Goal: Complete application form: Complete application form

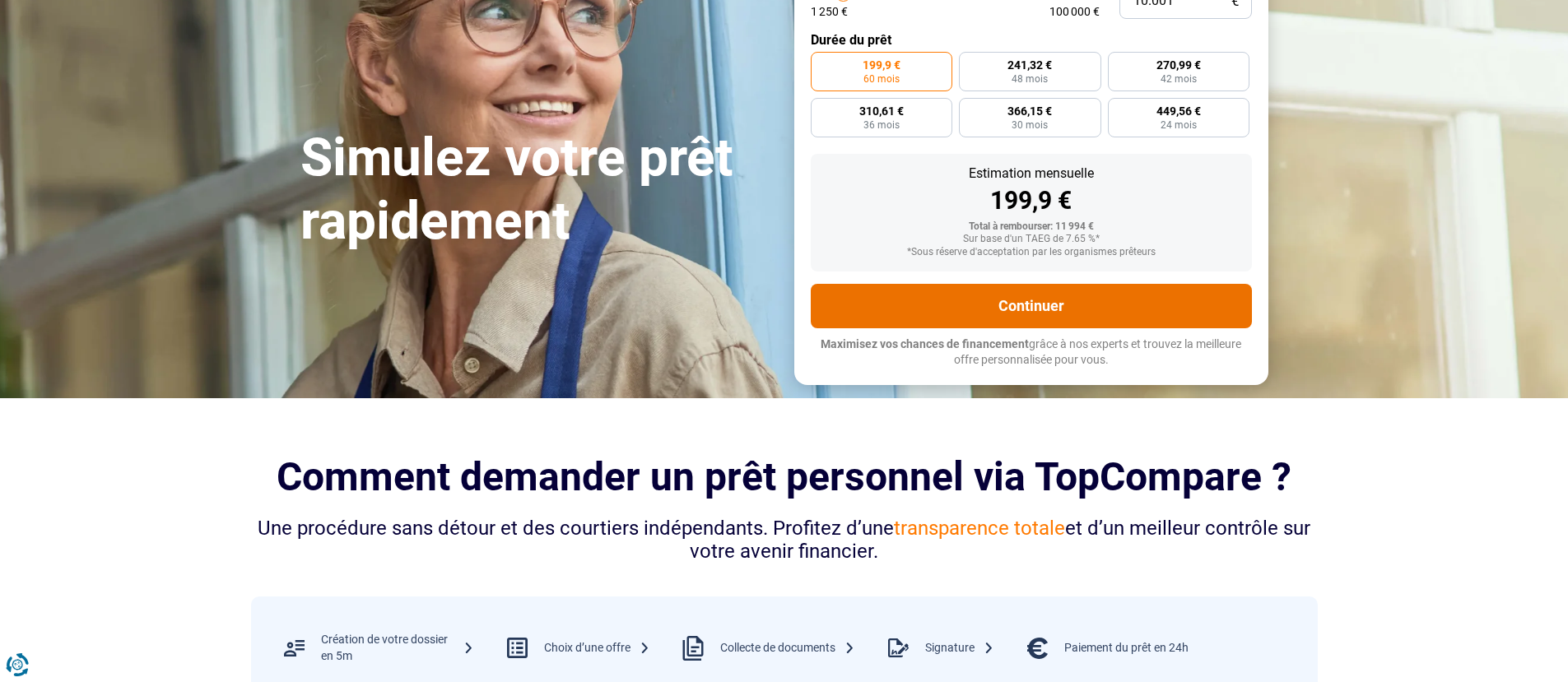
scroll to position [223, 0]
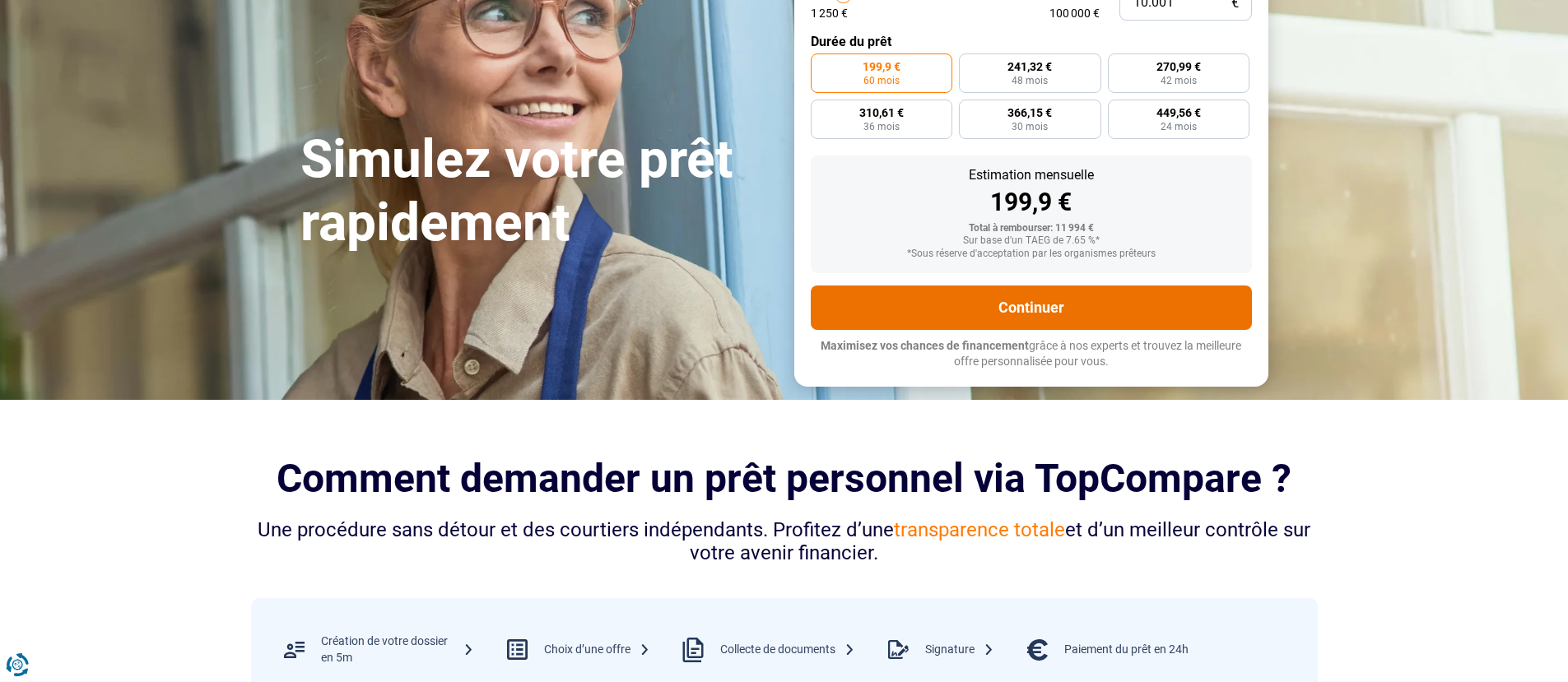
click at [1009, 301] on button "Continuer" at bounding box center [1031, 308] width 441 height 44
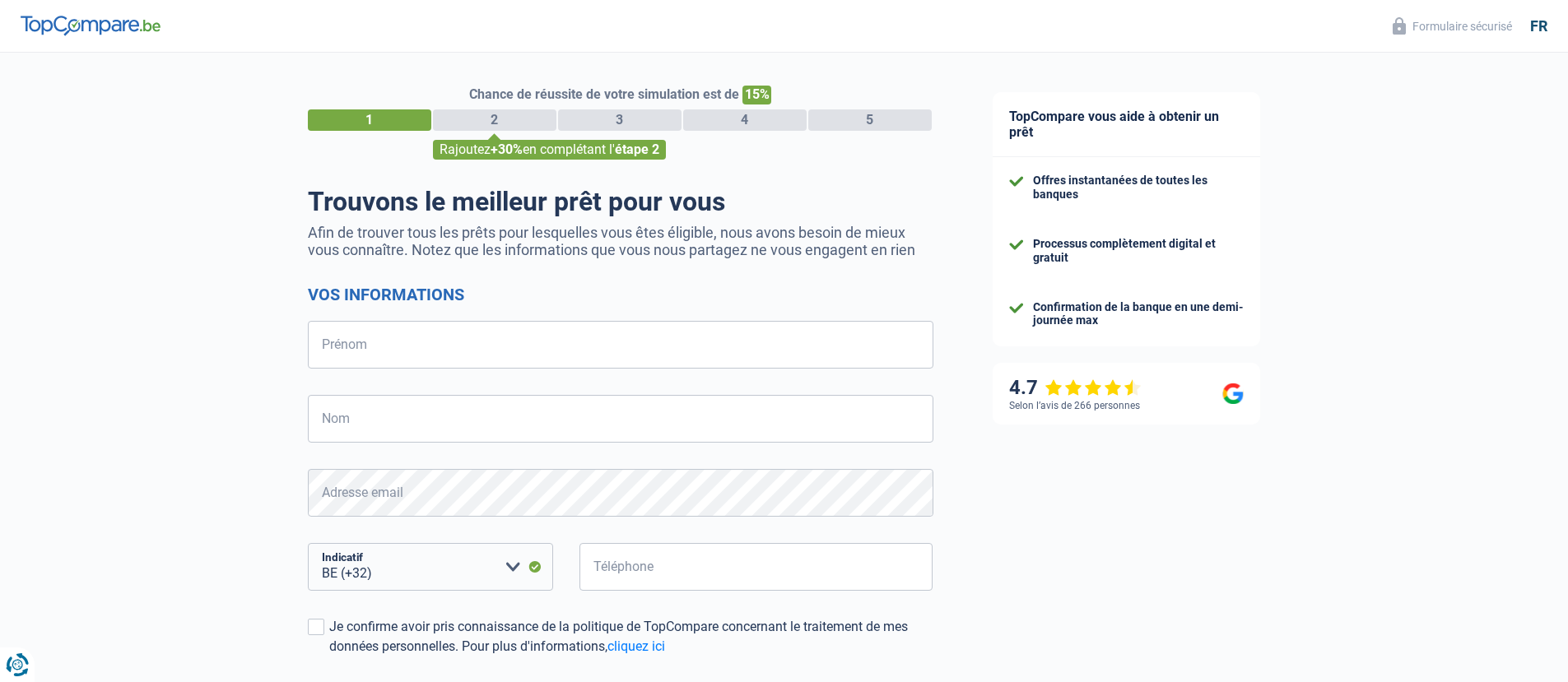
select select "32"
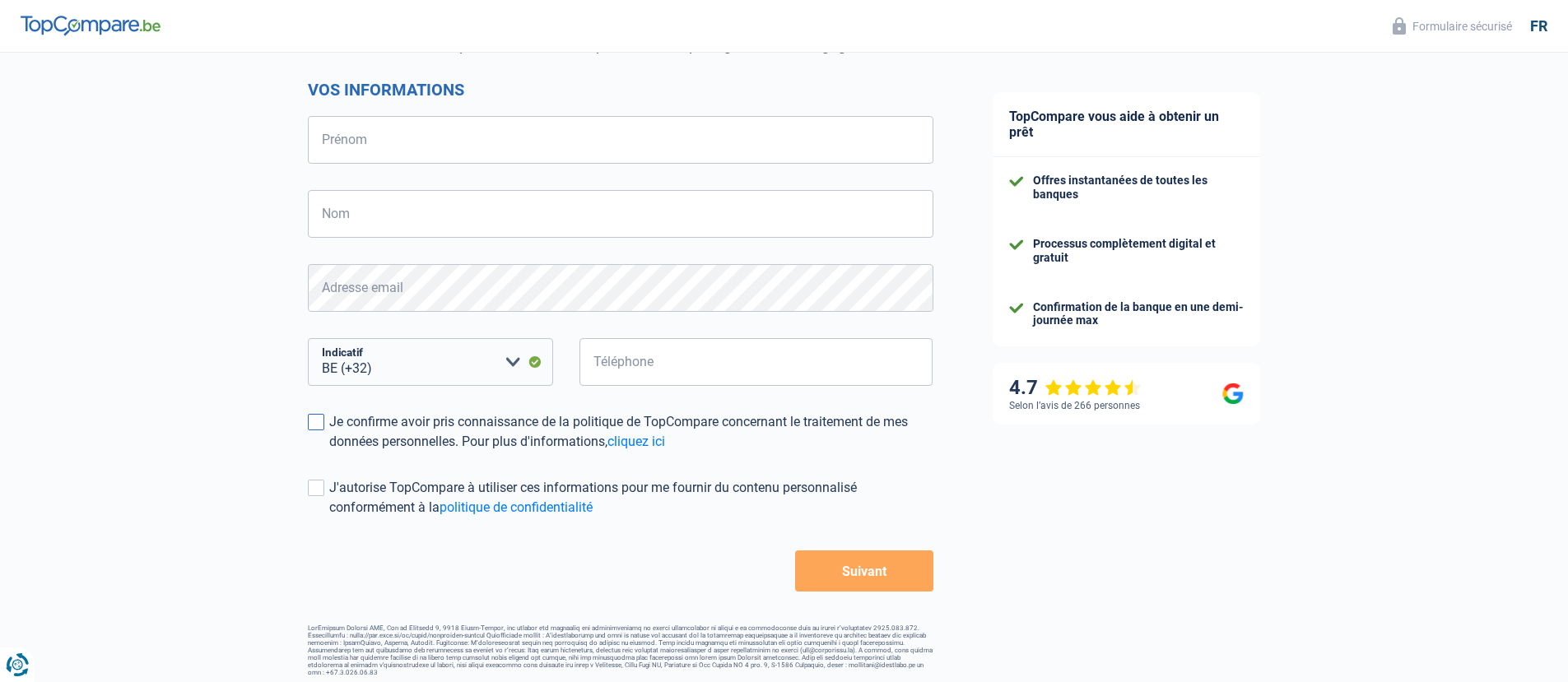
click at [332, 417] on div "Je confirme avoir pris connaissance de la politique de TopCompare concernant le…" at bounding box center [631, 432] width 604 height 40
click at [329, 452] on input "Je confirme avoir pris connaissance de la politique de TopCompare concernant le…" at bounding box center [329, 452] width 0 height 0
click at [317, 482] on span at bounding box center [315, 487] width 16 height 16
click at [329, 517] on input "J'autorise TopCompare à utiliser ces informations pour me fournir du contenu pe…" at bounding box center [329, 517] width 0 height 0
click at [629, 373] on input "Téléphone" at bounding box center [756, 362] width 354 height 48
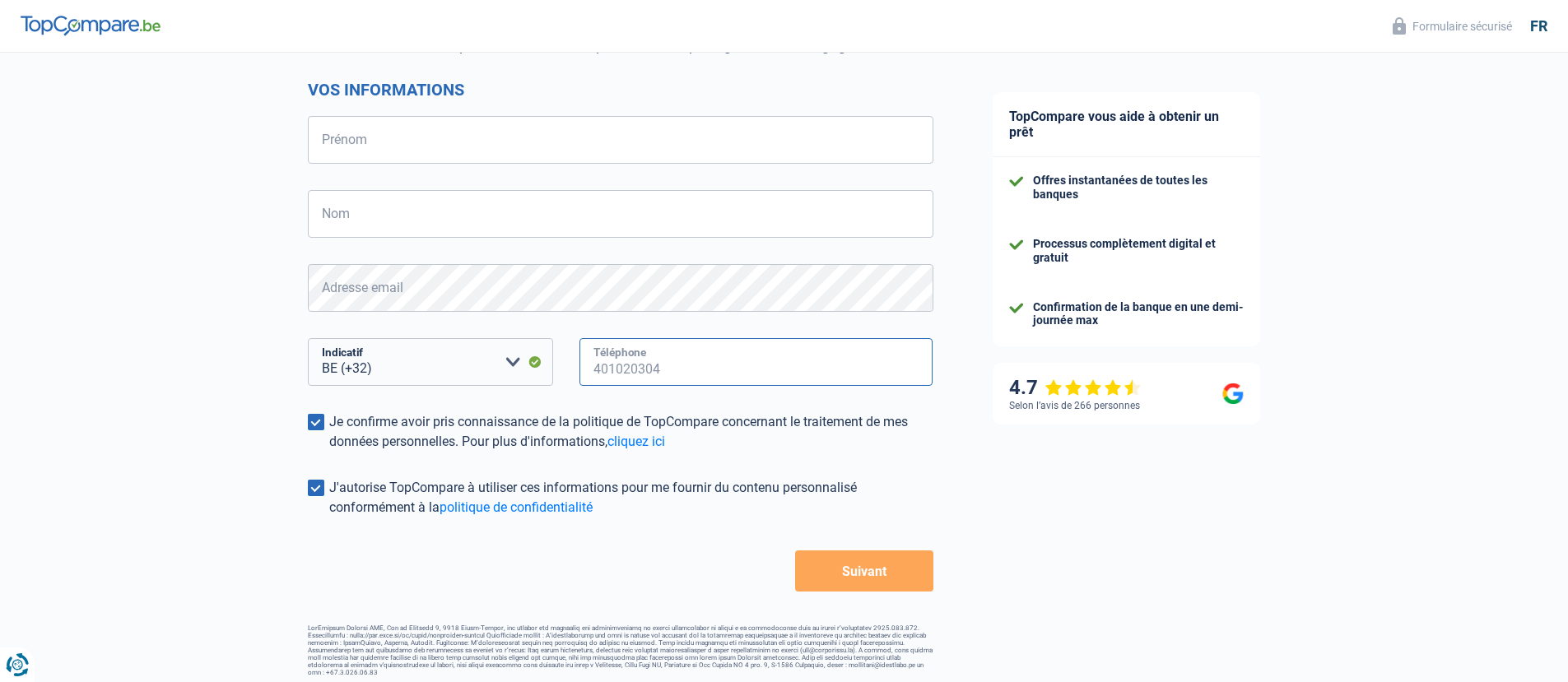
type input "492804552"
type input "JUAN"
type input "RIVERA"
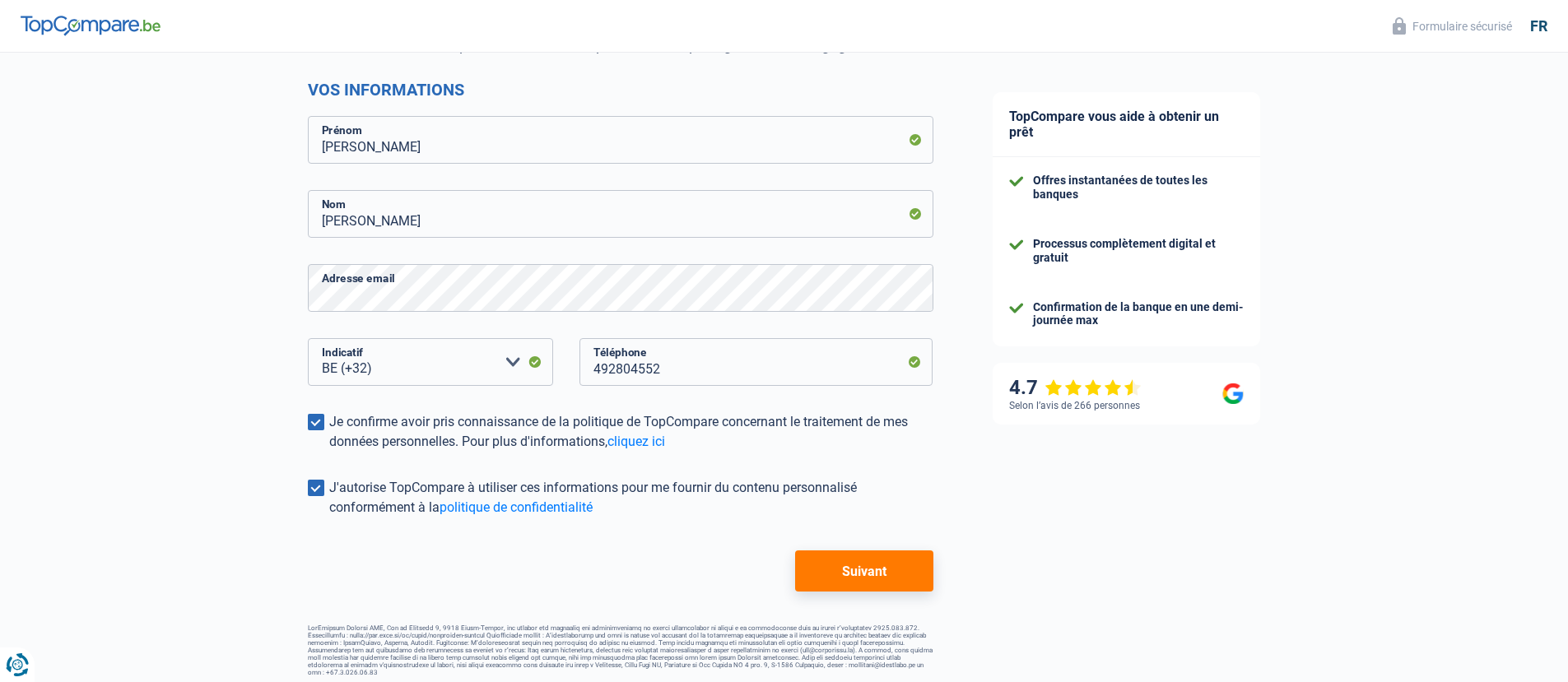
click at [812, 562] on button "Suivant" at bounding box center [863, 571] width 137 height 41
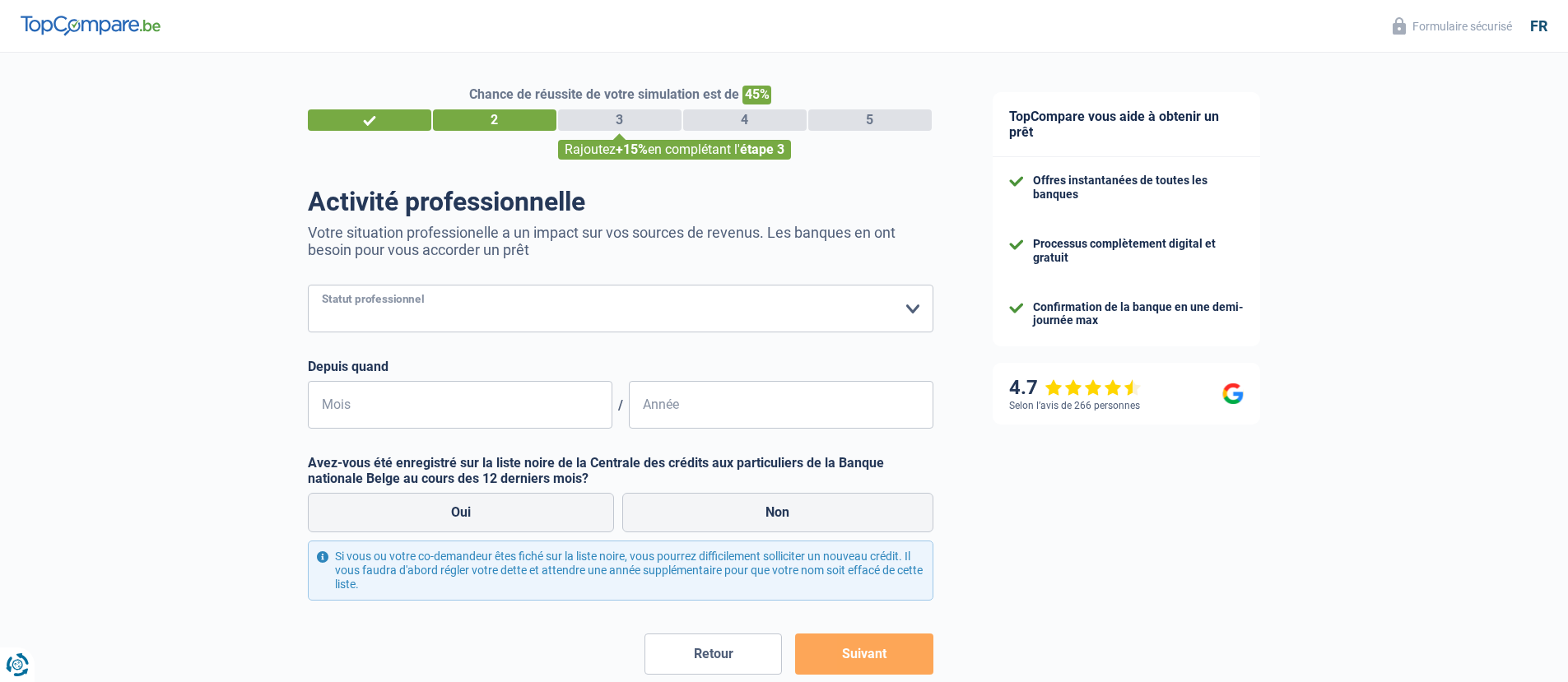
click at [526, 309] on select "Ouvrier Employé privé Employé public Invalide Indépendant Pensionné Chômeur Mut…" at bounding box center [620, 309] width 626 height 48
select select "unemployed"
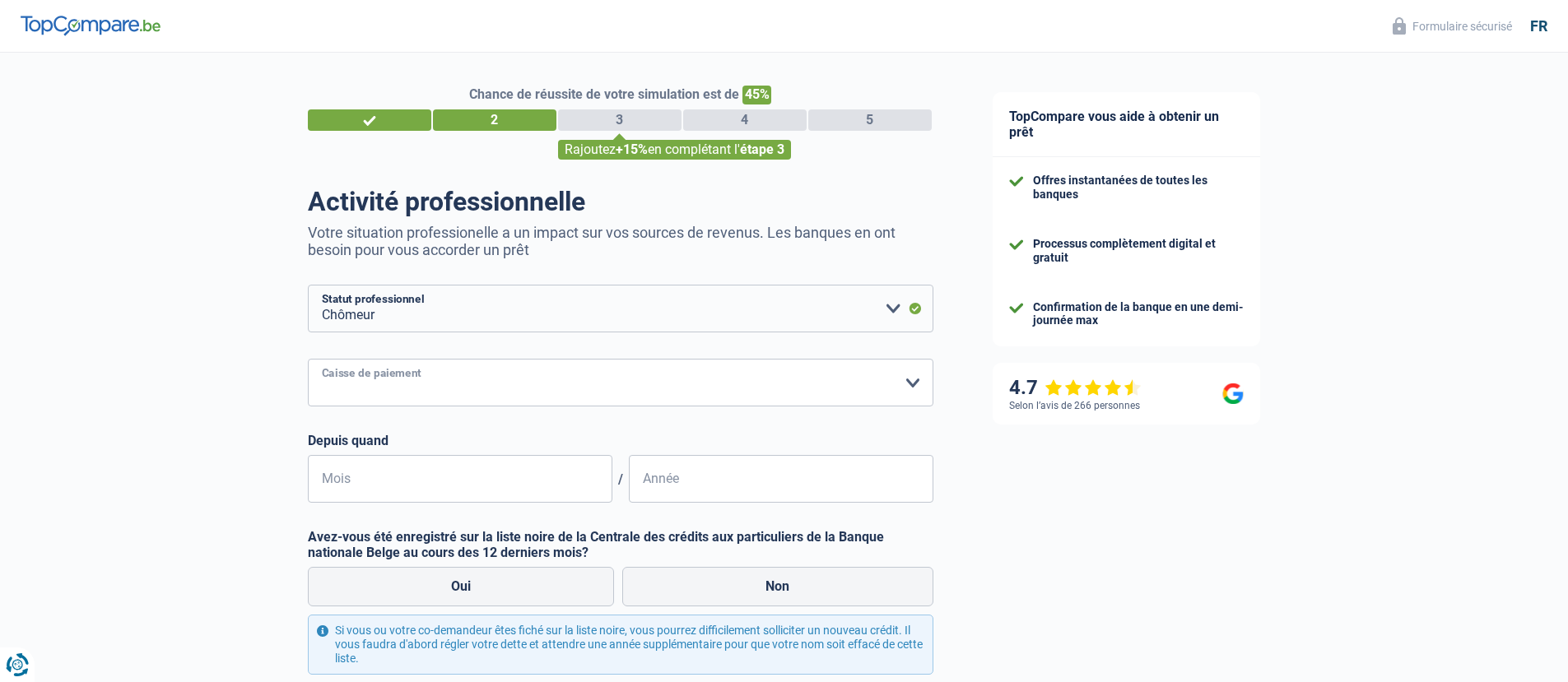
click at [452, 386] on select "CAPAC FGTB CSC CGSLB Autre Veuillez sélectionner une option" at bounding box center [620, 382] width 626 height 48
select select "fgtb"
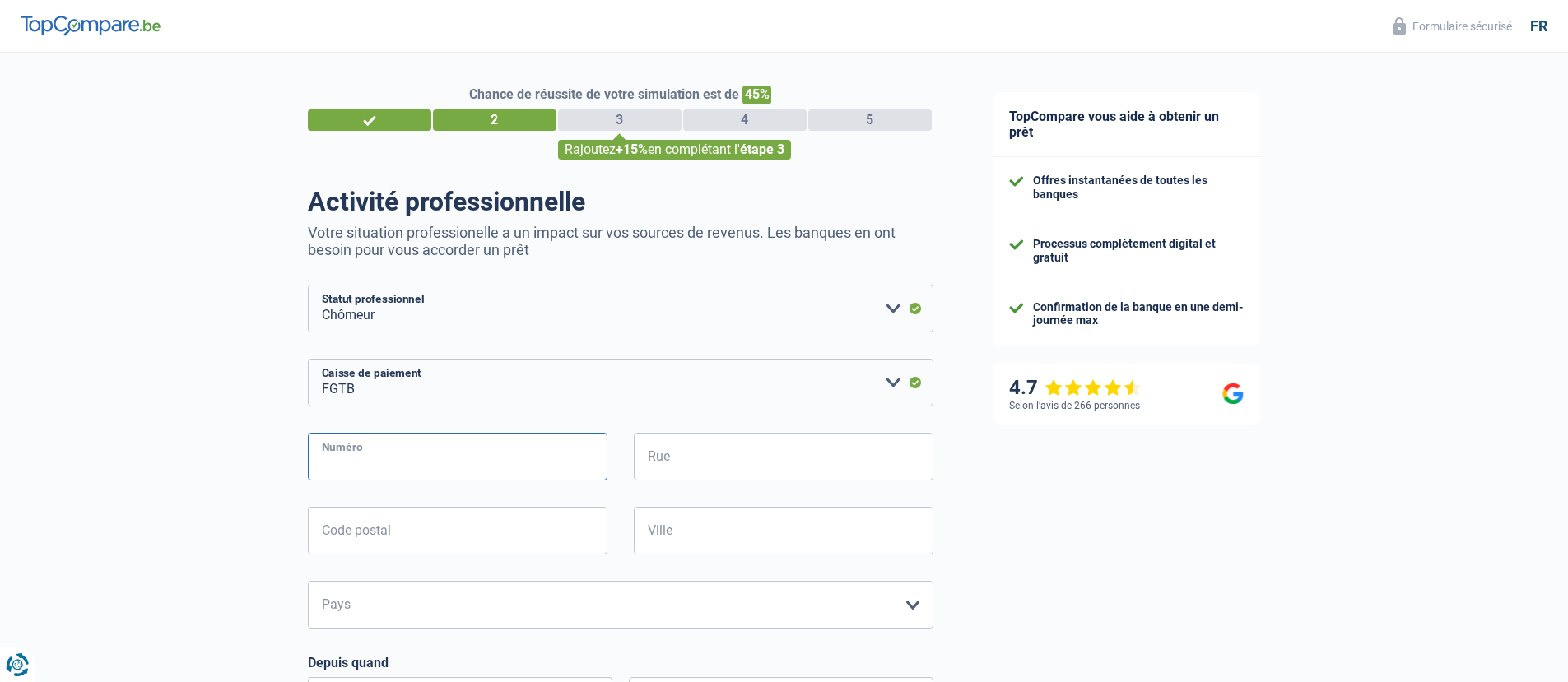
click at [504, 451] on input "Numéro" at bounding box center [457, 456] width 299 height 48
type input "73A"
type input "BRUSSELSESTEENWEG 73A"
type input "3080"
type input "TERVUREN"
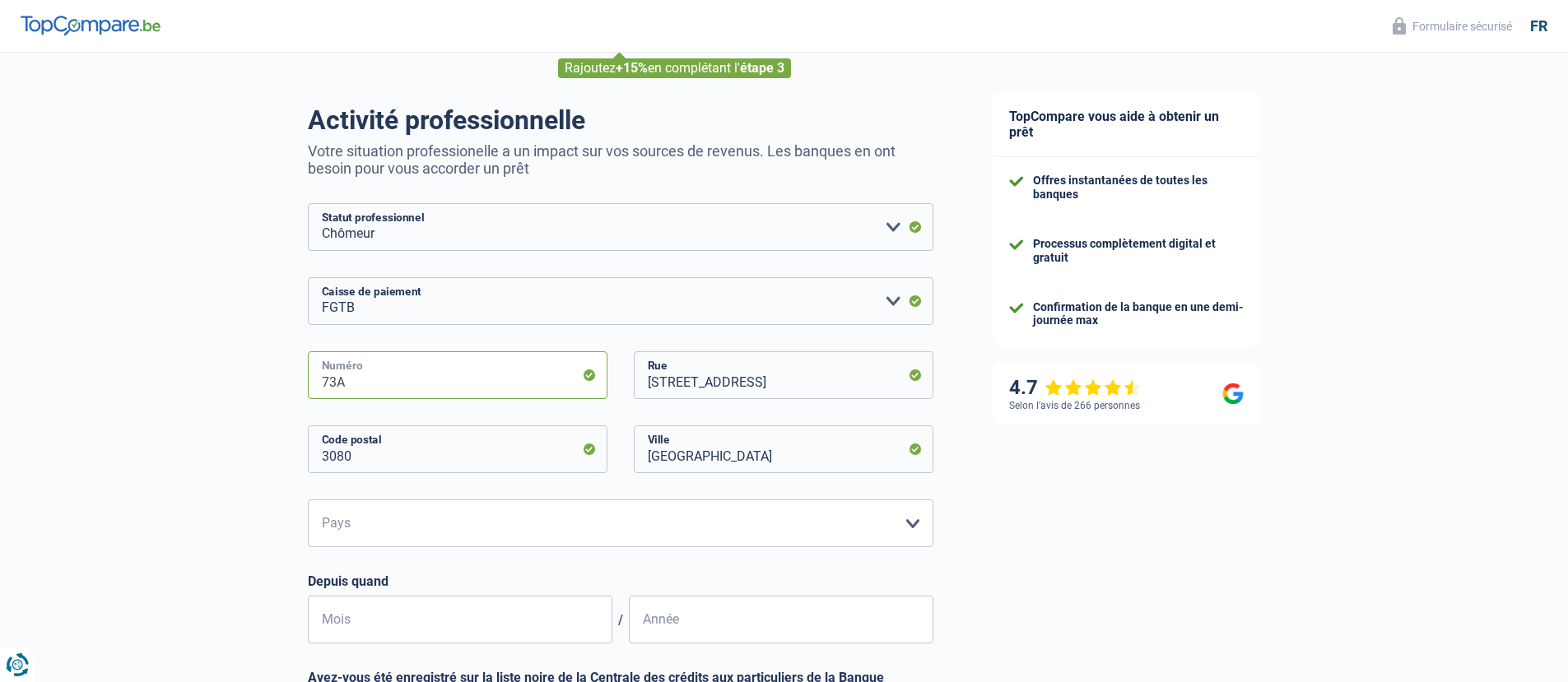
scroll to position [289, 0]
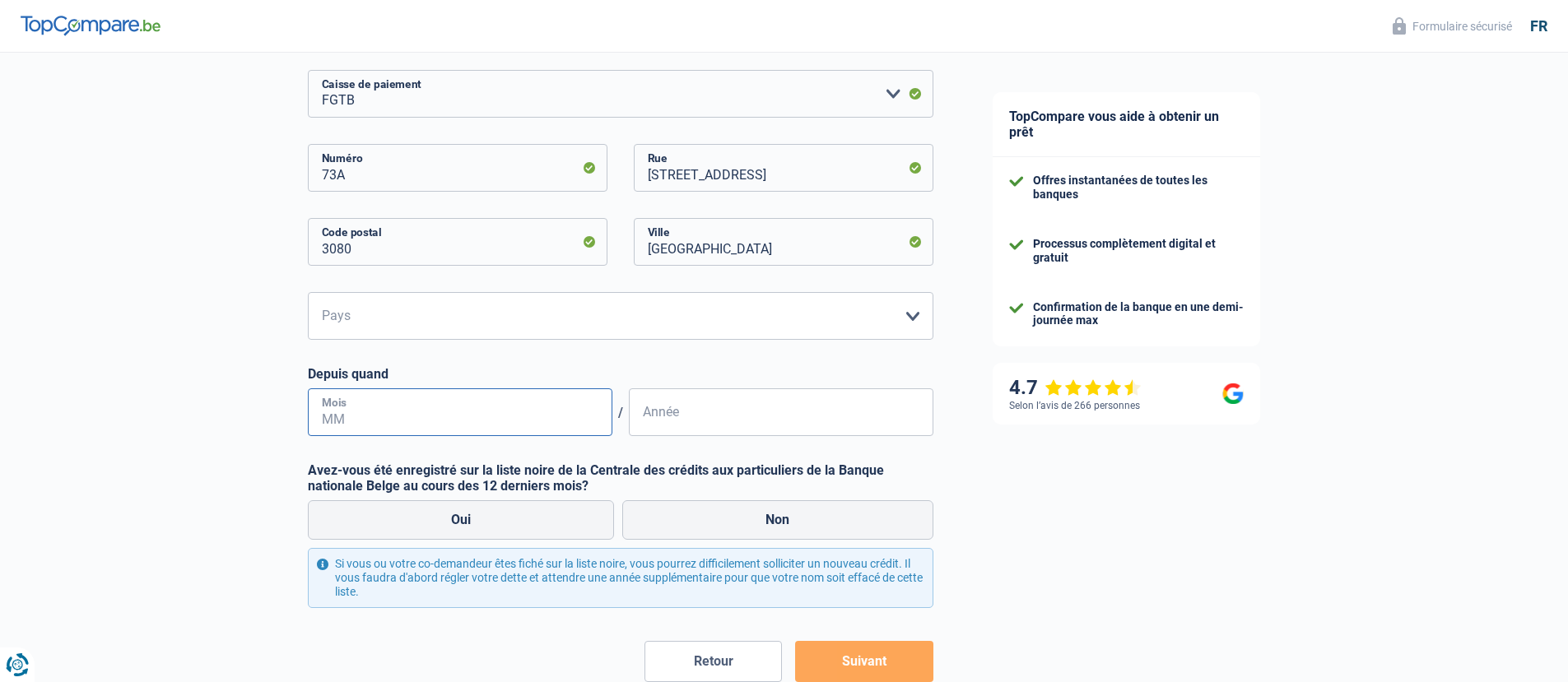
click at [490, 398] on input "Mois" at bounding box center [460, 412] width 305 height 48
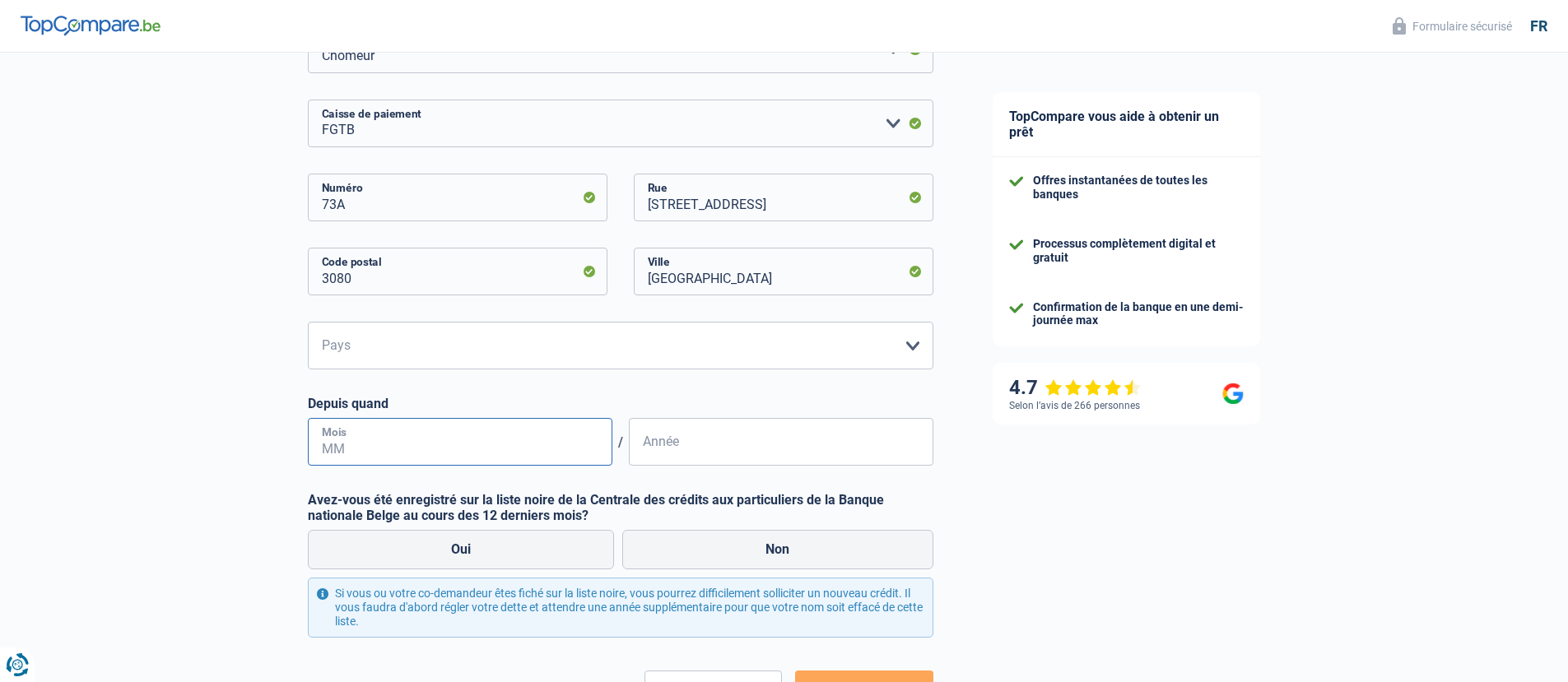
scroll to position [258, 0]
click at [655, 561] on label "Non" at bounding box center [777, 551] width 311 height 40
click at [655, 561] on input "Non" at bounding box center [777, 551] width 311 height 40
radio input "true"
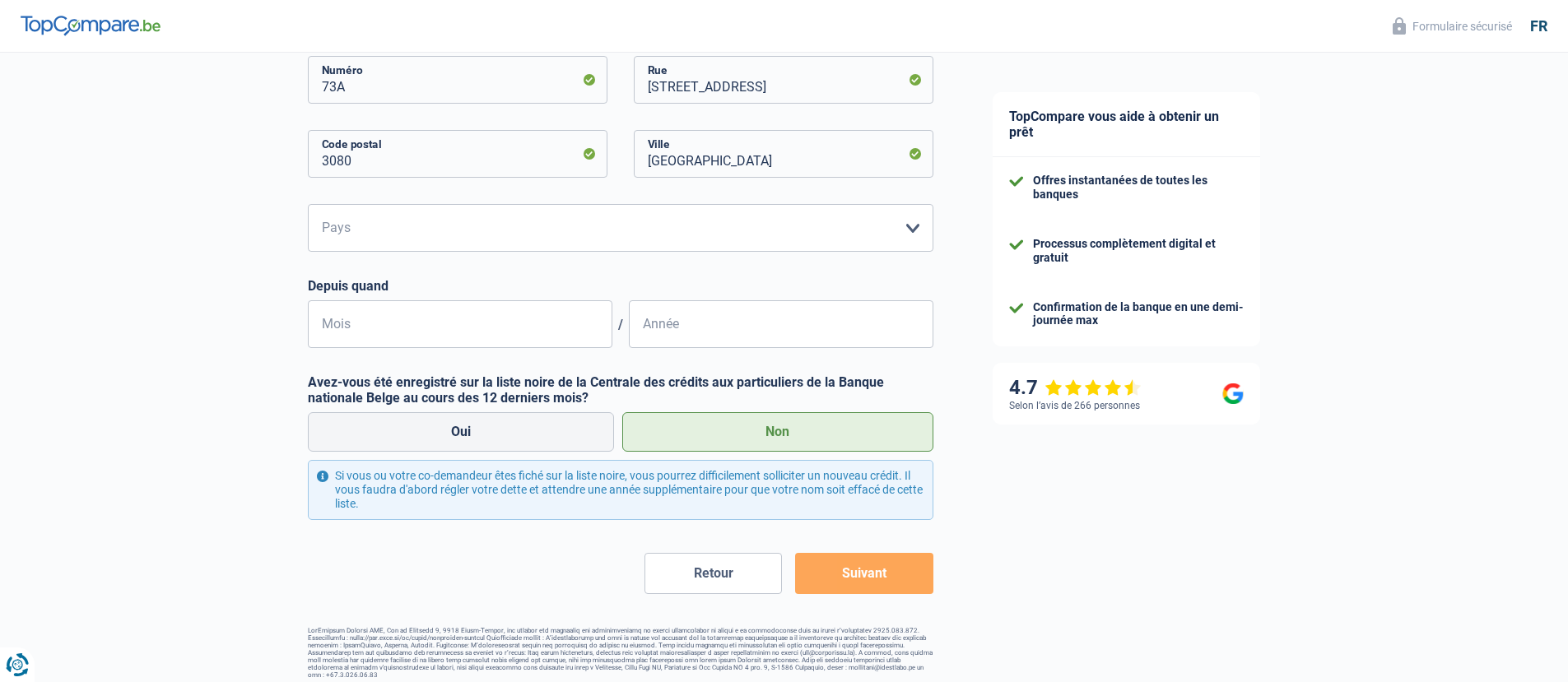
scroll to position [376, 0]
click at [521, 321] on input "Mois" at bounding box center [460, 325] width 305 height 48
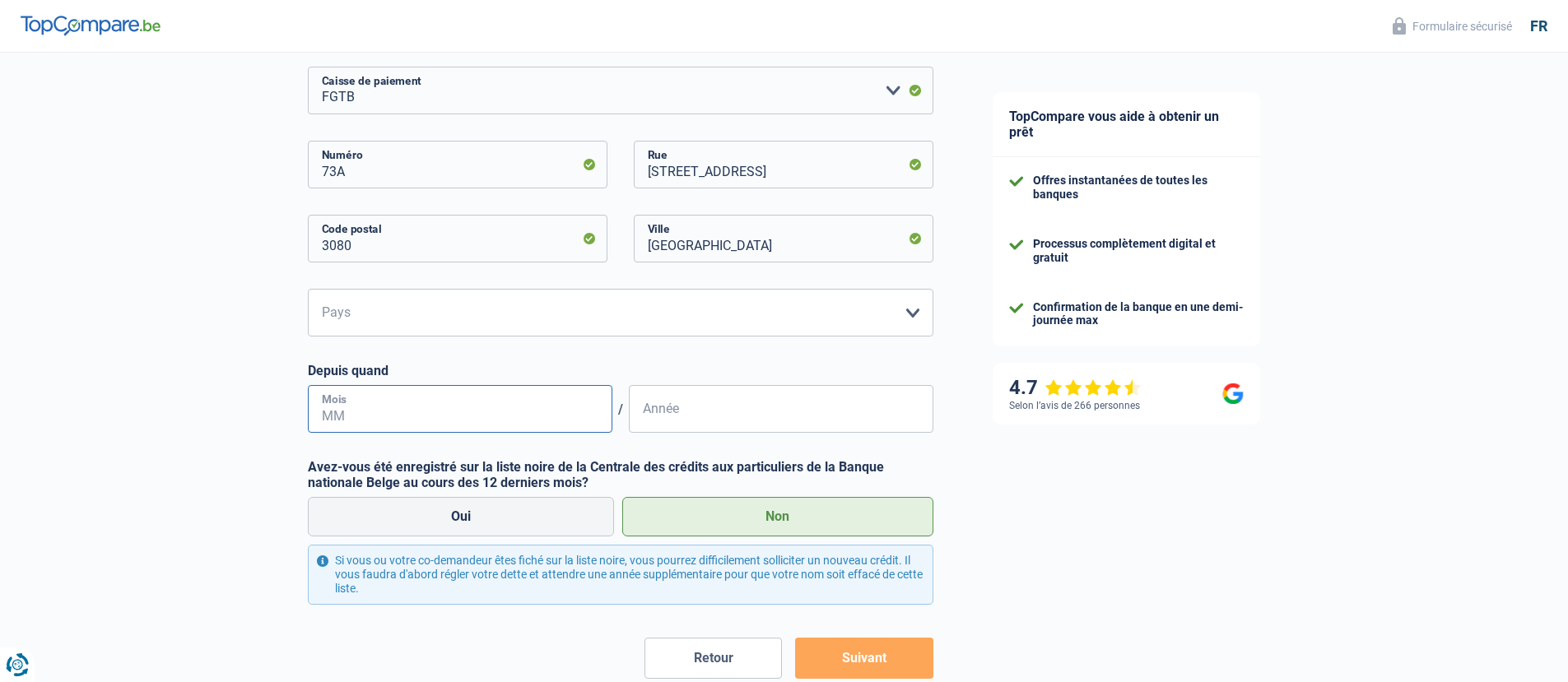
scroll to position [289, 0]
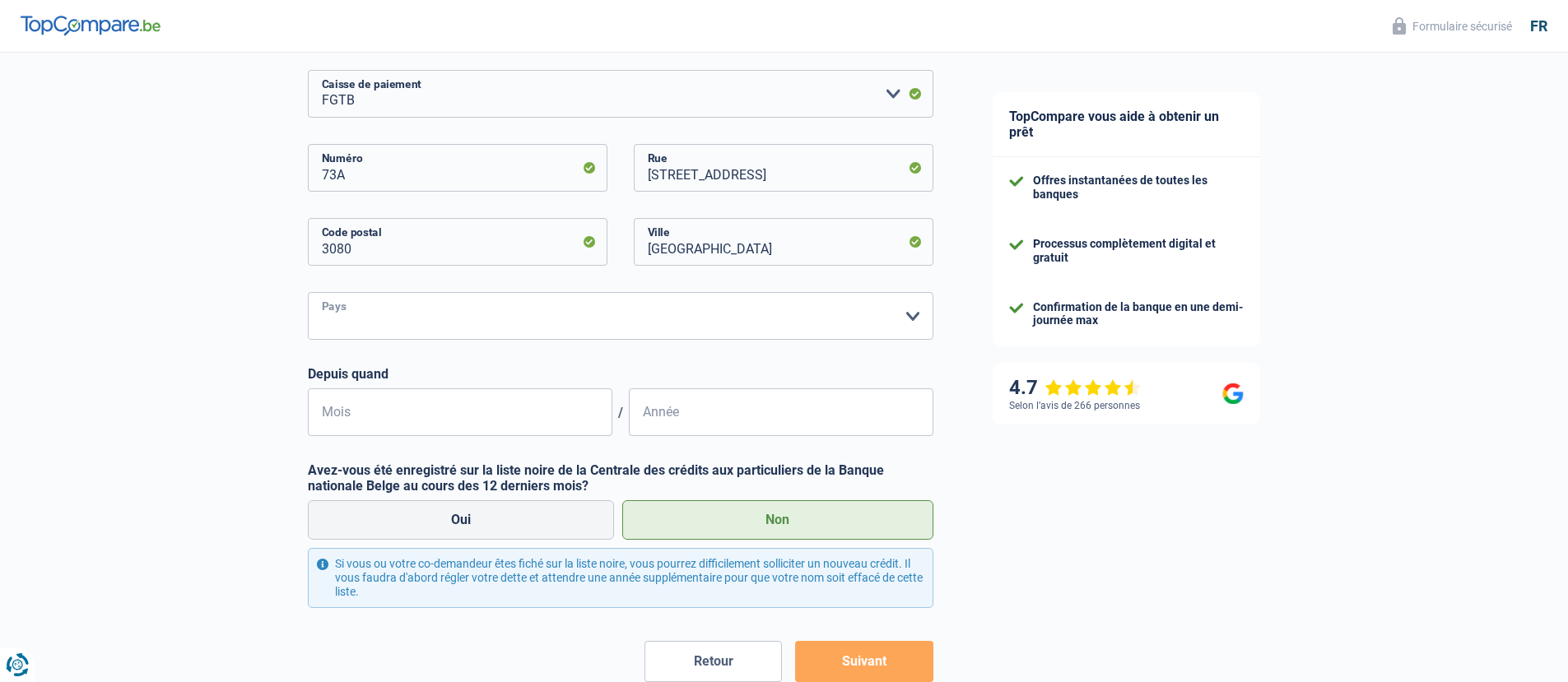
click at [522, 321] on select "Belgique Luxembourg Veuillez sélectionner une option" at bounding box center [620, 316] width 626 height 48
select select "BE"
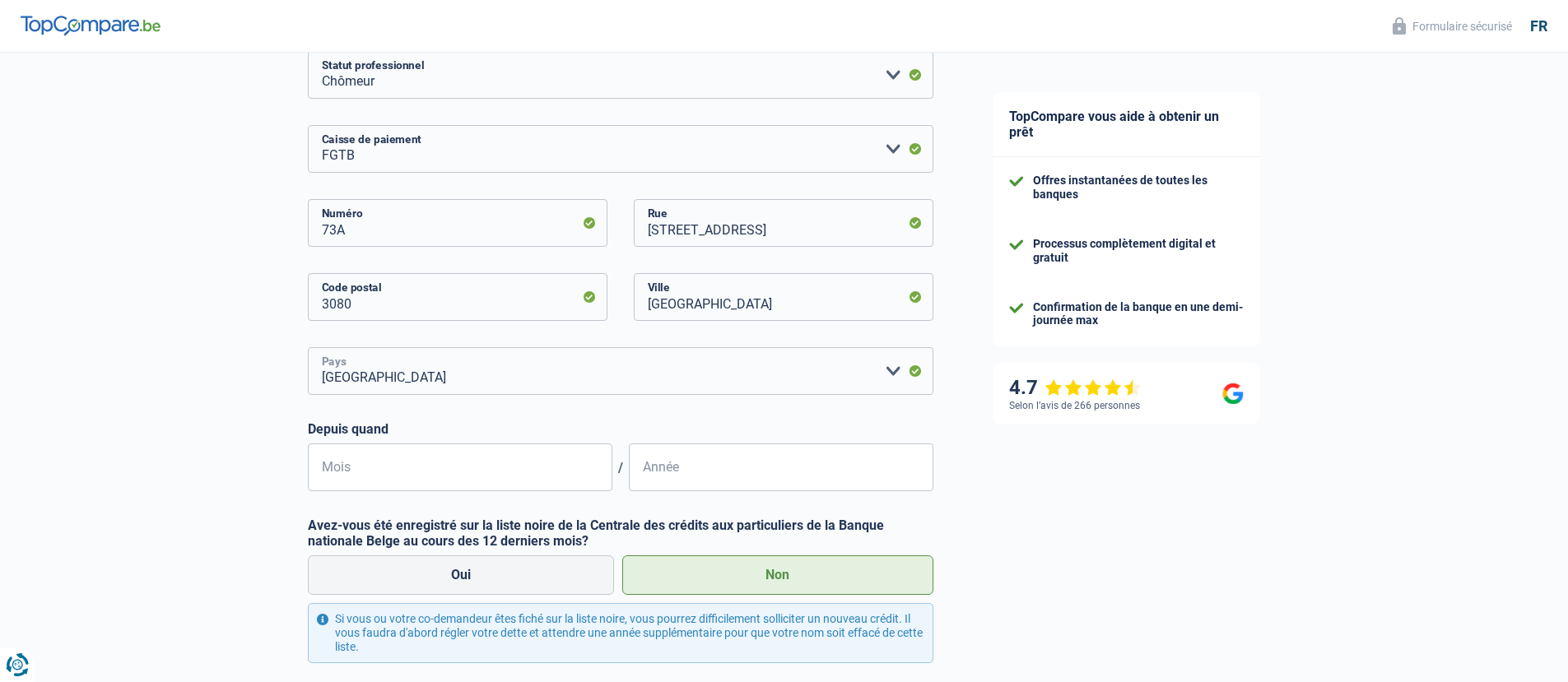
scroll to position [237, 0]
click at [515, 465] on input "Mois" at bounding box center [460, 464] width 305 height 48
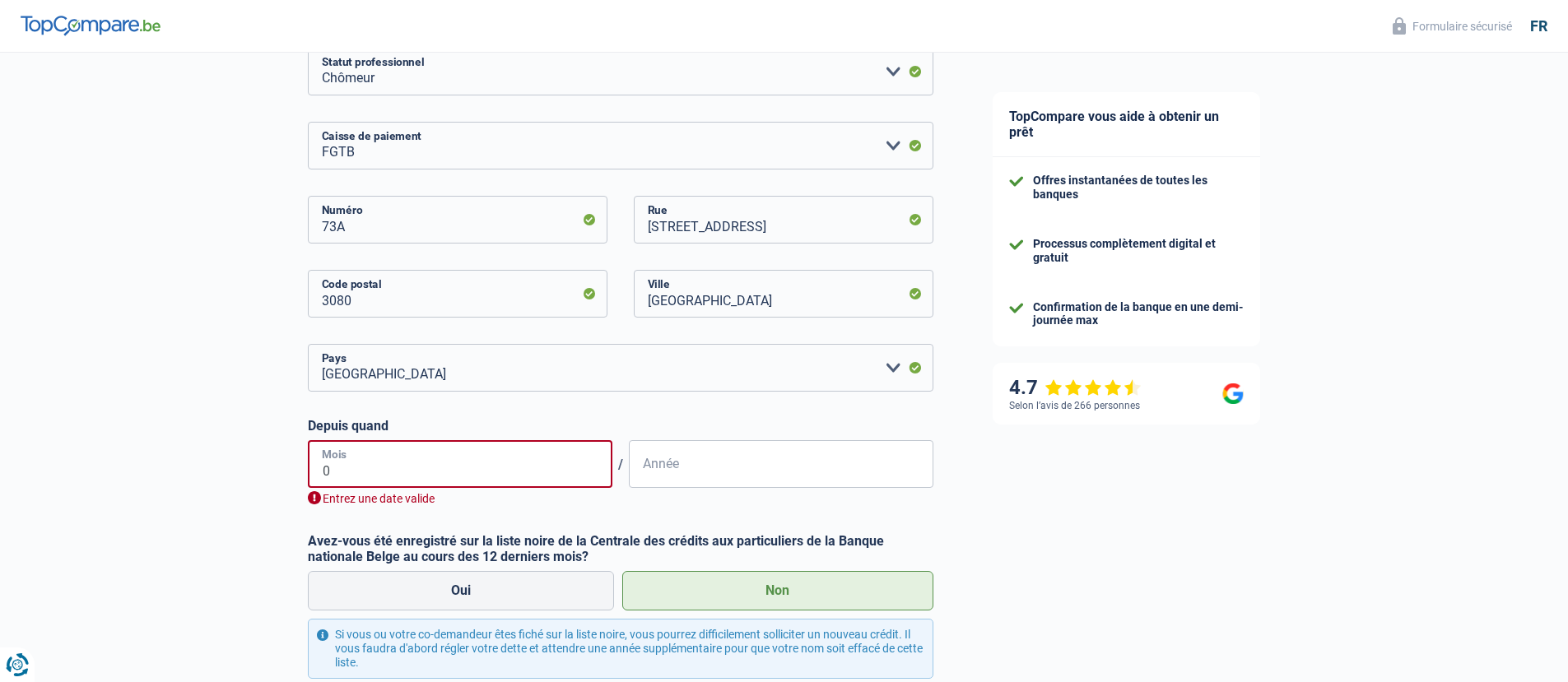
type input "06"
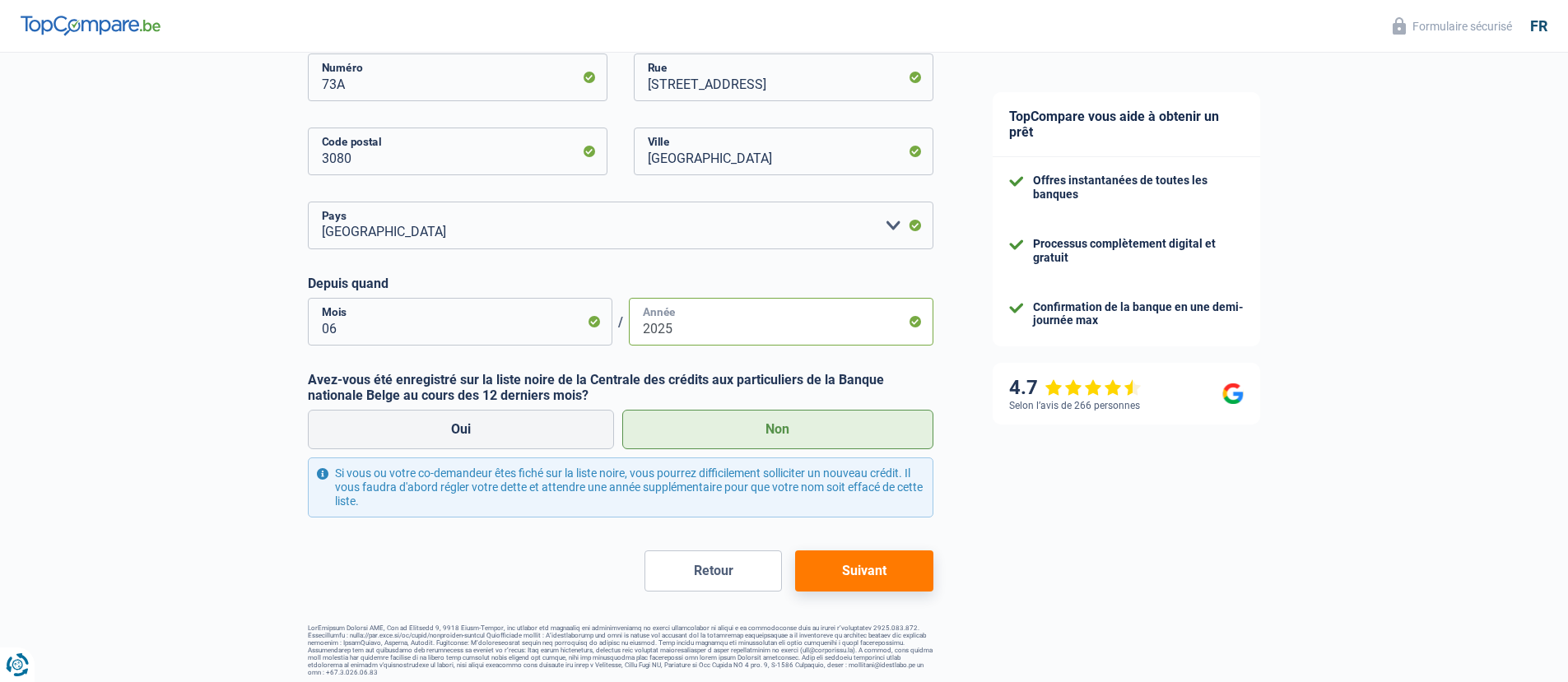
type input "2025"
click at [837, 562] on button "Suivant" at bounding box center [863, 571] width 137 height 41
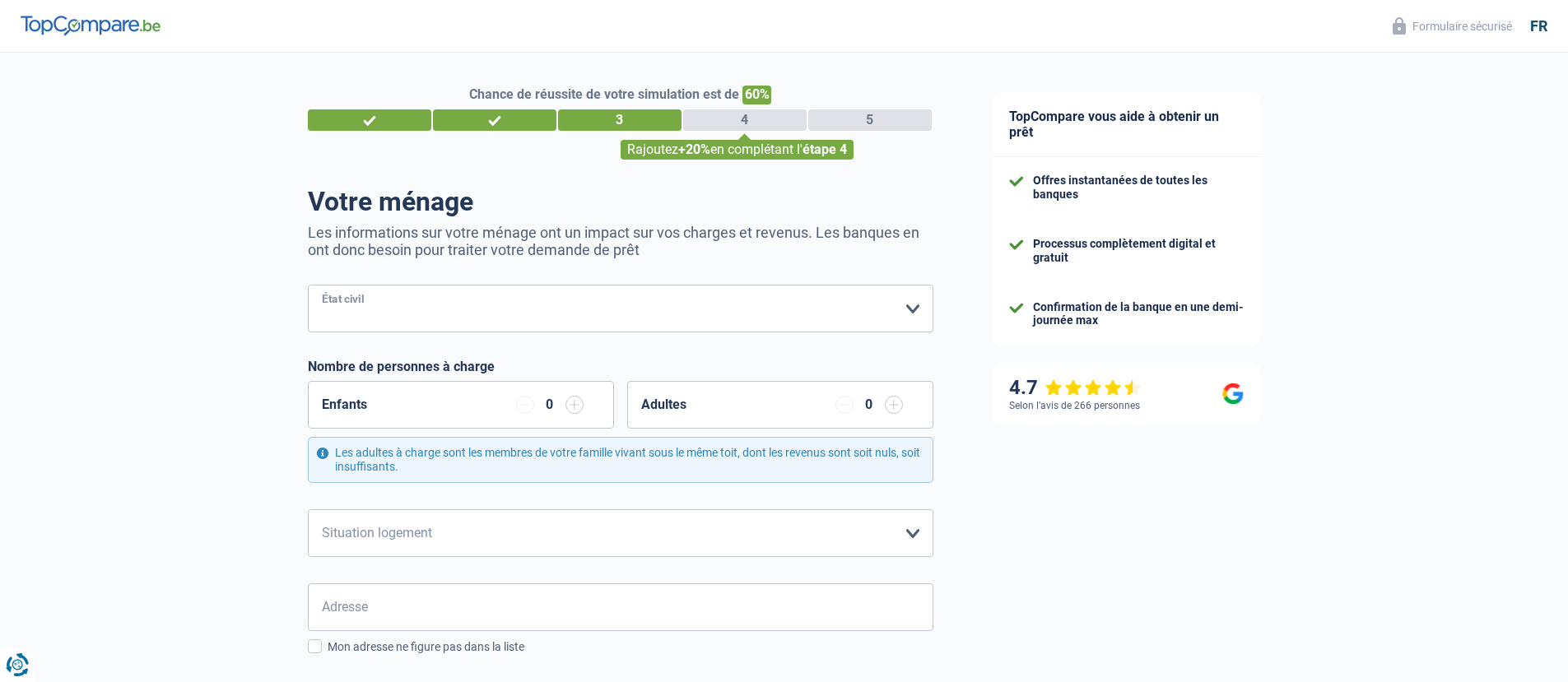
click at [401, 316] on select "Célibataire Marié(e) Cohabitant(e) légal(e) Divorcé(e) Veuf(ve) Séparé (de fait…" at bounding box center [620, 309] width 626 height 48
select select "cohabitation"
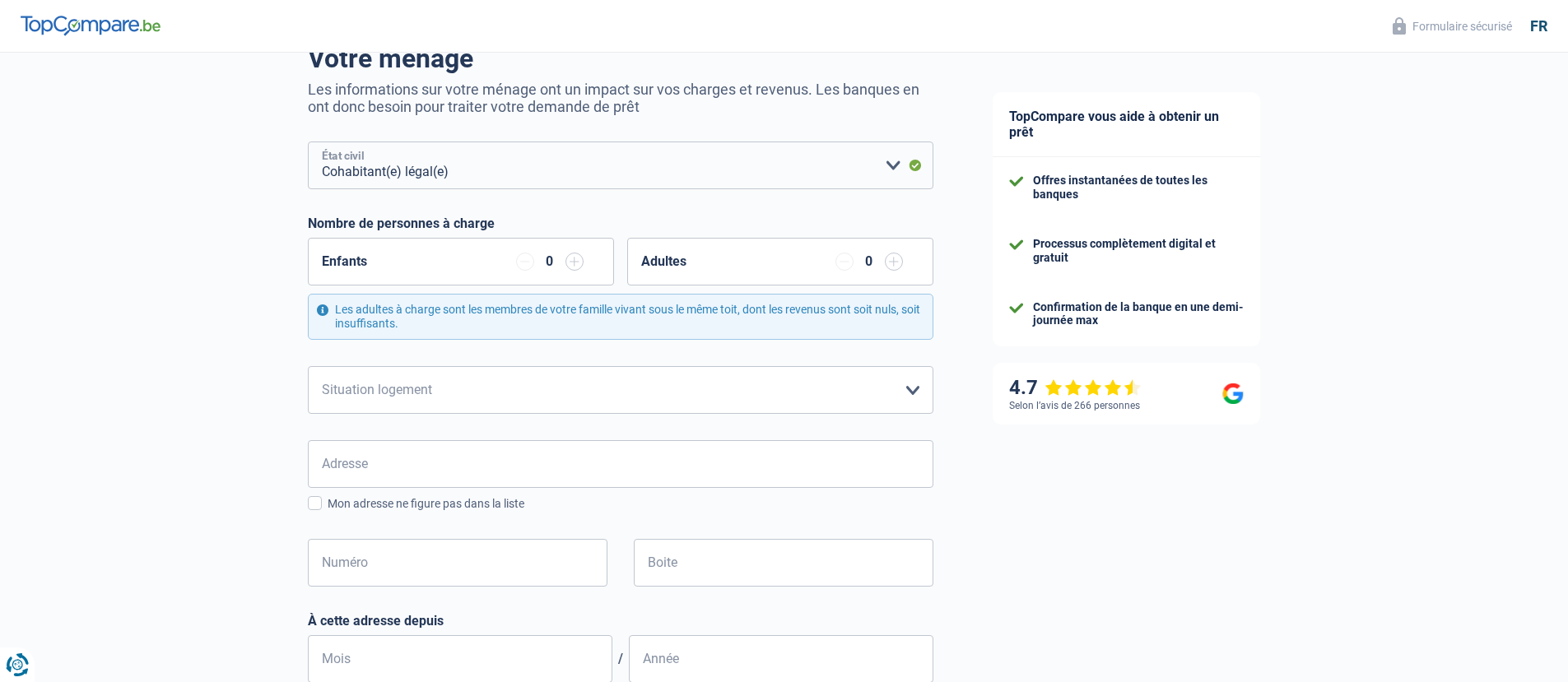
scroll to position [146, 0]
click at [551, 398] on select "Locataire Propriétaire avec prêt hypothécaire Propriétaire sans prêt hypothécai…" at bounding box center [620, 388] width 626 height 48
select select "liveWithParents"
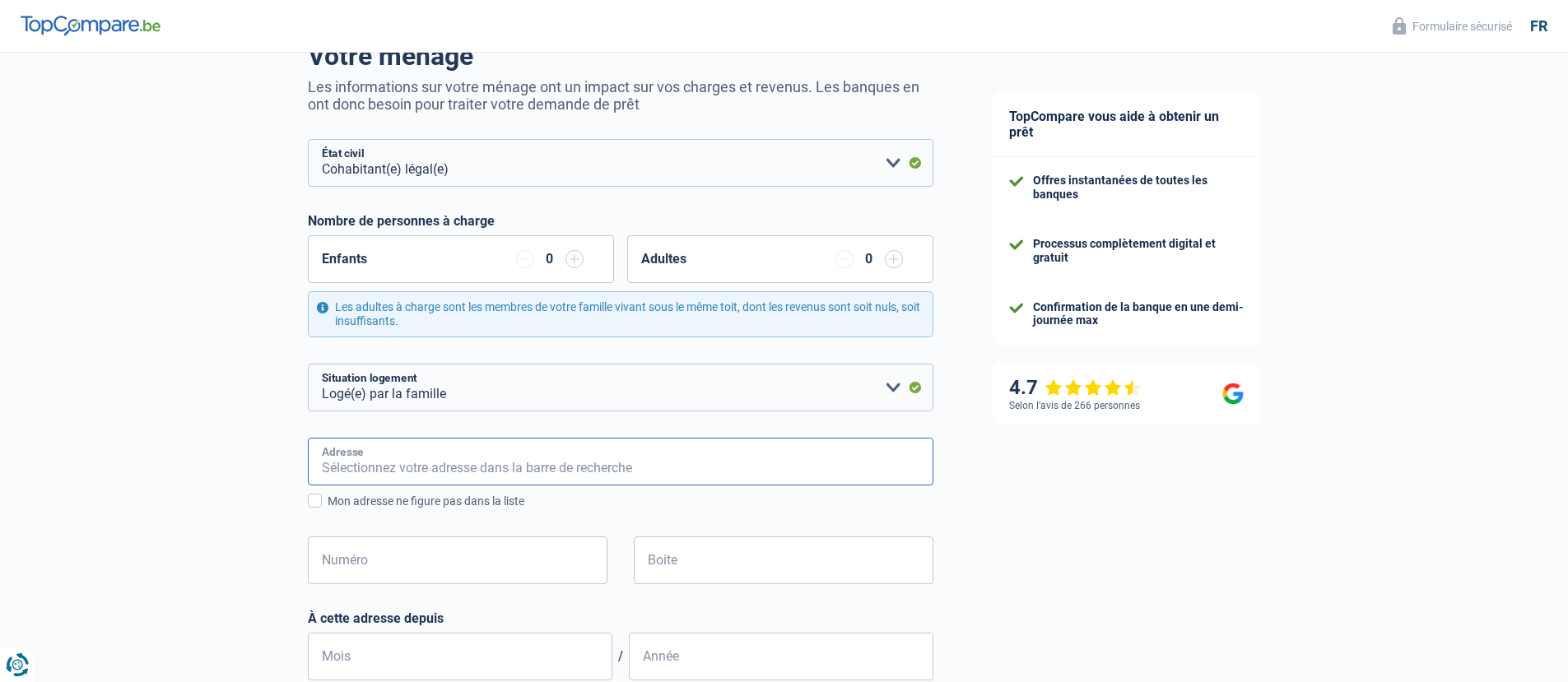
click at [483, 454] on input "Adresse" at bounding box center [620, 461] width 626 height 48
type input "BRUSSELSESTEENWEG 73A"
type input "Belgique"
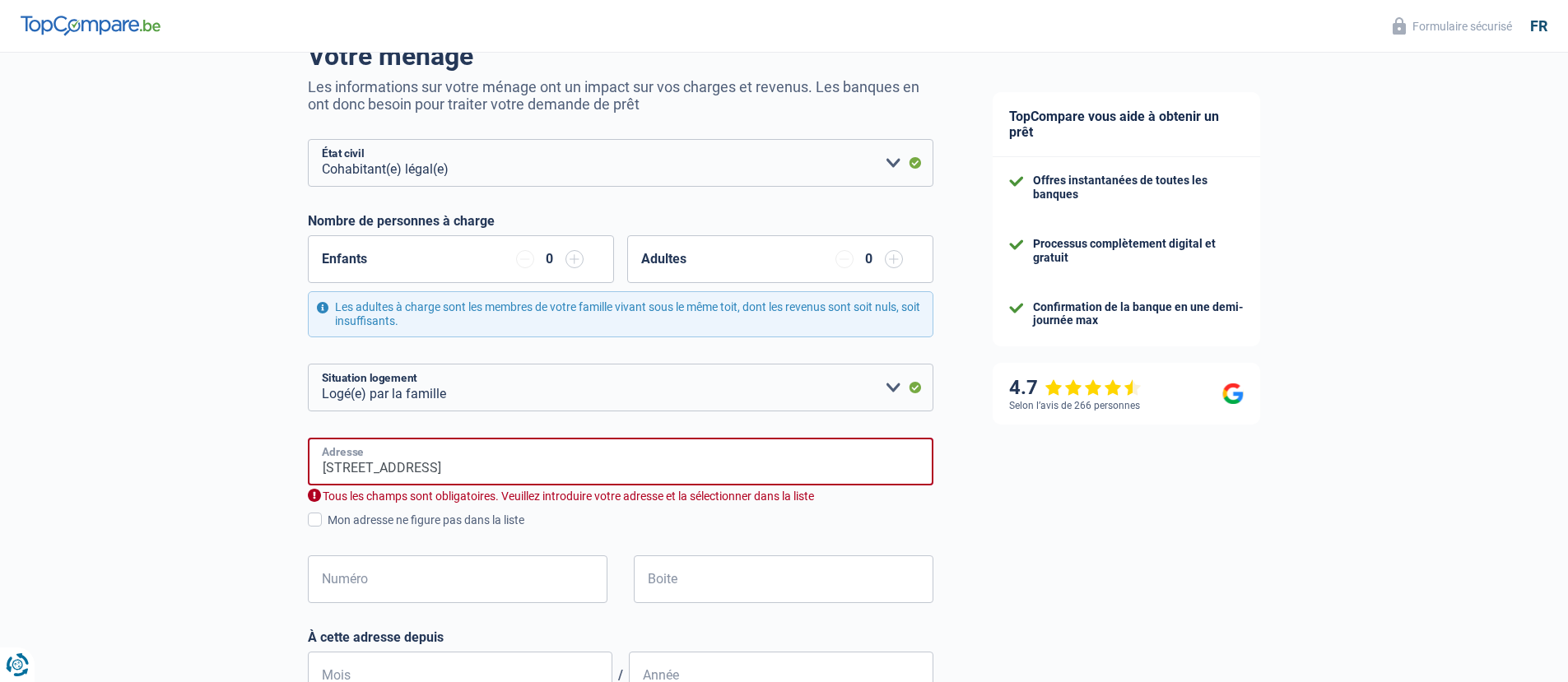
type input "Belgique"
click at [314, 515] on span at bounding box center [314, 519] width 14 height 14
click at [327, 530] on input "Mon adresse ne figure pas dans la liste" at bounding box center [327, 530] width 0 height 0
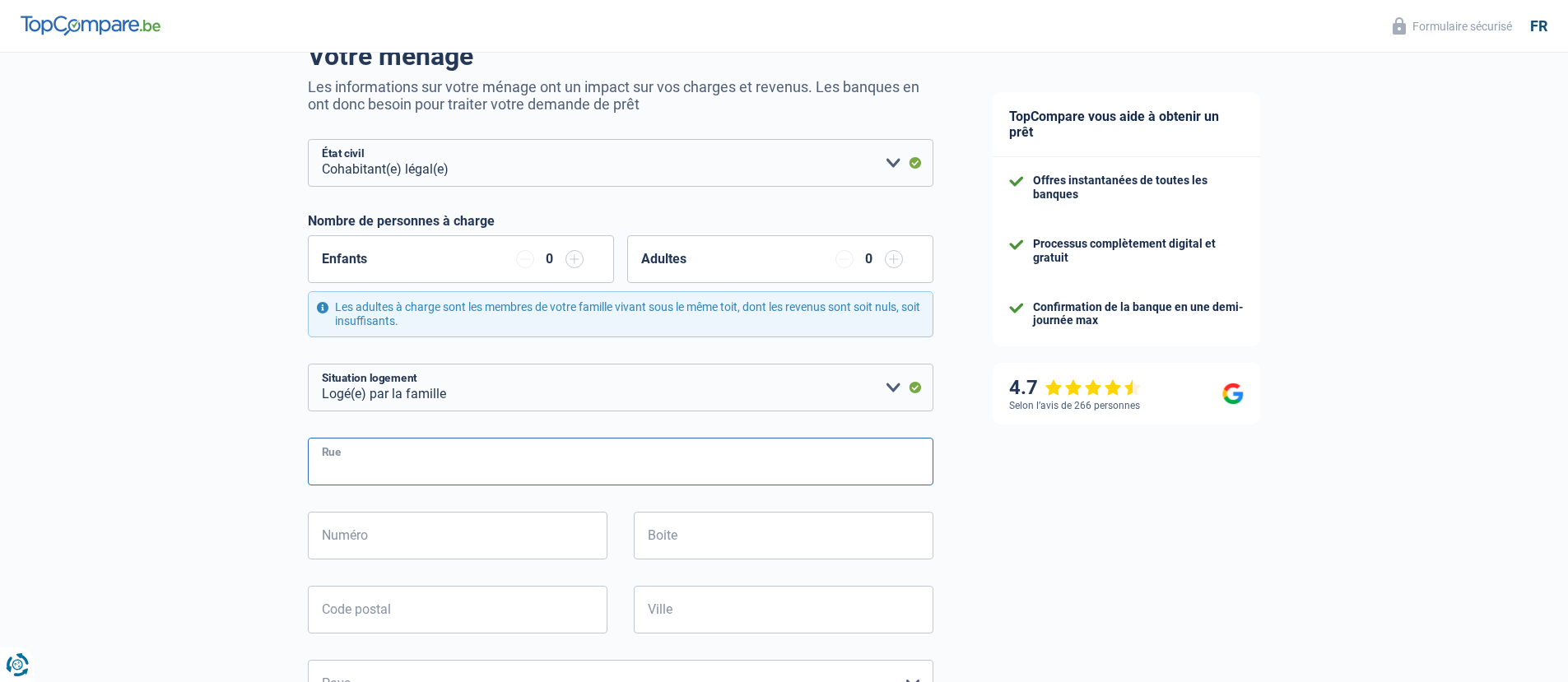
click at [391, 468] on input "Rue" at bounding box center [620, 461] width 626 height 48
type input "BRUSSELSESTEENWEG"
type input "73A"
type input "3080"
type input "TERVUREN"
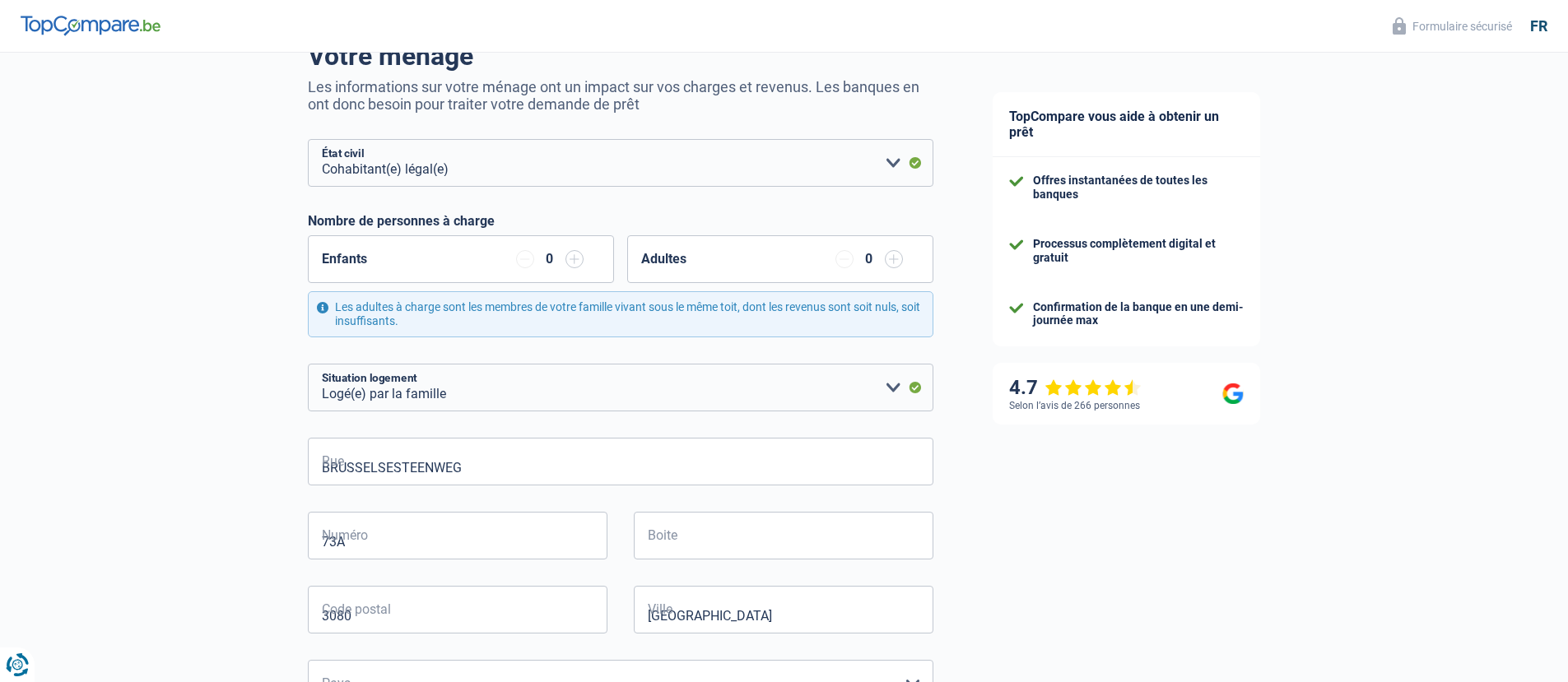
type input "TERVUREN"
type input "BRUSSELSESTEENWEG 73A"
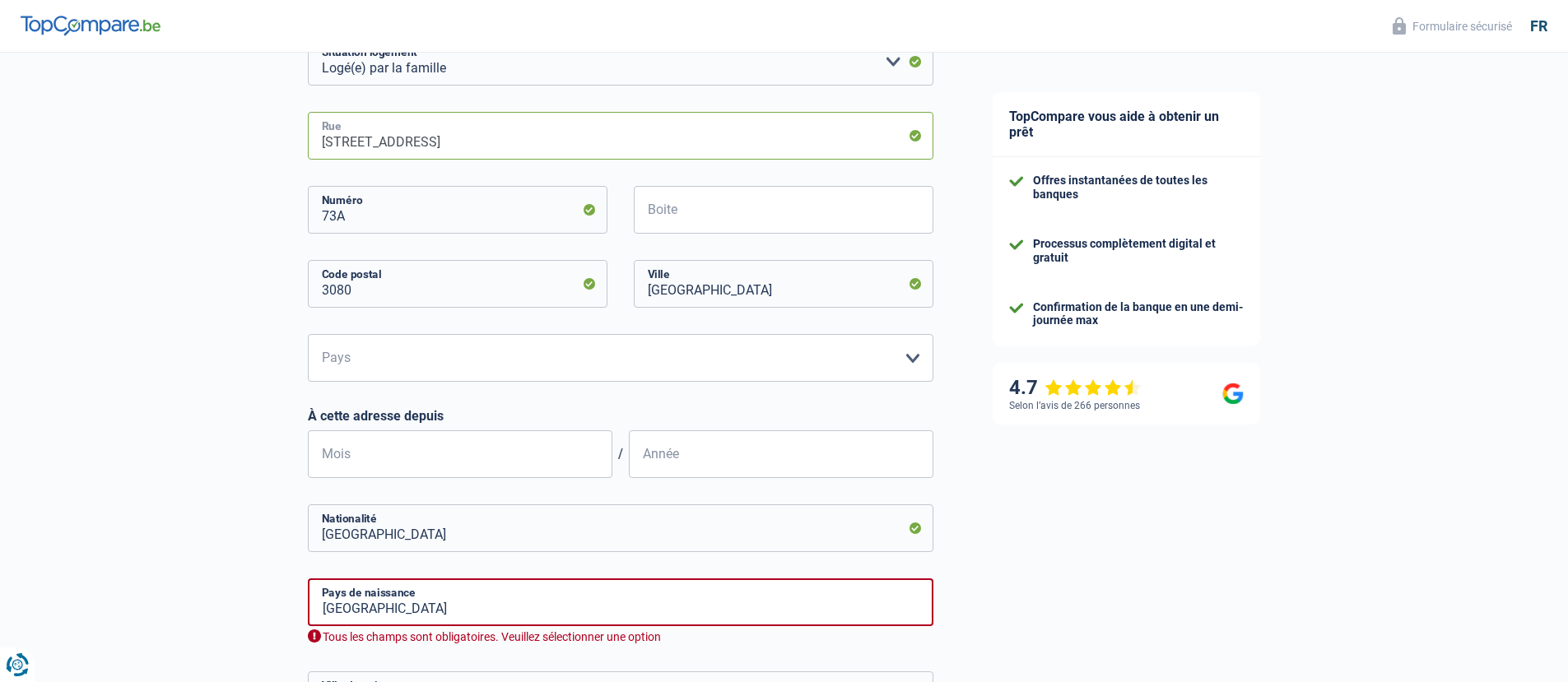
scroll to position [468, 0]
click at [602, 354] on select "Belgique Luxembourg Veuillez sélectionner une option" at bounding box center [620, 361] width 626 height 48
select select "BE"
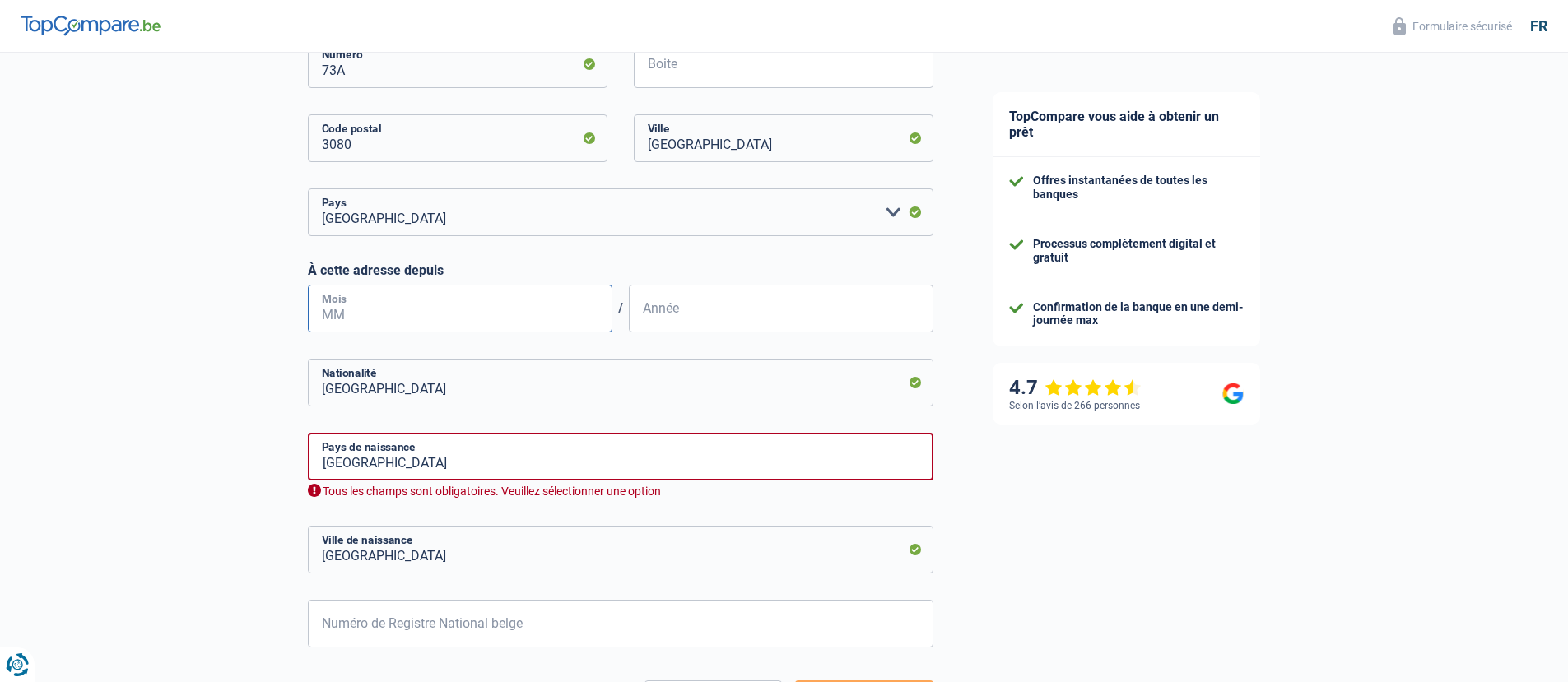
click at [537, 316] on input "Mois" at bounding box center [460, 309] width 305 height 48
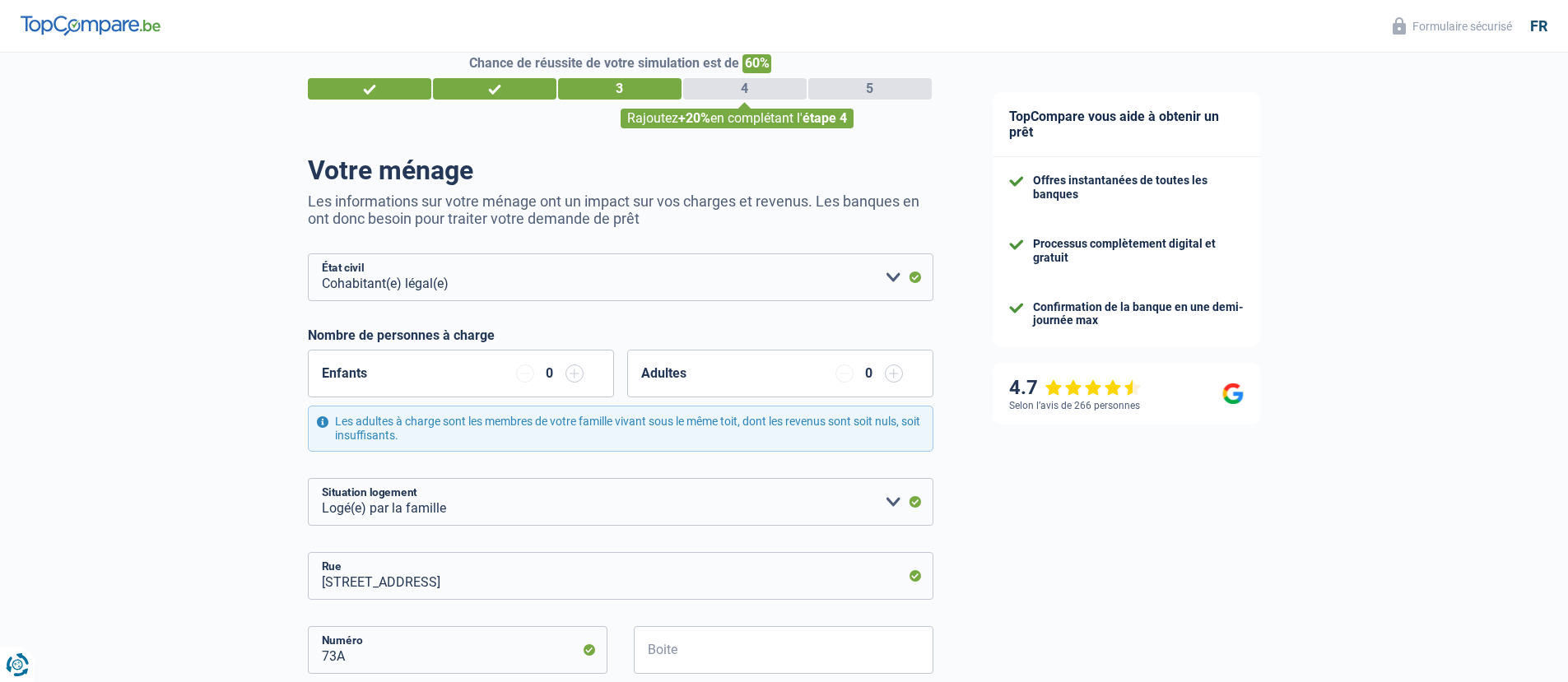
scroll to position [42, 0]
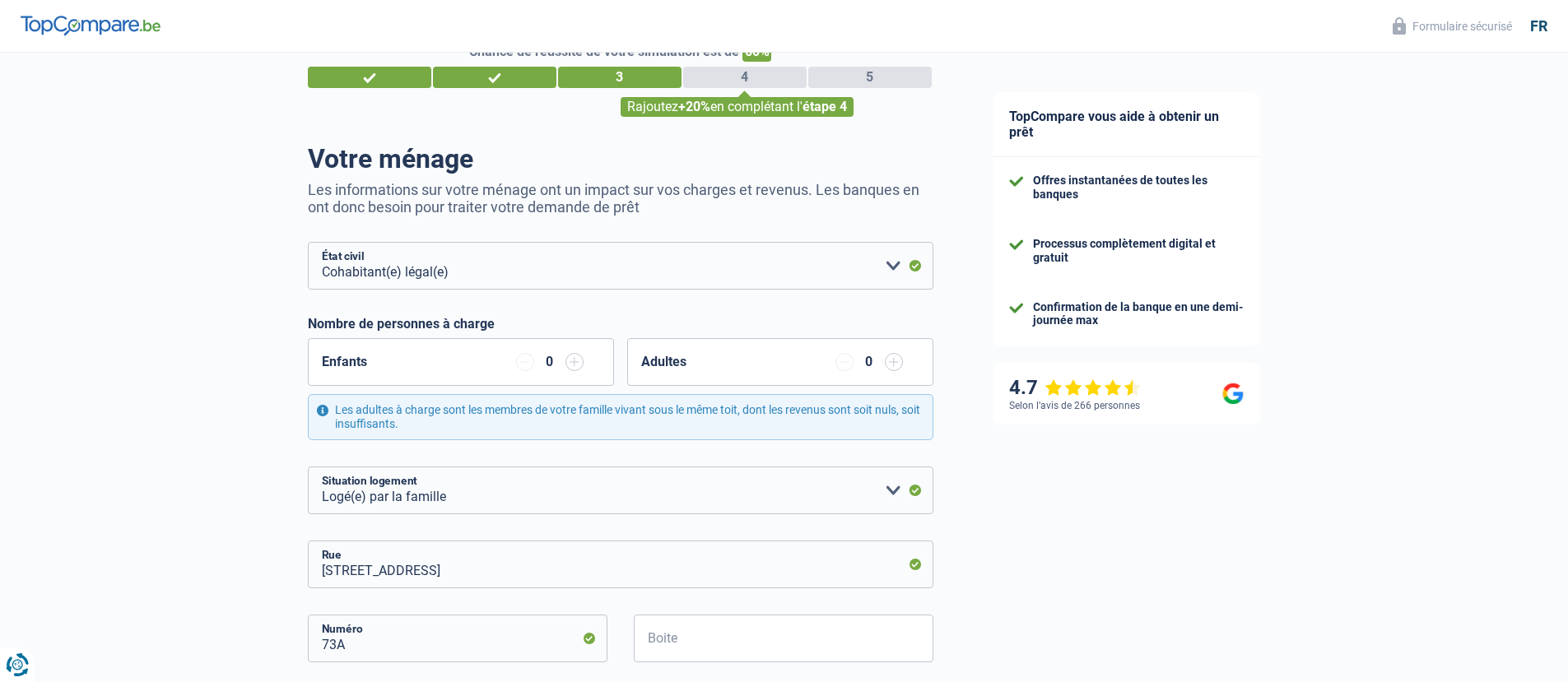
click at [600, 65] on div "Chance de réussite de votre simulation est de 60% 1 2 3 4 5 Rajoutez +20% en co…" at bounding box center [620, 79] width 626 height 74
click at [599, 72] on div "3" at bounding box center [619, 77] width 123 height 22
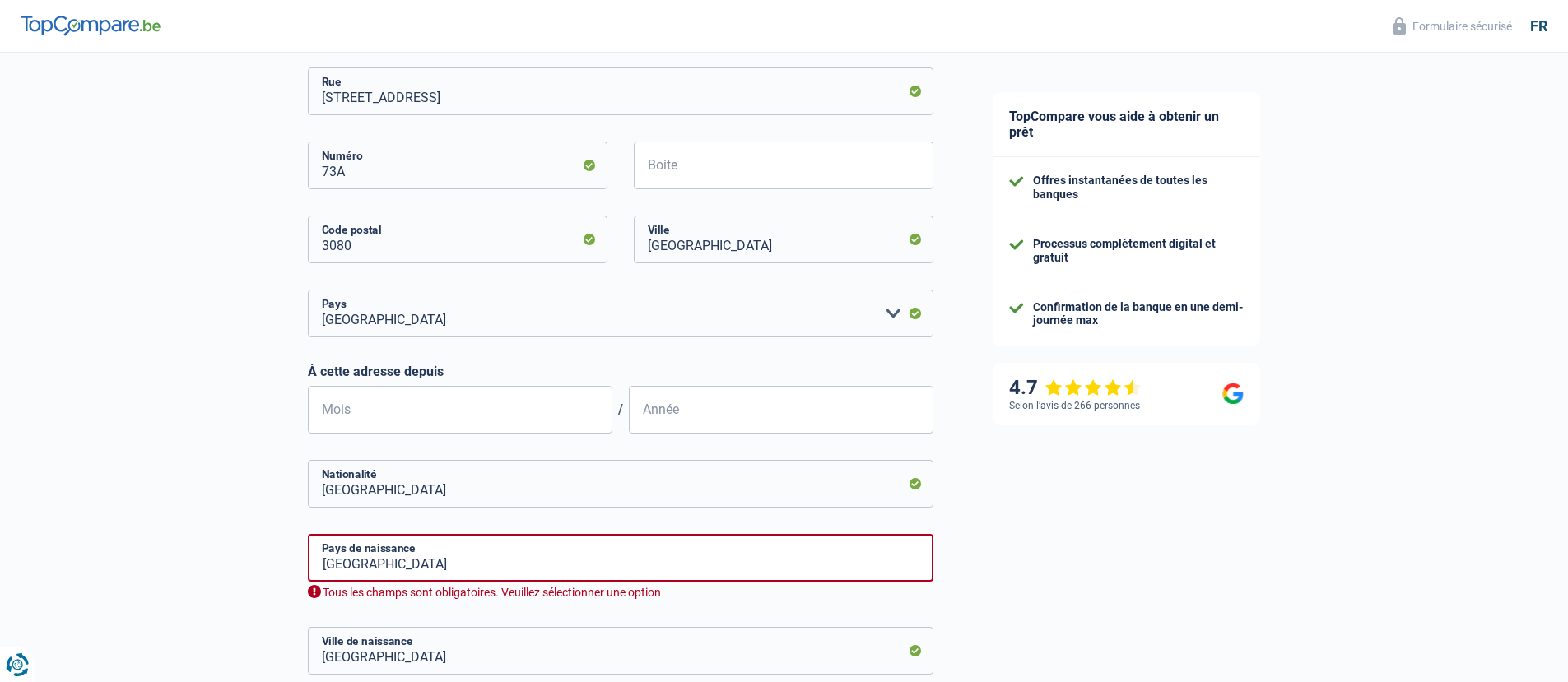
scroll to position [747, 0]
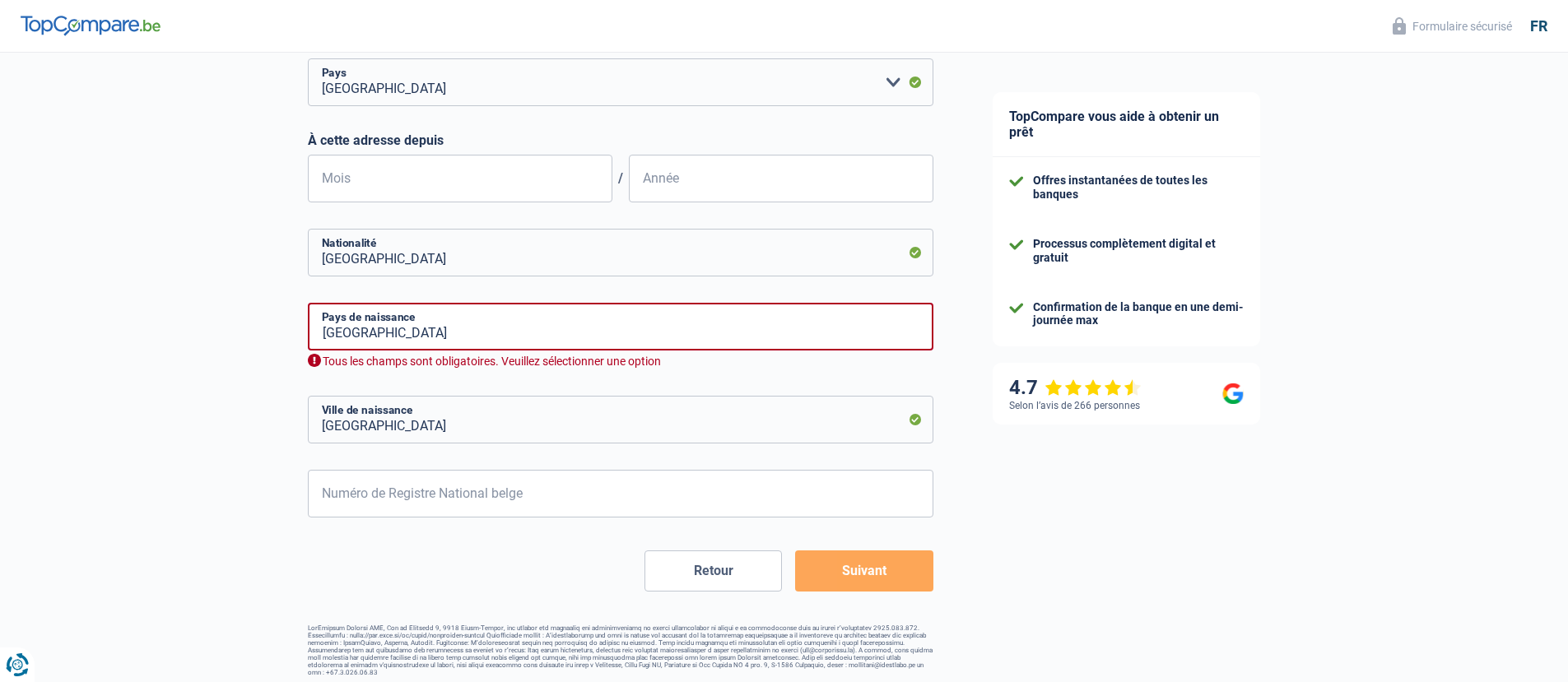
click at [703, 580] on button "Retour" at bounding box center [713, 571] width 137 height 41
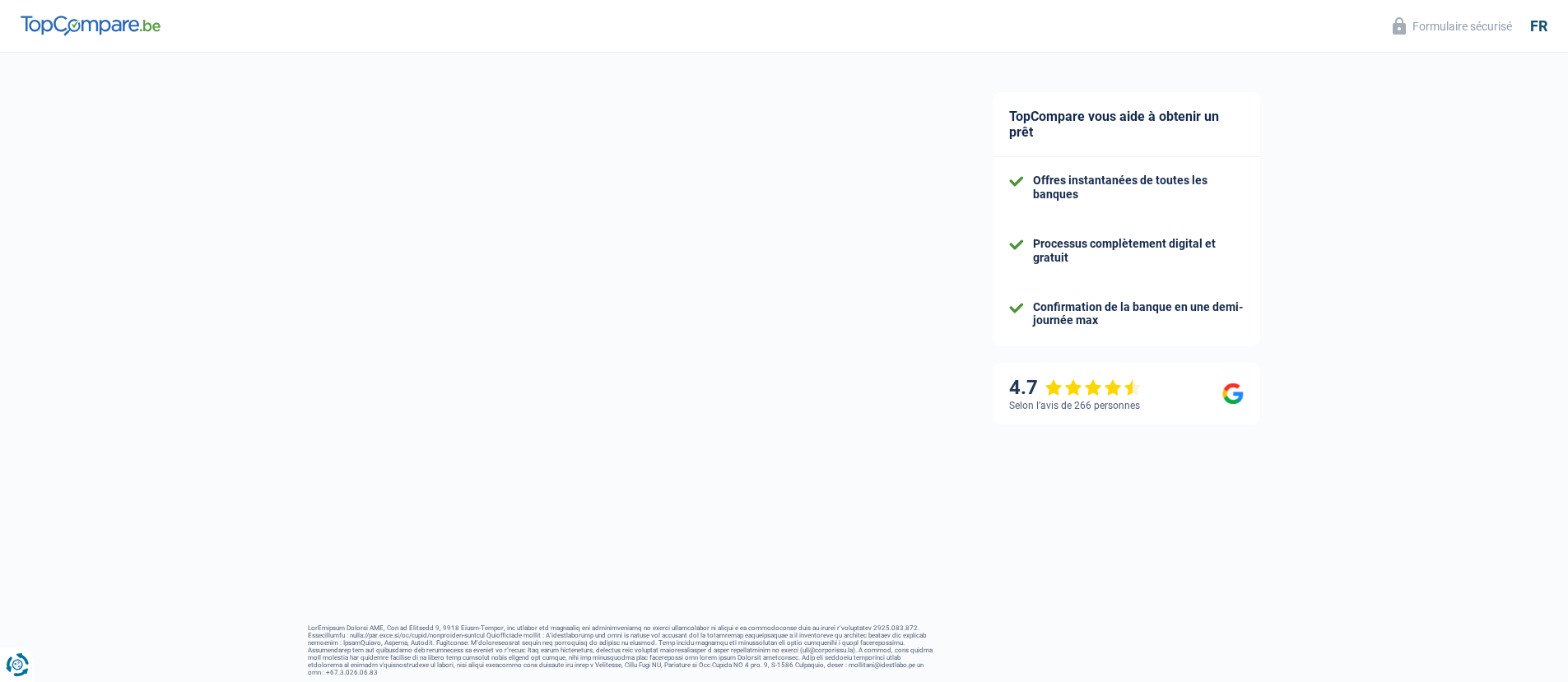
select select "unemployed"
select select "fgtb"
select select "BE"
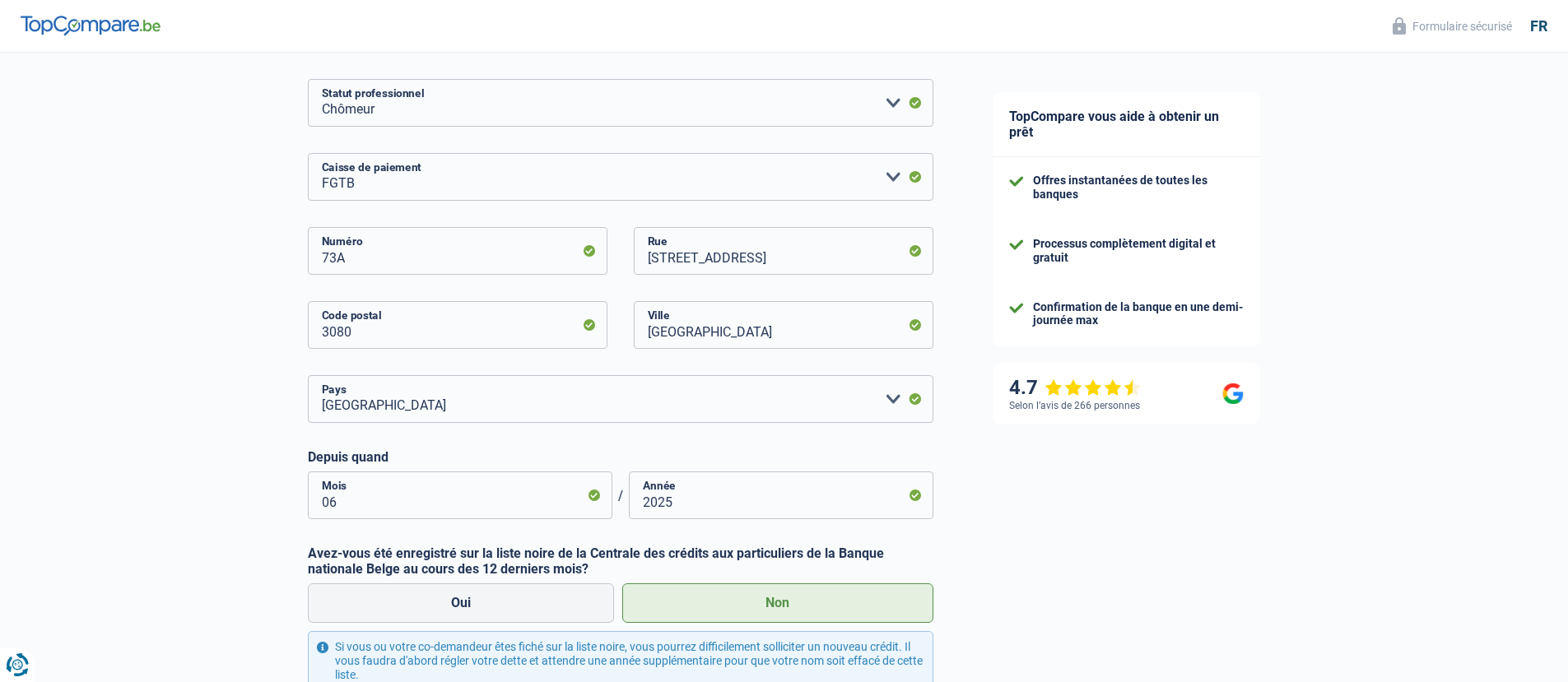
scroll to position [379, 0]
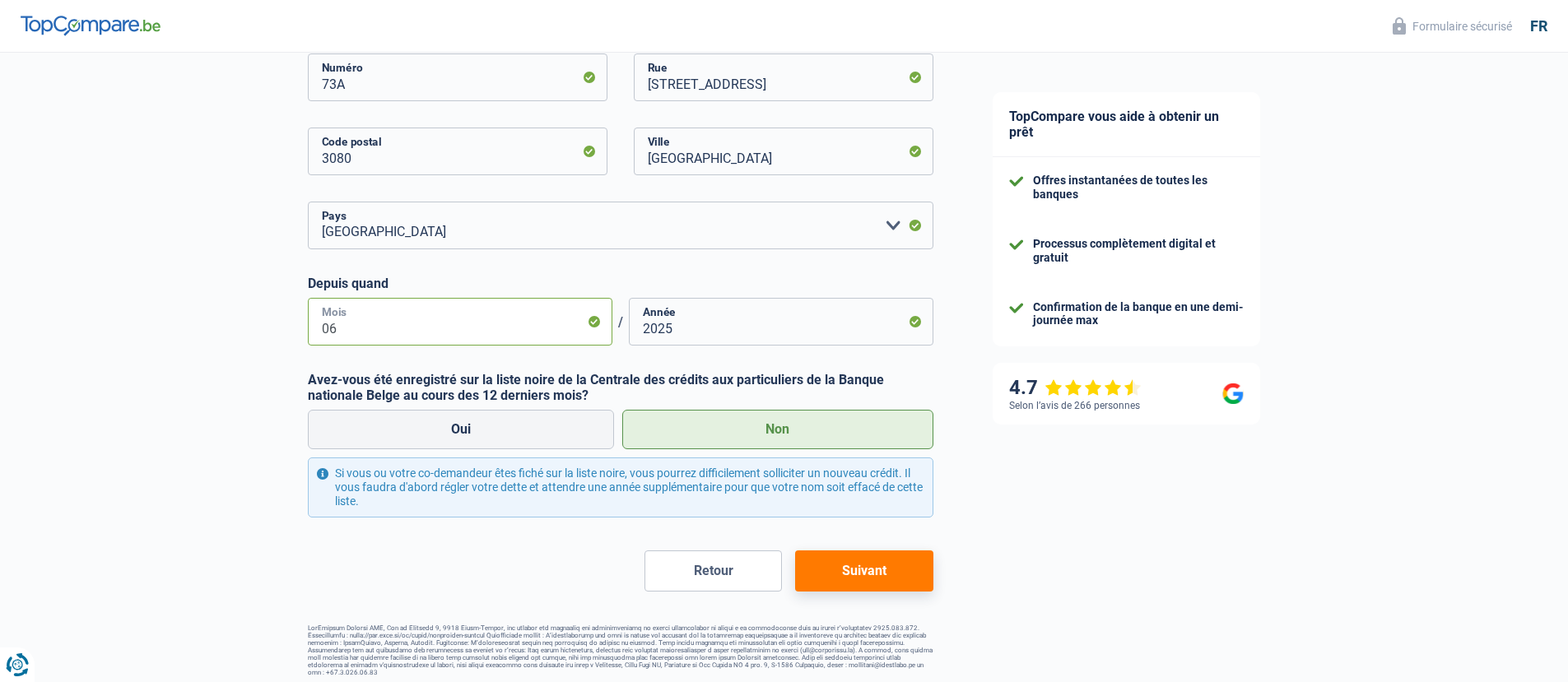
click at [594, 325] on input "06" at bounding box center [460, 322] width 305 height 48
drag, startPoint x: 696, startPoint y: 333, endPoint x: 664, endPoint y: 332, distance: 32.0
click at [664, 332] on input "2025" at bounding box center [781, 322] width 305 height 48
type input "2022"
drag, startPoint x: 457, startPoint y: 338, endPoint x: 317, endPoint y: 332, distance: 140.1
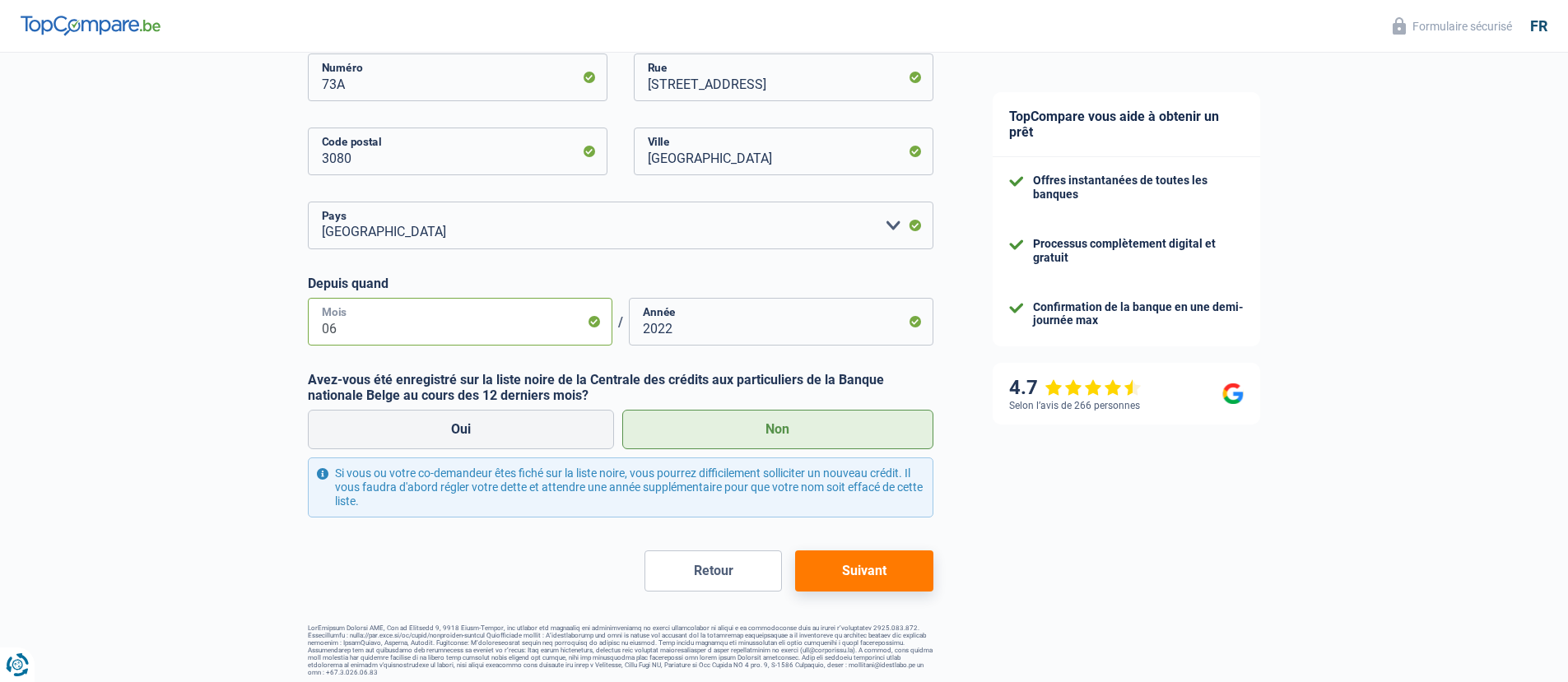
click at [317, 332] on input "06" at bounding box center [460, 322] width 305 height 48
click at [844, 579] on button "Suivant" at bounding box center [863, 571] width 137 height 41
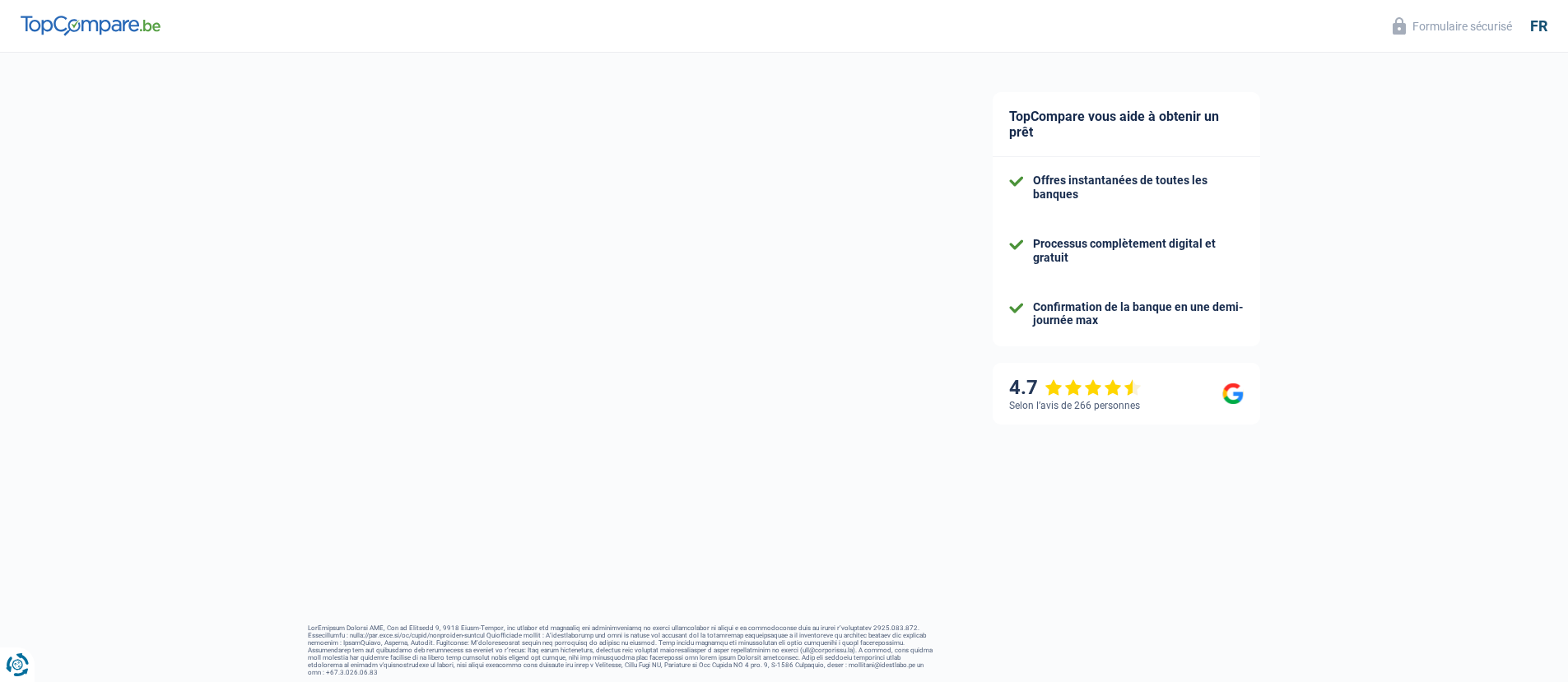
select select "cohabitation"
select select "liveWithParents"
select select "BE"
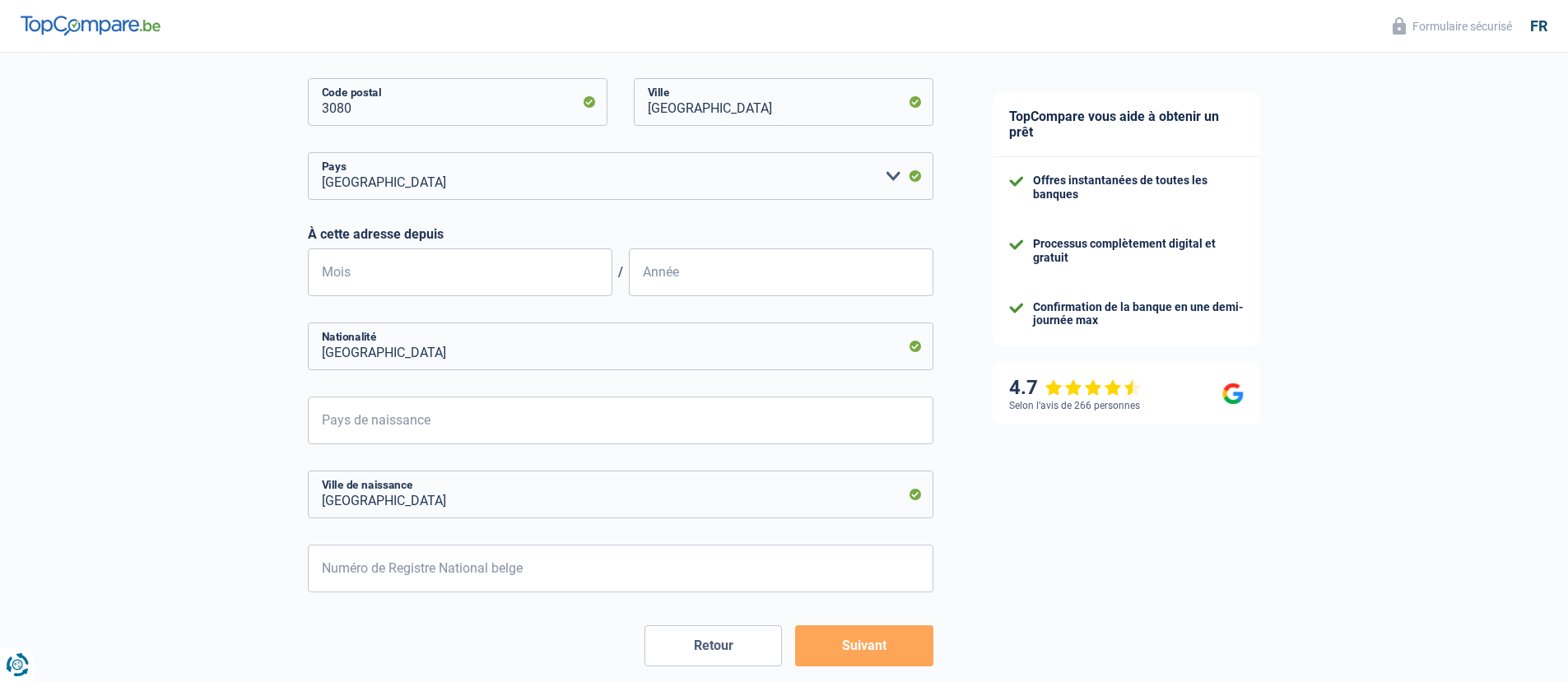
scroll to position [621, 0]
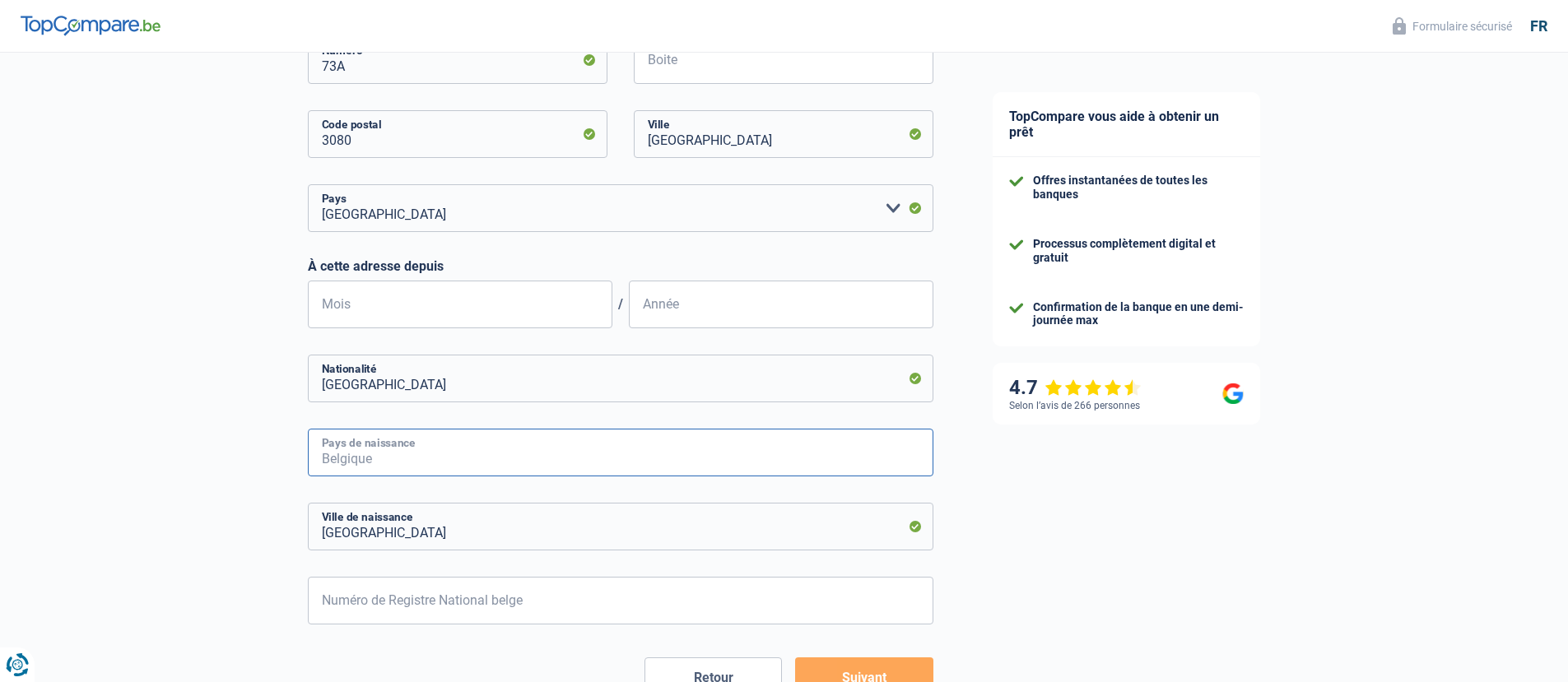
click at [557, 442] on input "Pays de naissance" at bounding box center [620, 452] width 626 height 48
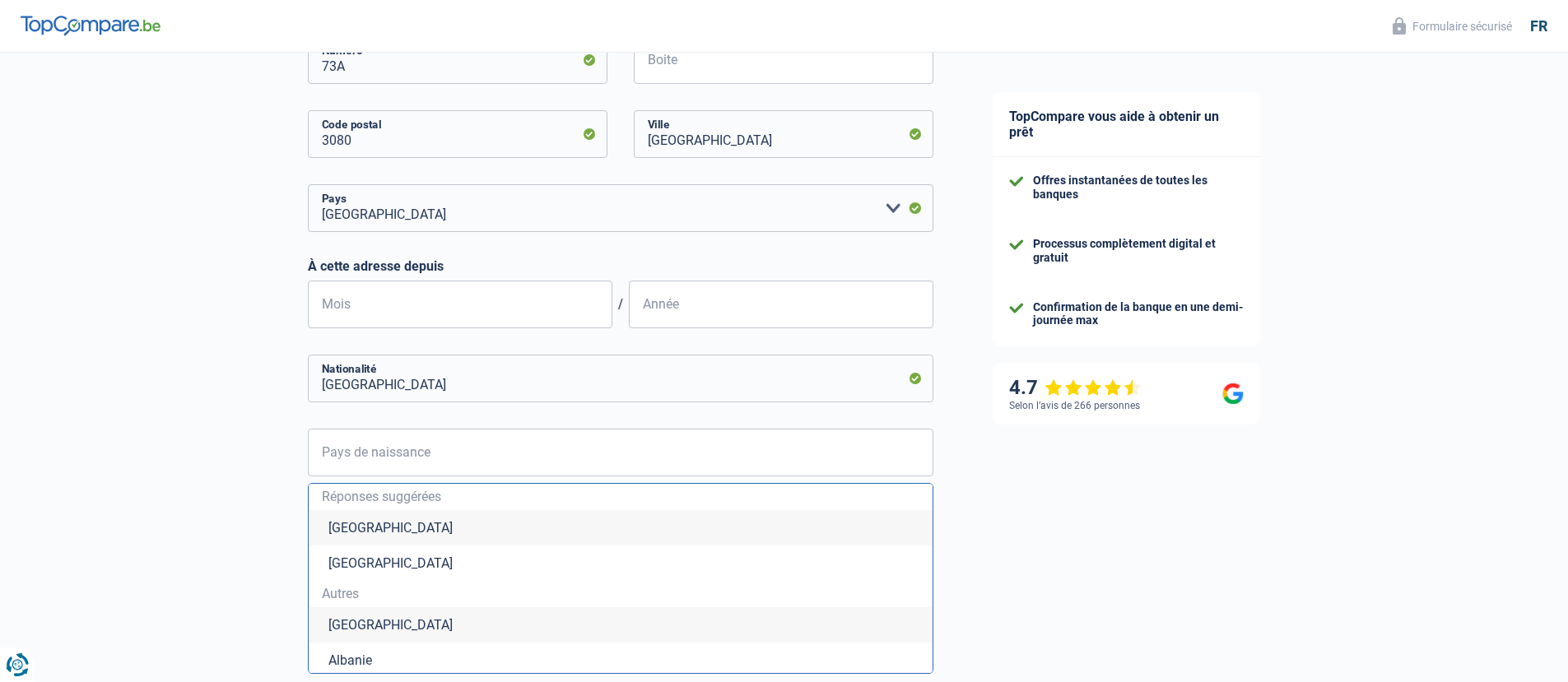
click at [1037, 508] on div "TopCompare vous aide à obtenir un prêt Offres instantanées de toutes les banque…" at bounding box center [1266, 219] width 606 height 1576
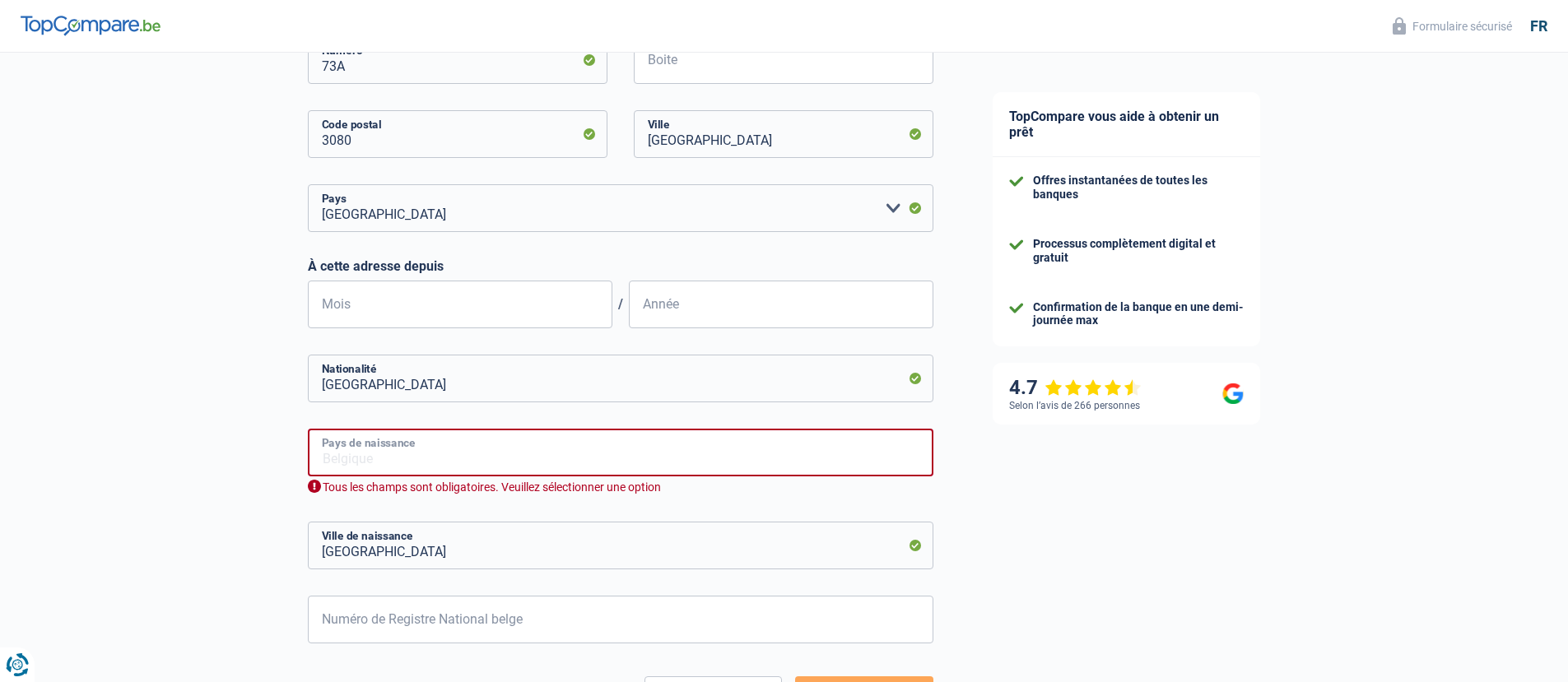
click at [649, 446] on input "Pays de naissance" at bounding box center [620, 452] width 626 height 48
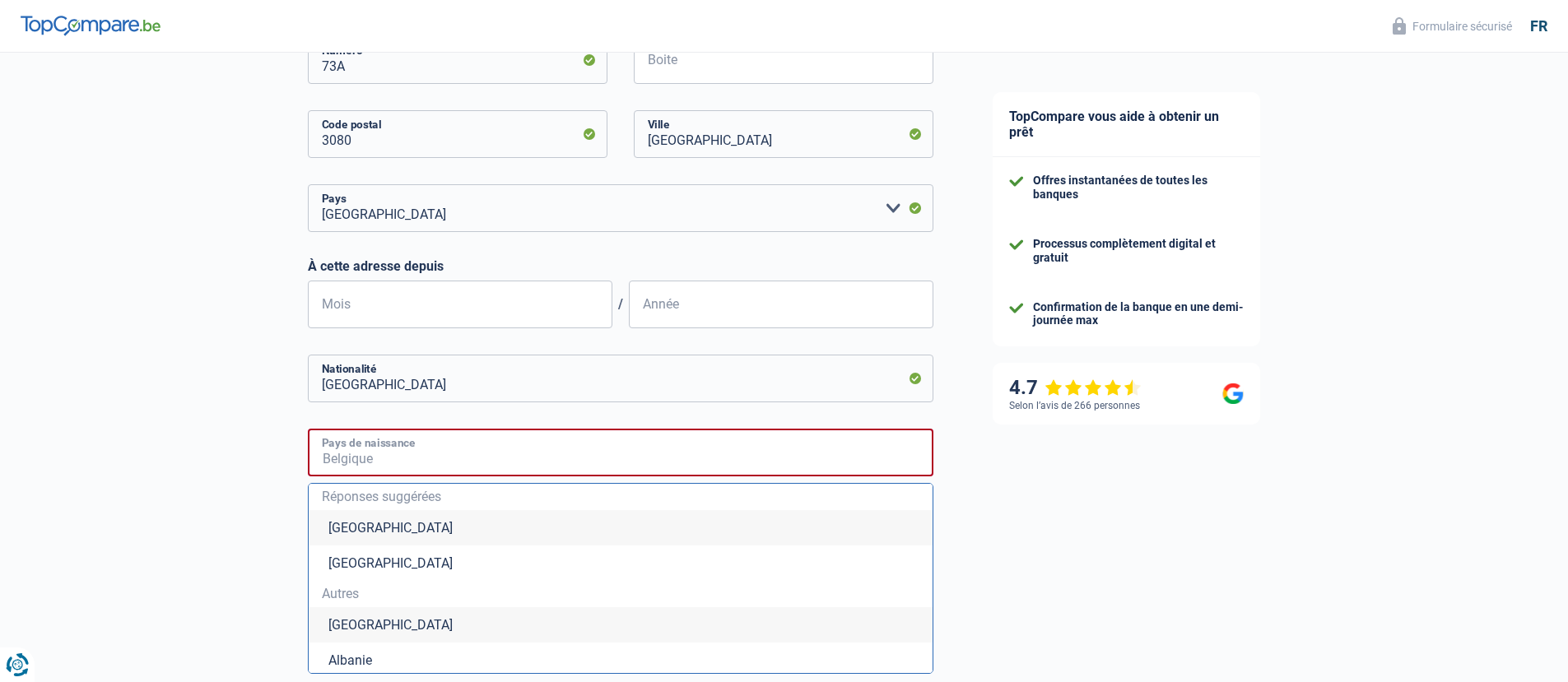
type input "O"
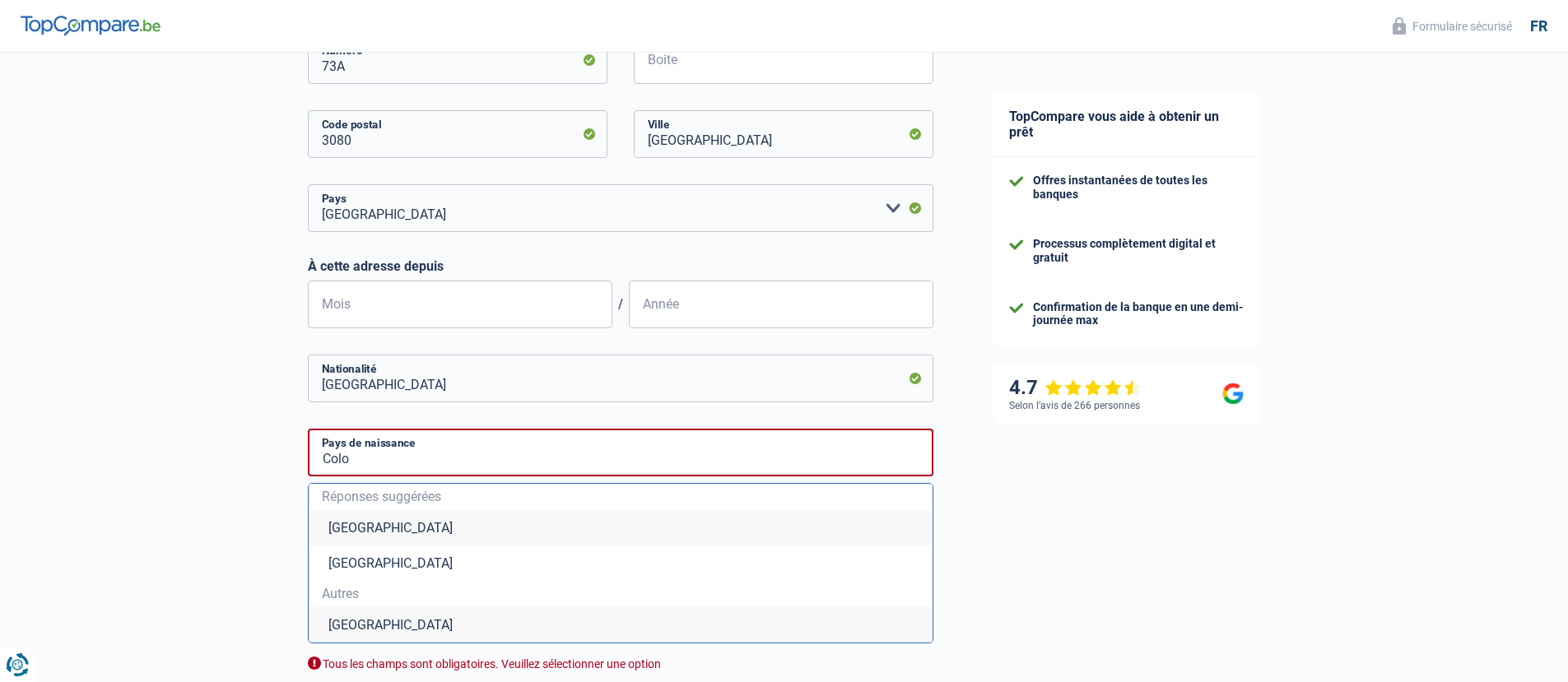
click at [368, 626] on li "Colombie" at bounding box center [620, 626] width 624 height 36
type input "Colombie"
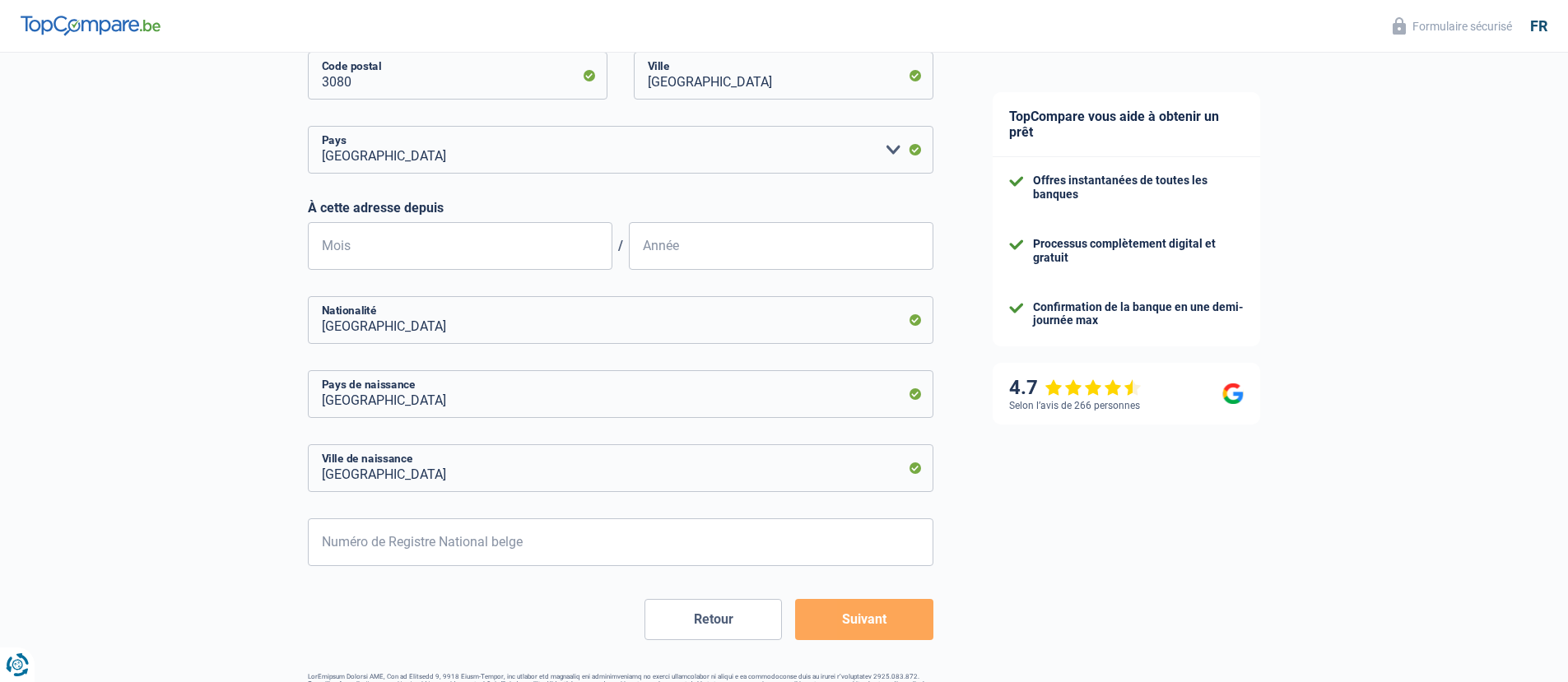
scroll to position [728, 0]
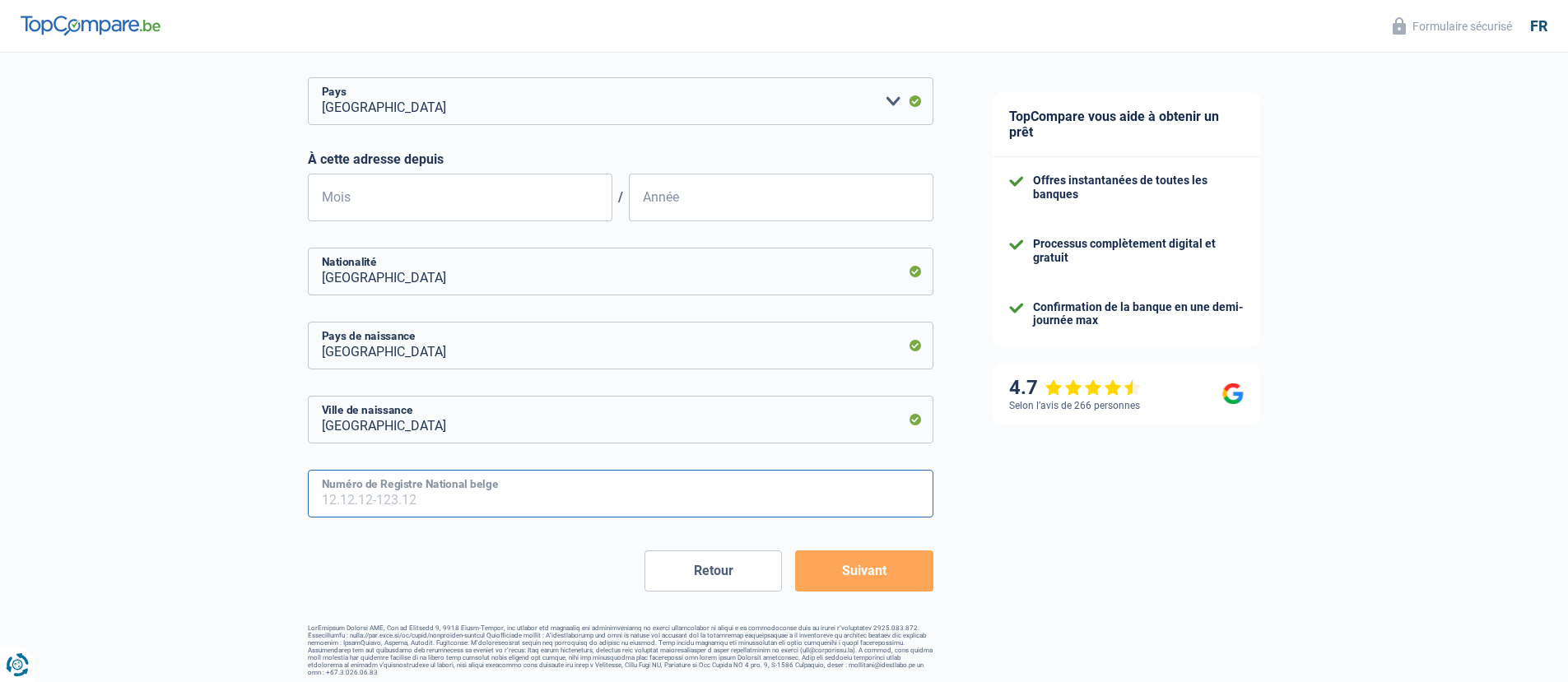
click at [449, 508] on input "Numéro de Registre National belge" at bounding box center [620, 494] width 626 height 48
type input "90.04.02-537.6"
type input "4"
type input "1990"
type input "90.04.02-537.60"
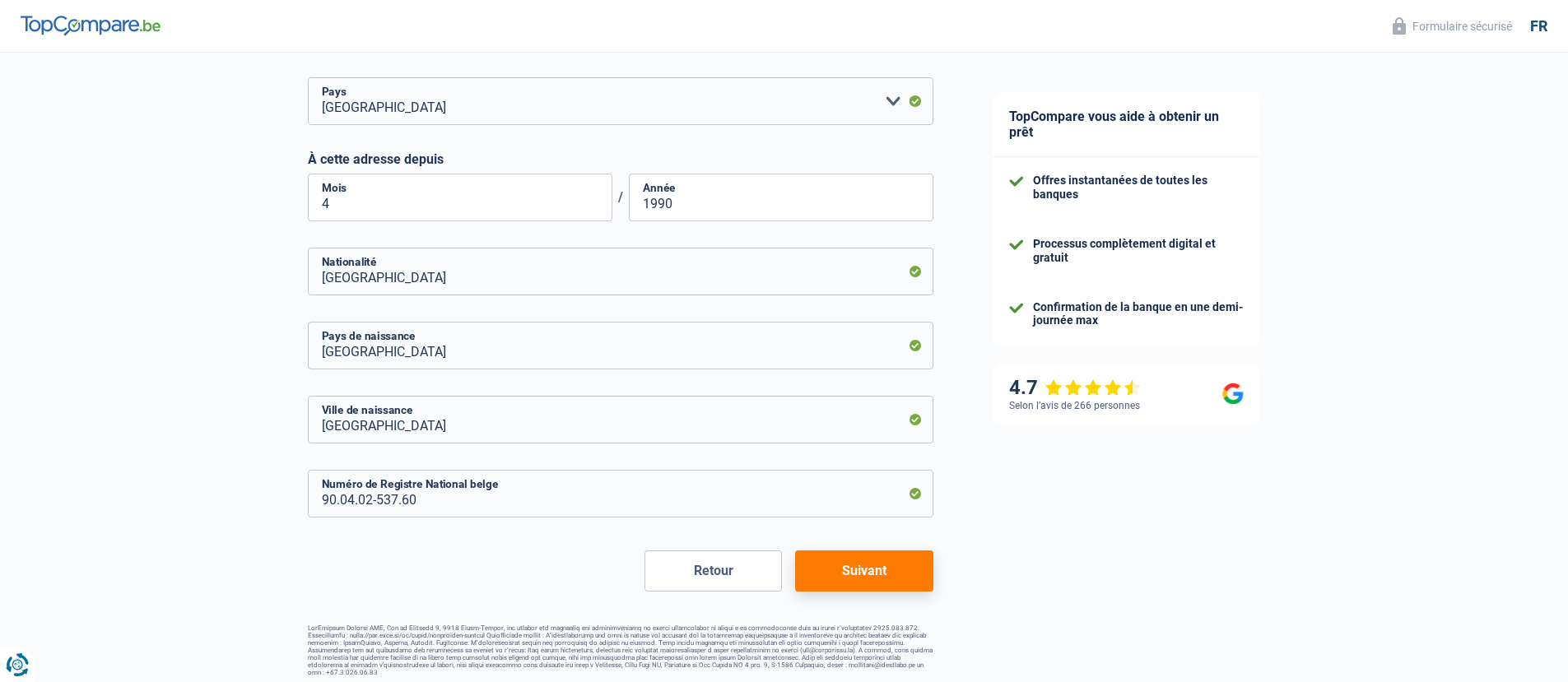
click at [873, 581] on button "Suivant" at bounding box center [863, 571] width 137 height 41
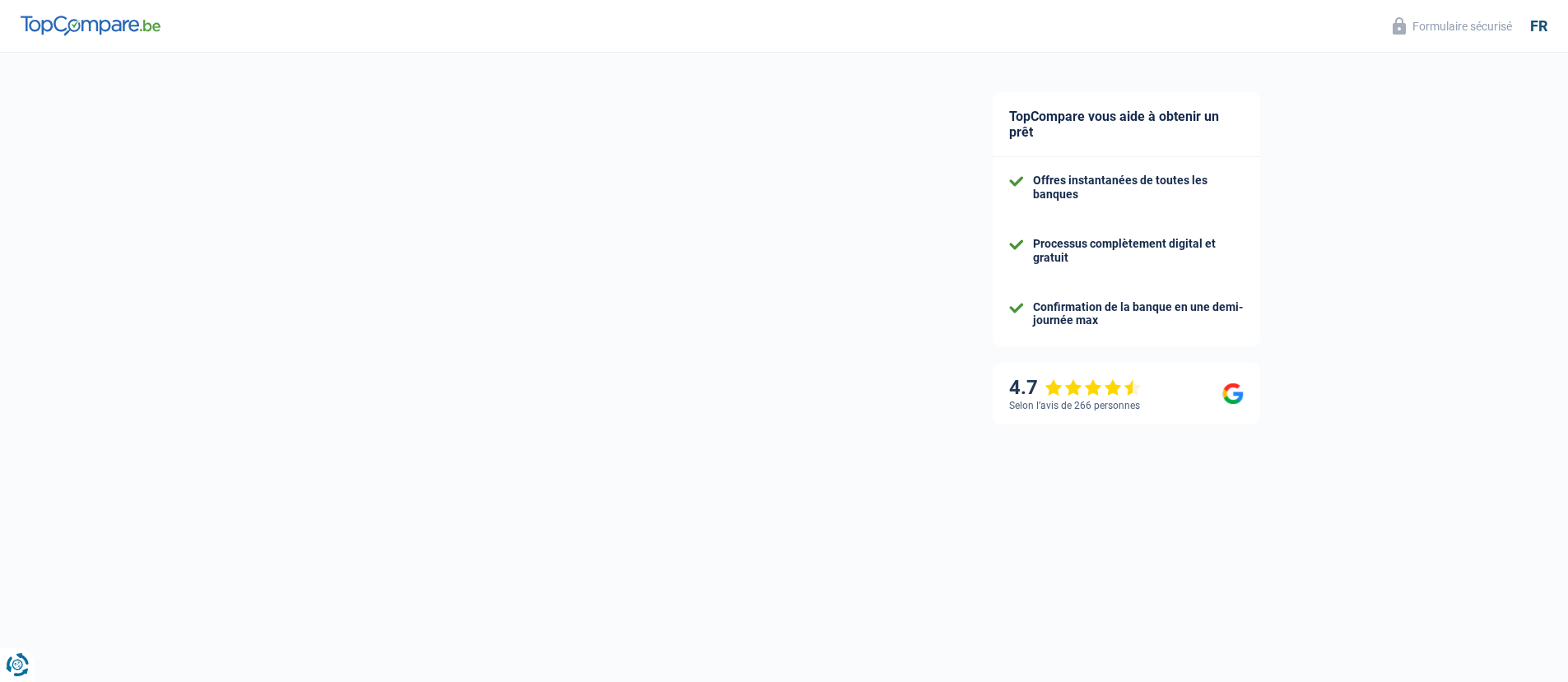
select select "unemployment"
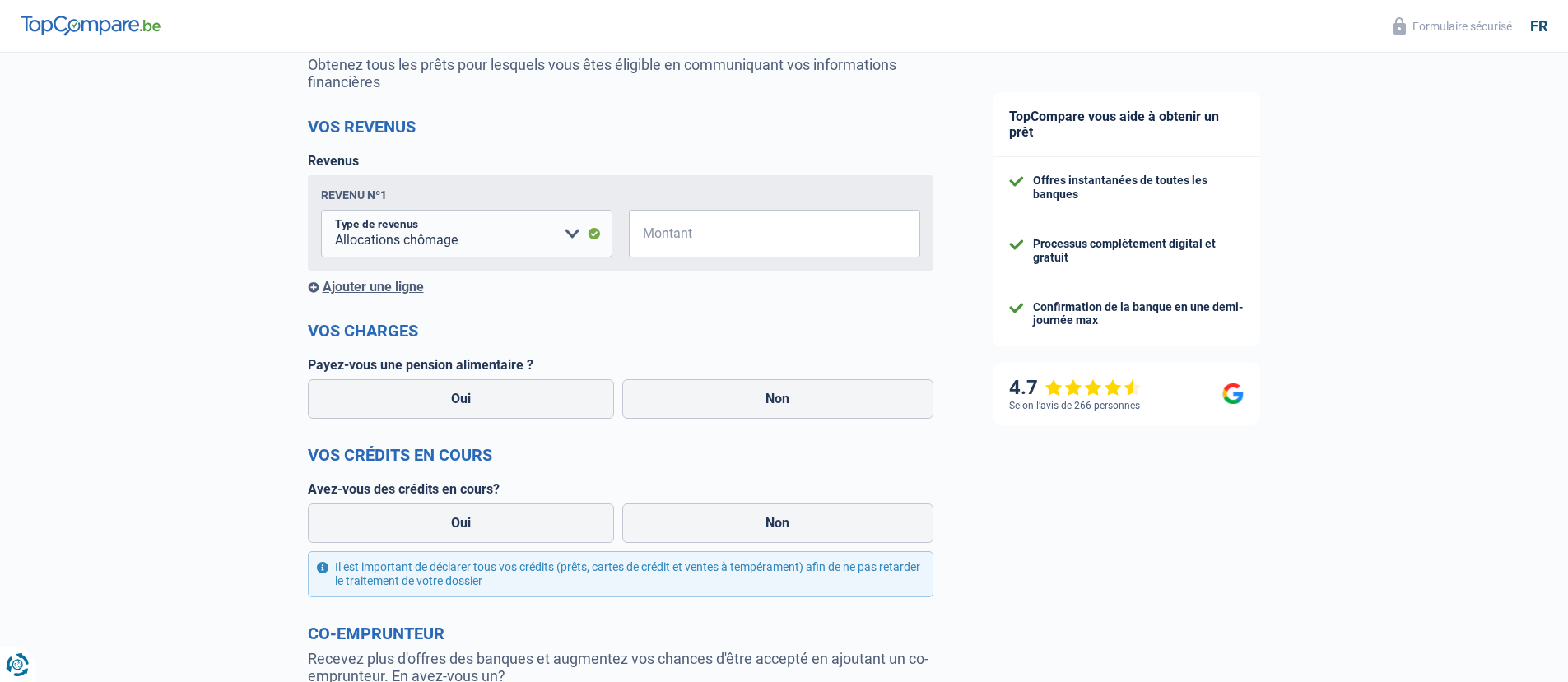
scroll to position [167, 0]
click at [694, 241] on input "Montant" at bounding box center [784, 234] width 271 height 48
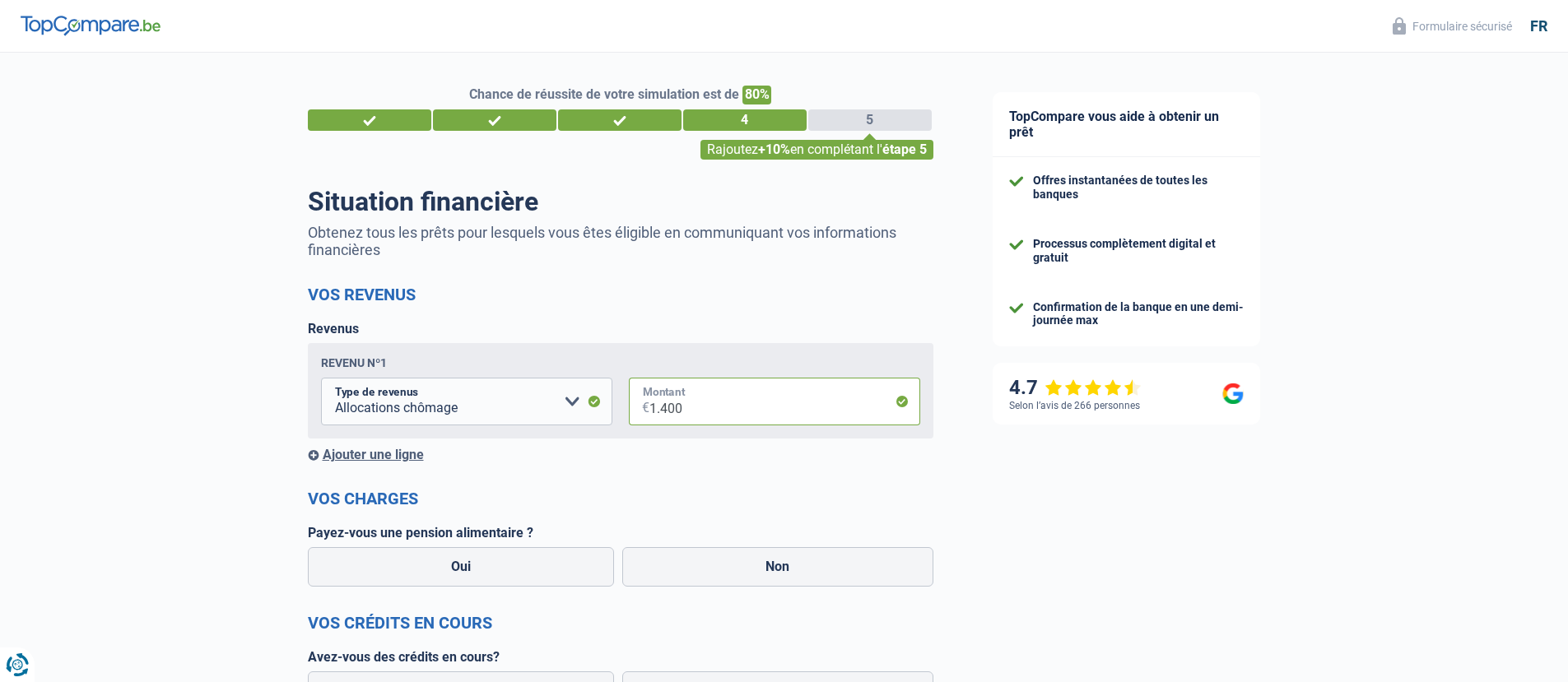
type input "1.400"
click at [628, 134] on div "Chance de réussite de votre simulation est de 80% 1 2 3 4 5 Rajoutez +10% en co…" at bounding box center [620, 122] width 650 height 74
click at [629, 121] on div "3" at bounding box center [619, 119] width 123 height 22
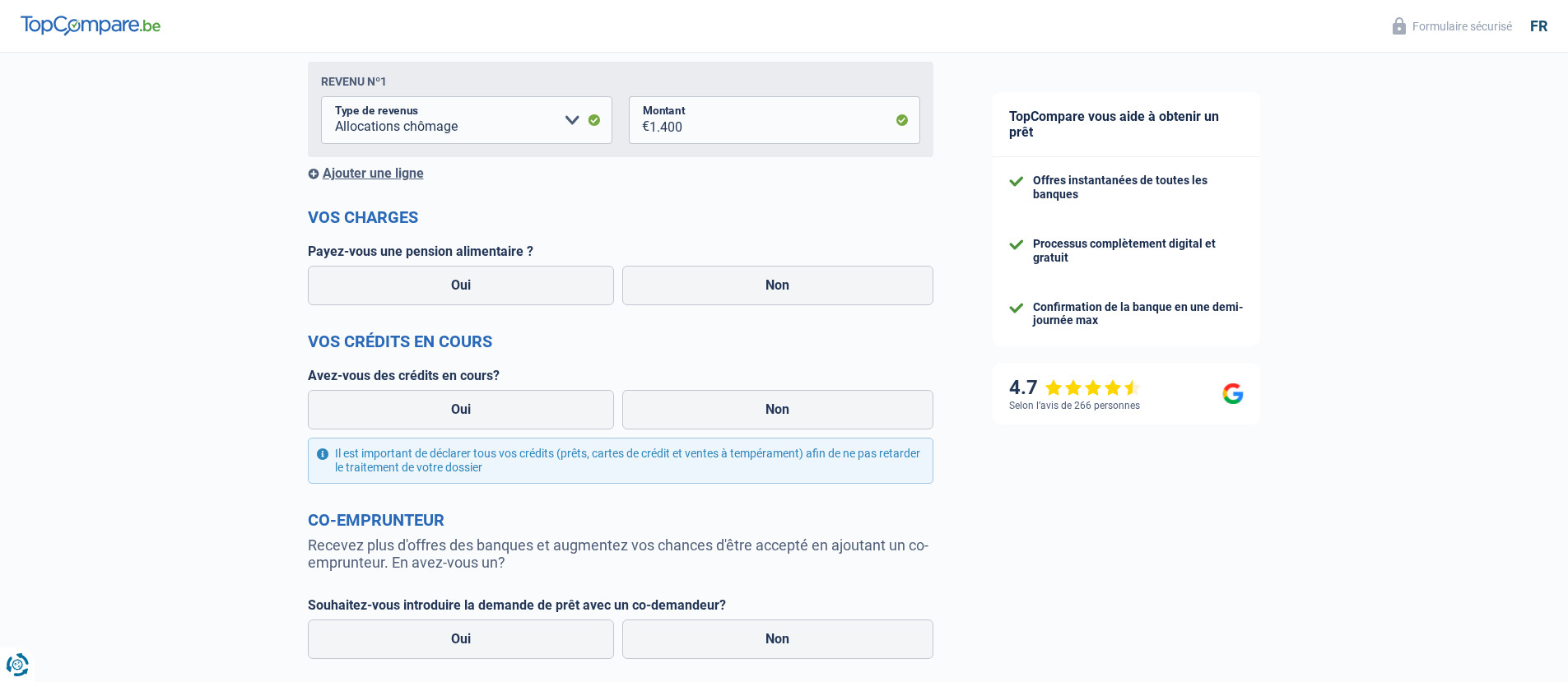
scroll to position [423, 0]
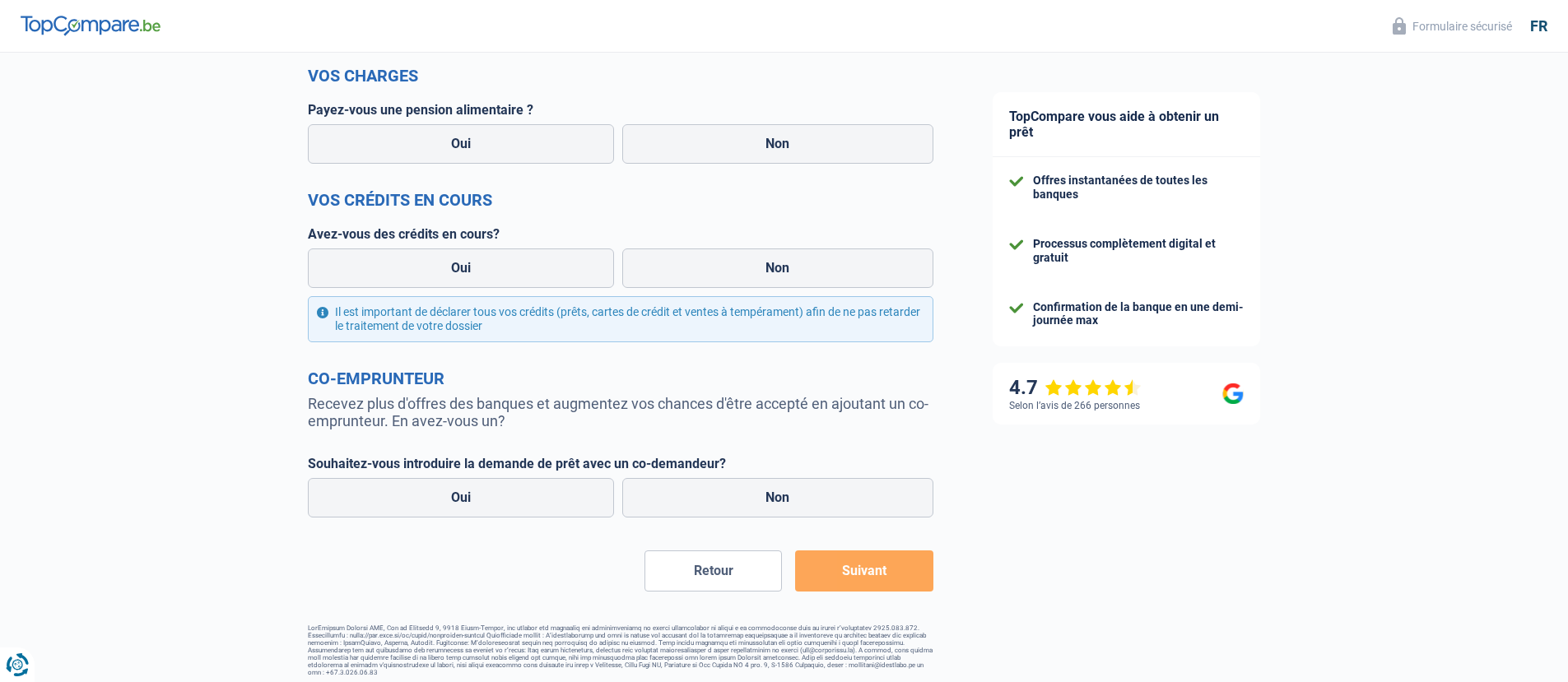
click at [731, 568] on button "Retour" at bounding box center [713, 571] width 137 height 41
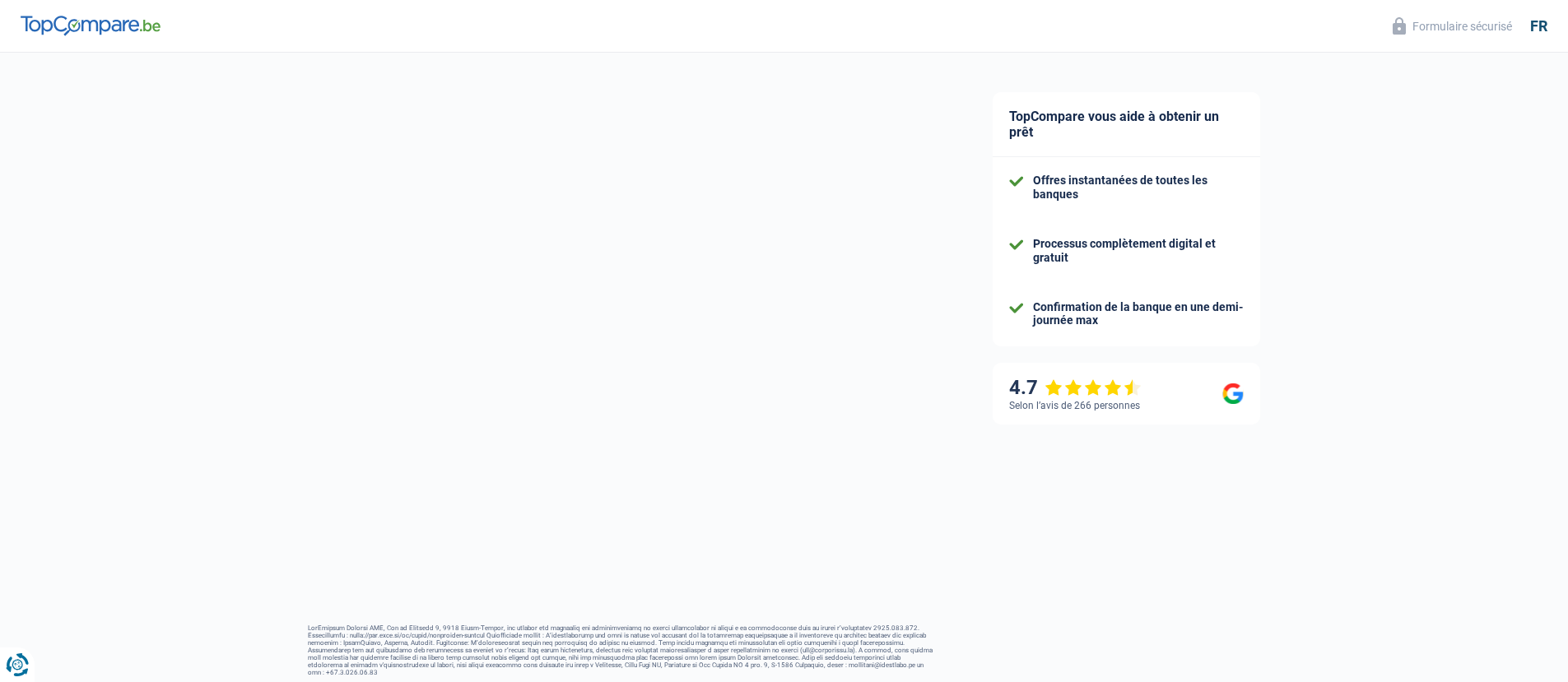
select select "cohabitation"
select select "liveWithParents"
select select "BE"
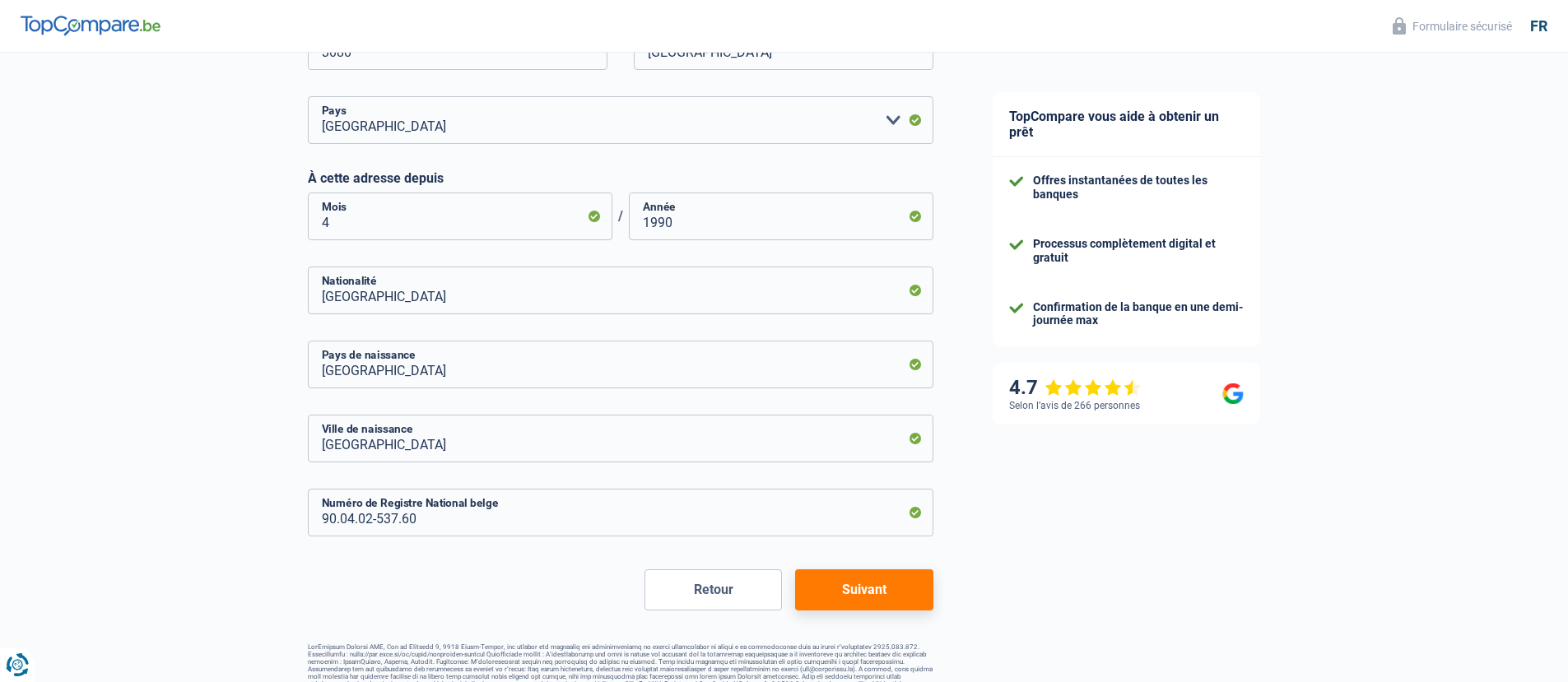
scroll to position [728, 0]
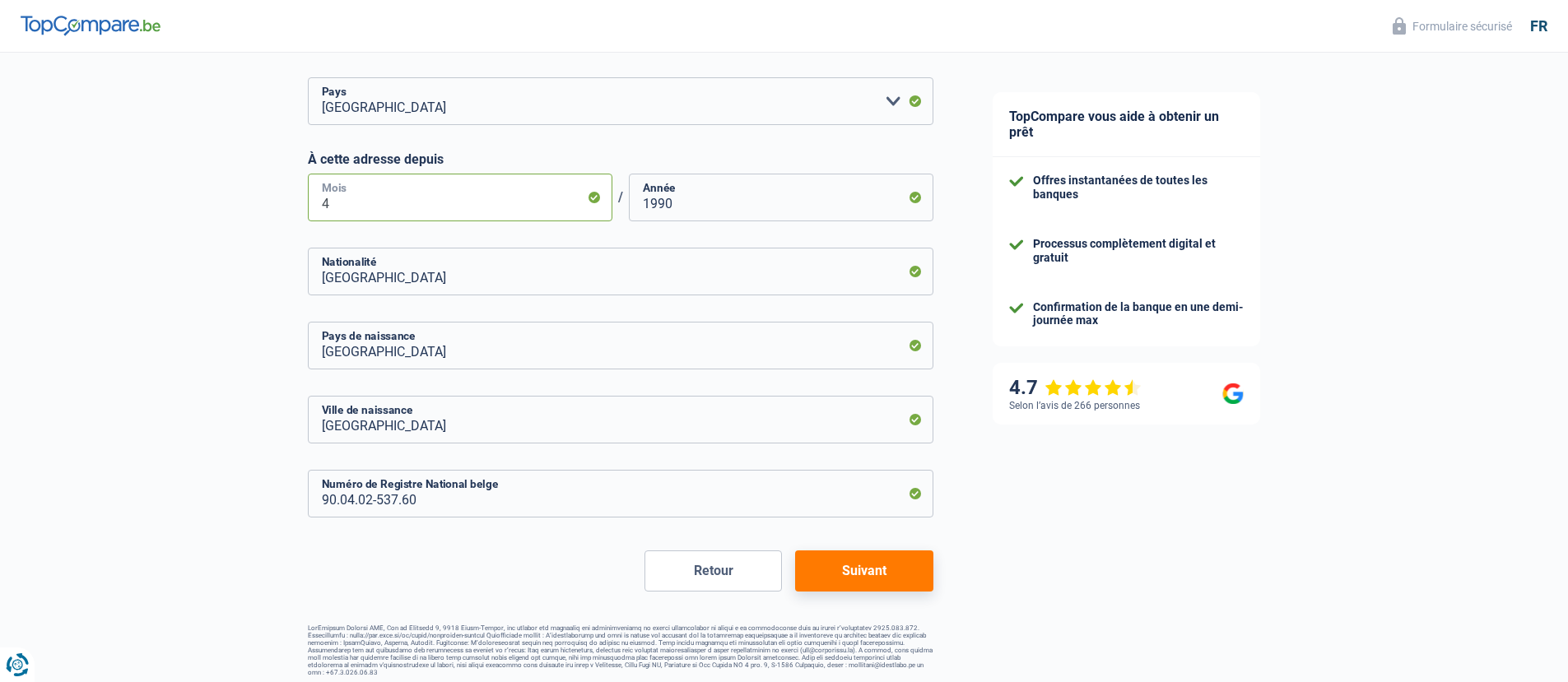
click at [466, 201] on input "4" at bounding box center [460, 198] width 305 height 48
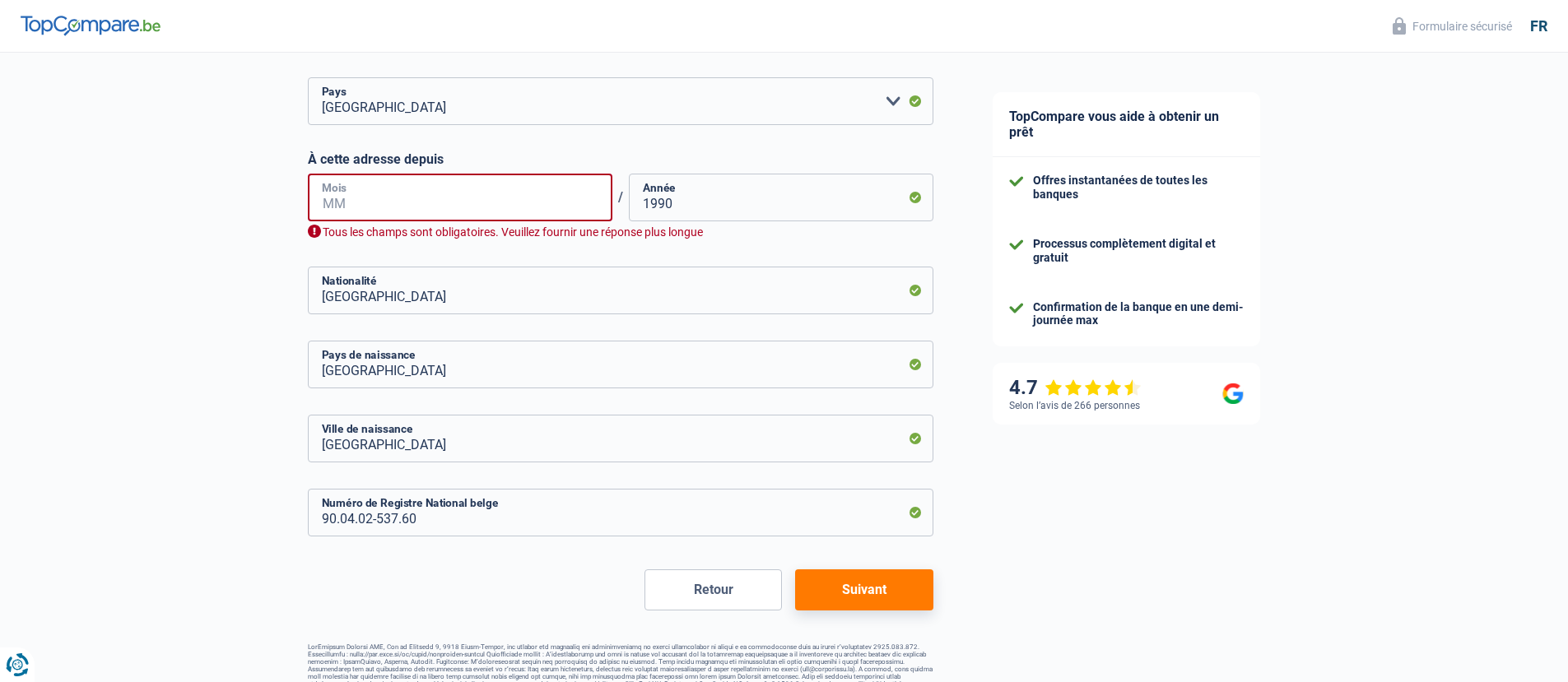
type input "1"
drag, startPoint x: 421, startPoint y: 209, endPoint x: 275, endPoint y: 199, distance: 146.3
click at [275, 199] on div "Chance de réussite de votre simulation est de 80% 1 2 3 4 5 Rajoutez +10% en co…" at bounding box center [482, 9] width 963 height 1384
click at [343, 205] on input "1" at bounding box center [460, 198] width 305 height 48
type input "06"
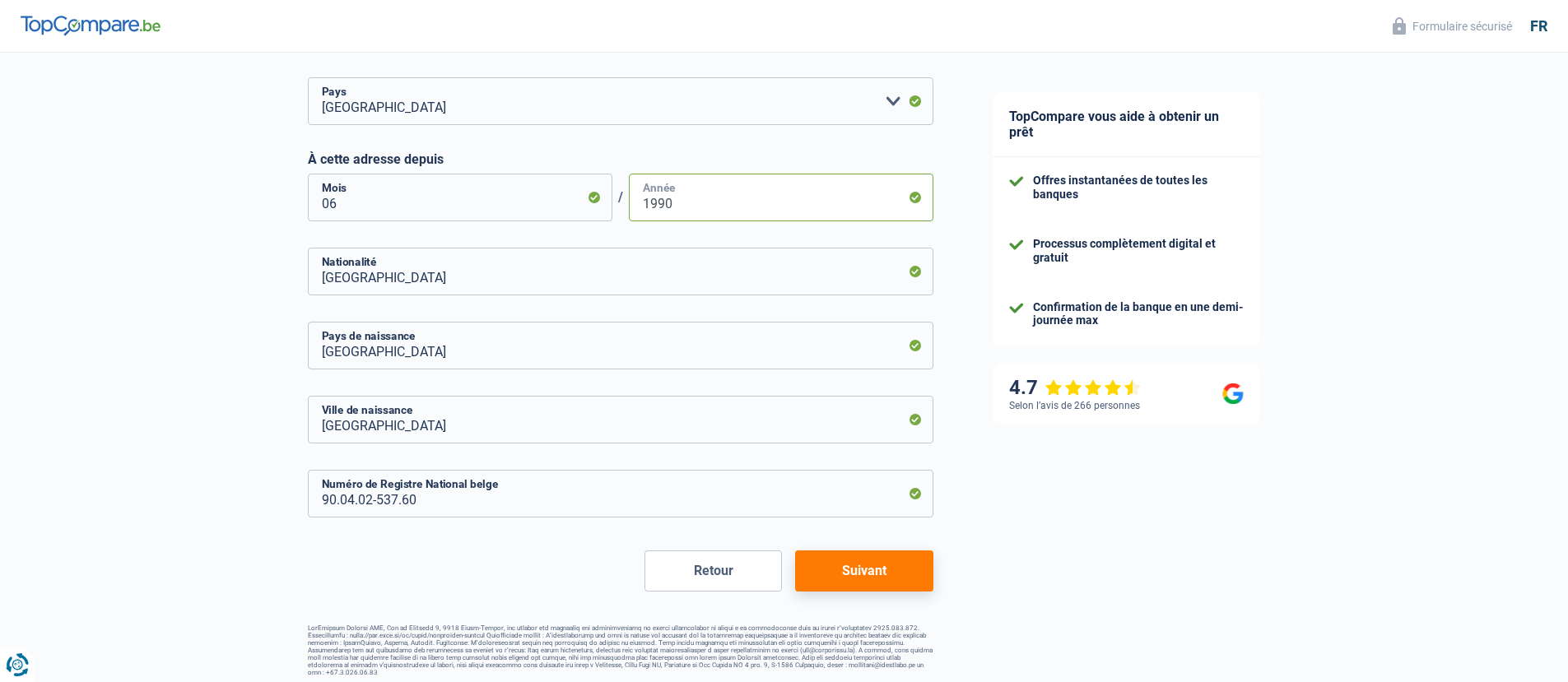
drag, startPoint x: 708, startPoint y: 213, endPoint x: 603, endPoint y: 200, distance: 105.8
click at [603, 200] on div "06 Mois / 1990 Année" at bounding box center [620, 198] width 626 height 48
type input "2025"
click at [840, 577] on button "Suivant" at bounding box center [863, 571] width 137 height 41
select select "unemployment"
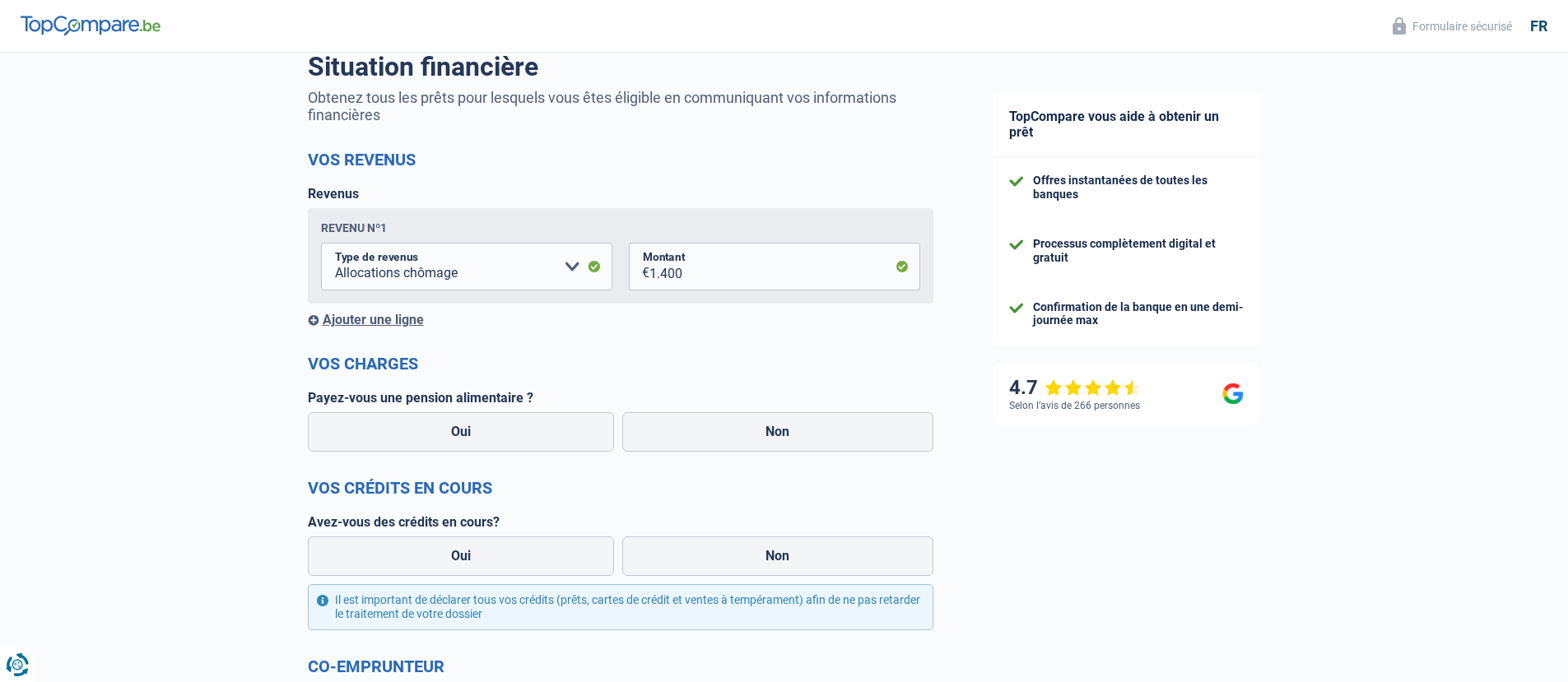
scroll to position [128, 0]
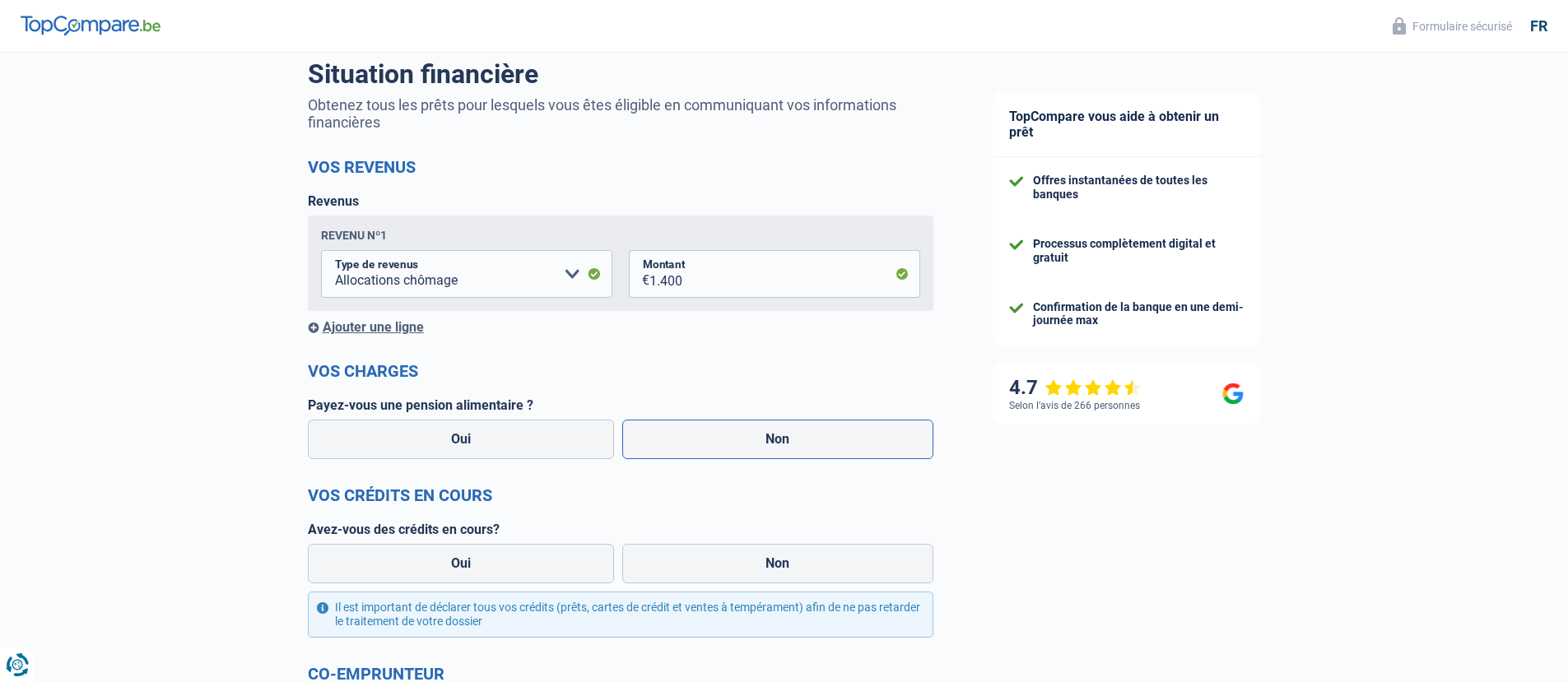
click at [723, 439] on label "Non" at bounding box center [777, 439] width 311 height 40
click at [723, 439] on input "Non" at bounding box center [777, 439] width 311 height 40
radio input "true"
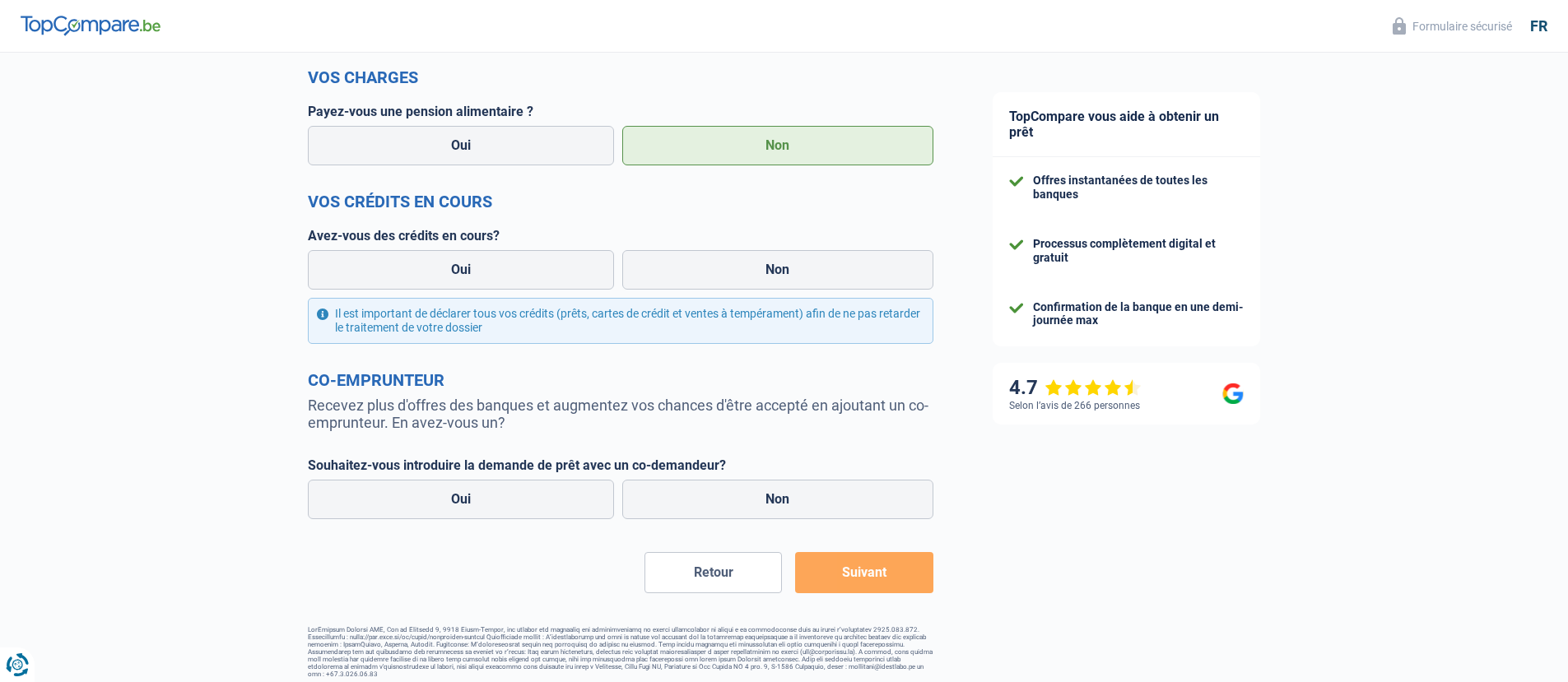
scroll to position [423, 0]
click at [702, 263] on label "Non" at bounding box center [777, 268] width 311 height 40
click at [702, 263] on input "Non" at bounding box center [777, 268] width 311 height 40
radio input "true"
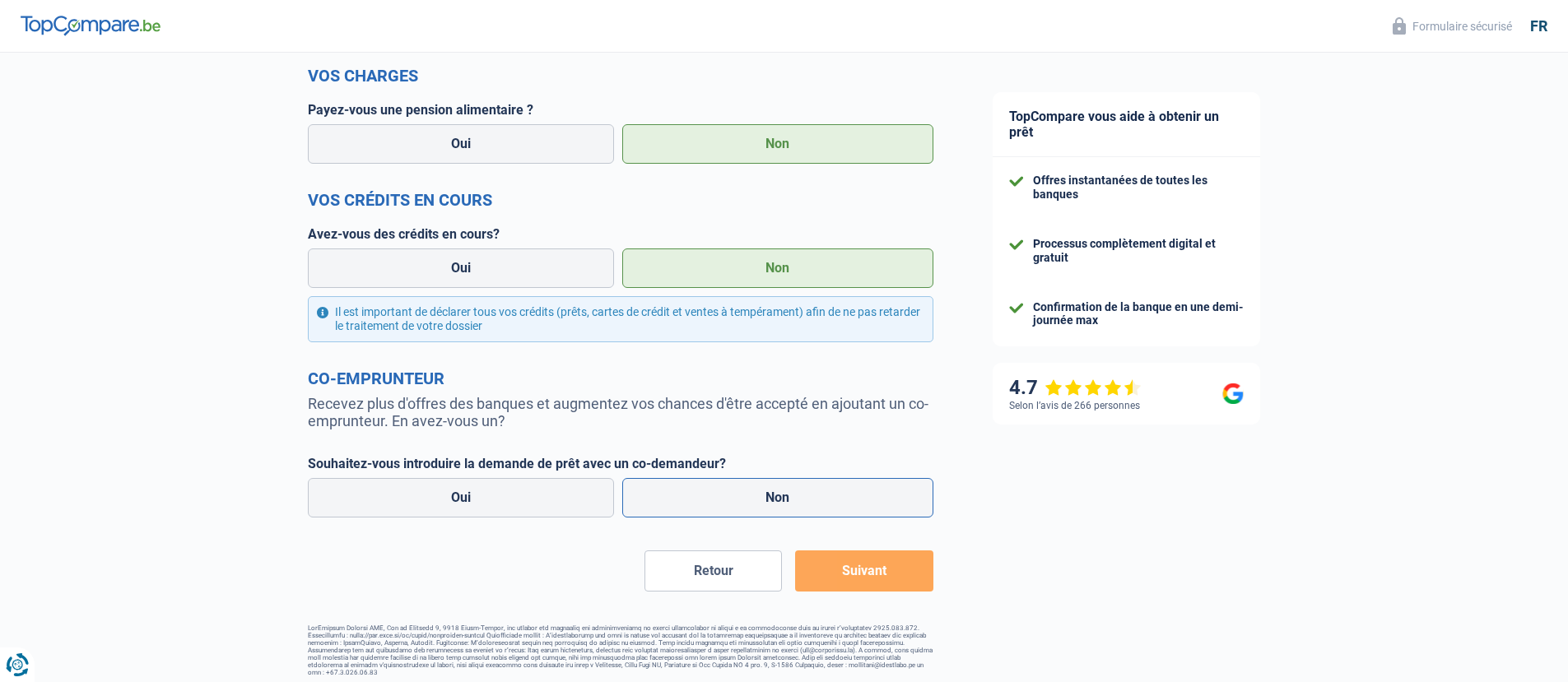
click at [772, 498] on label "Non" at bounding box center [777, 498] width 311 height 40
click at [772, 498] on input "Non" at bounding box center [777, 498] width 311 height 40
radio input "true"
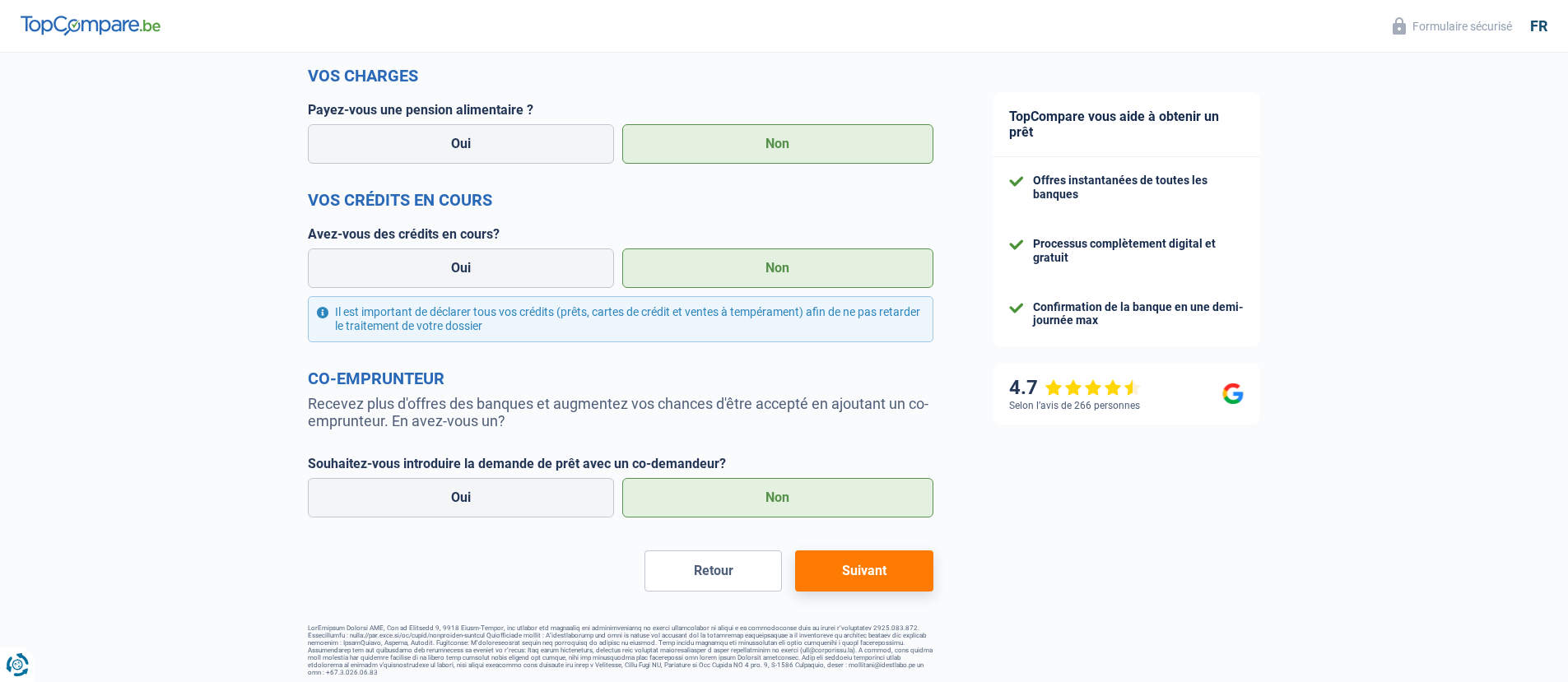
click at [889, 577] on button "Suivant" at bounding box center [863, 571] width 137 height 41
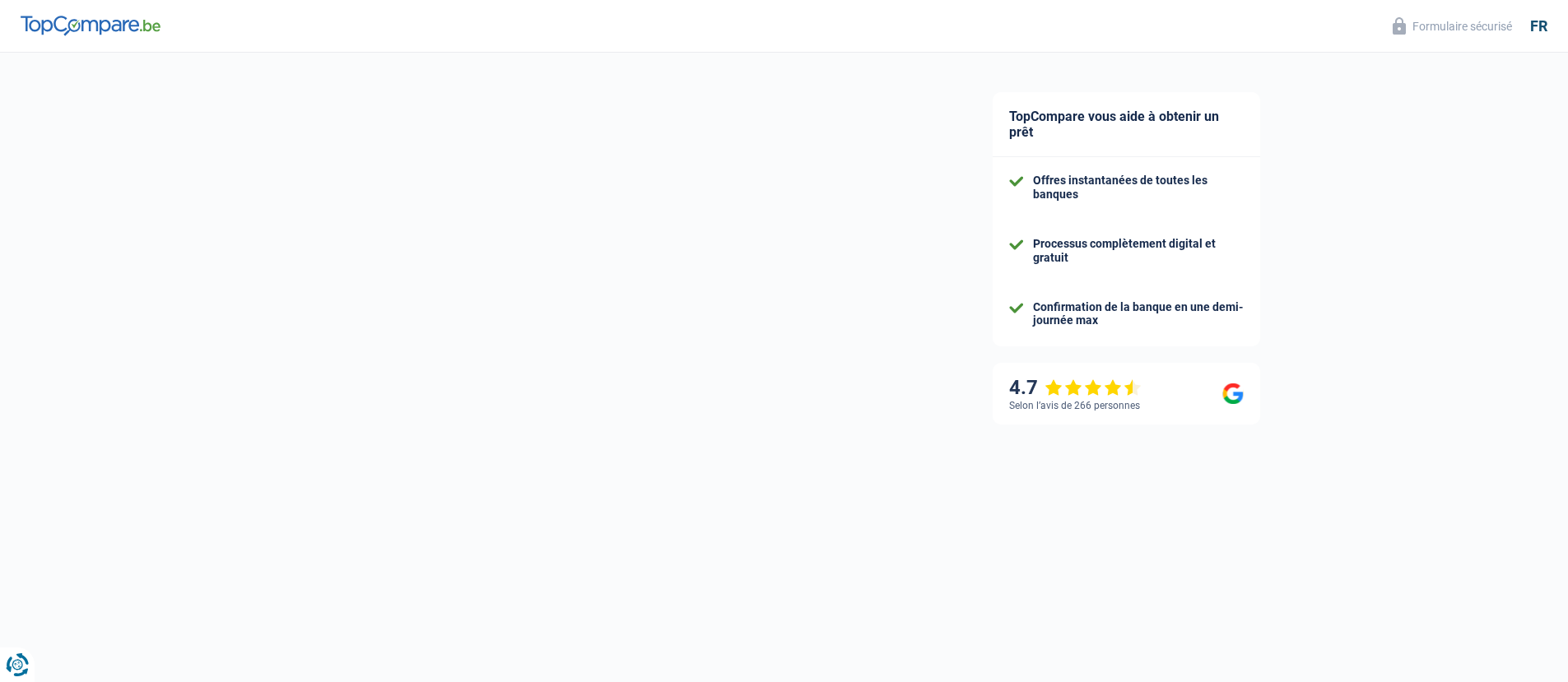
select select "60"
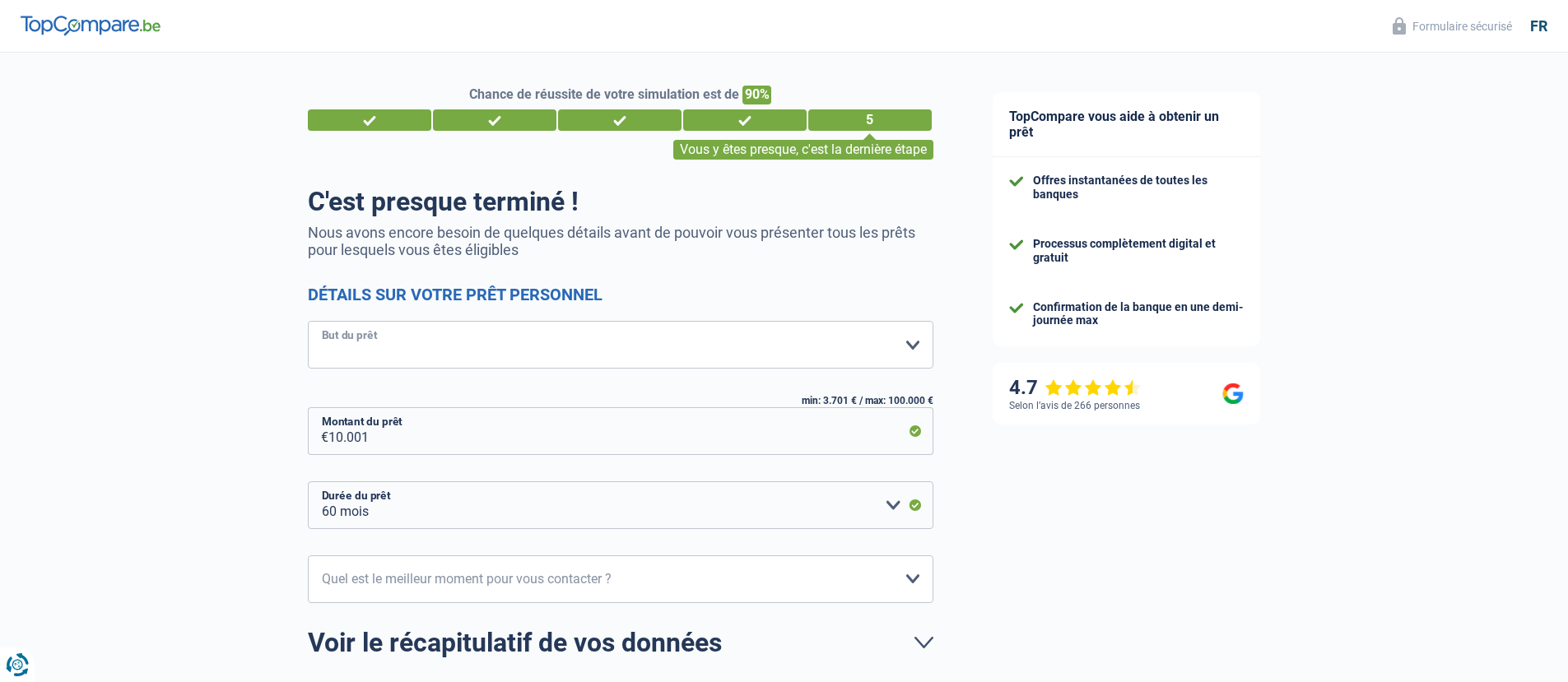
click at [710, 365] on select "Confort maison: meubles, textile, peinture, électroménager, outillage non-profe…" at bounding box center [620, 344] width 626 height 48
select select "familyEvent"
click at [239, 462] on div "Chance de réussite de votre simulation est de 90% 1 2 3 4 5 Vous y êtes presque…" at bounding box center [482, 434] width 963 height 775
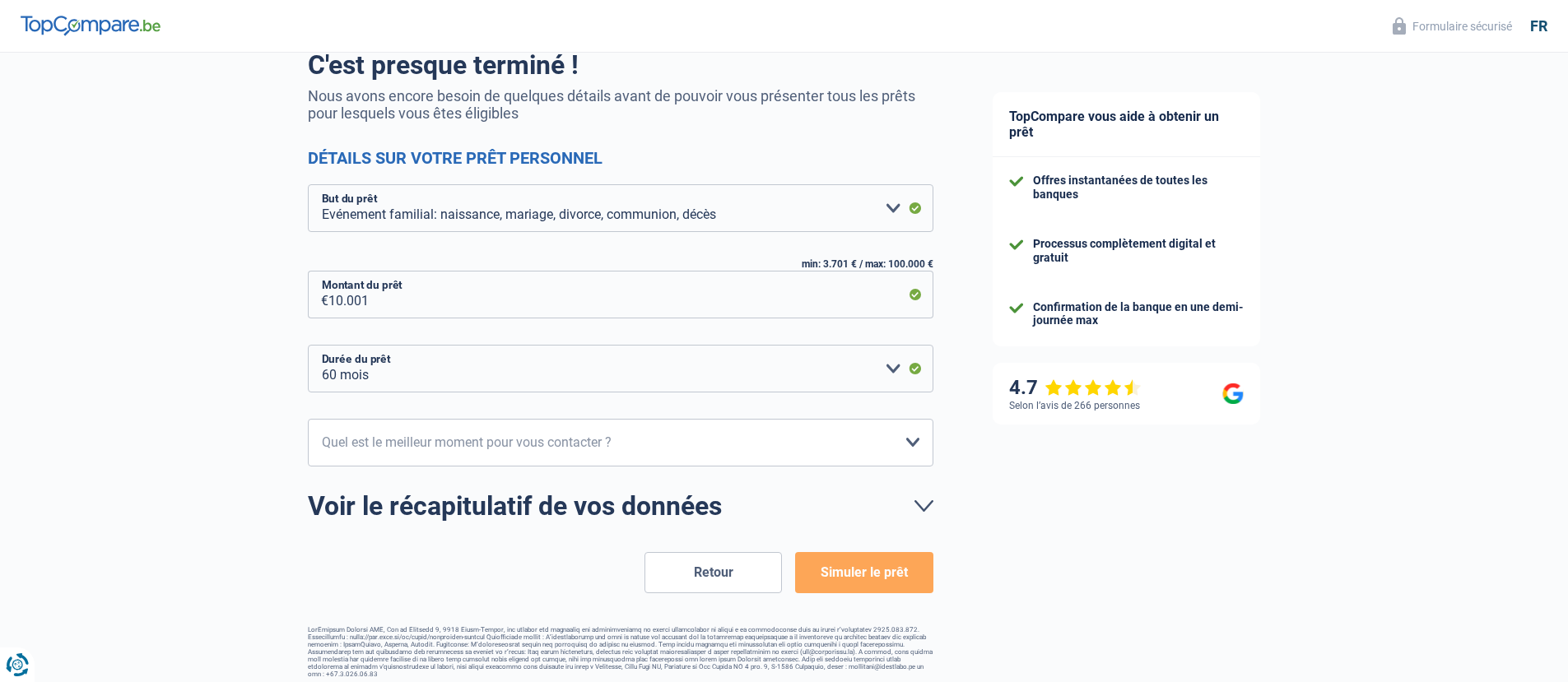
scroll to position [138, 0]
click at [556, 444] on select "10h-12h 12h-14h 14h-16h 16h-18h Veuillez sélectionner une option" at bounding box center [620, 441] width 626 height 48
select select "12-14"
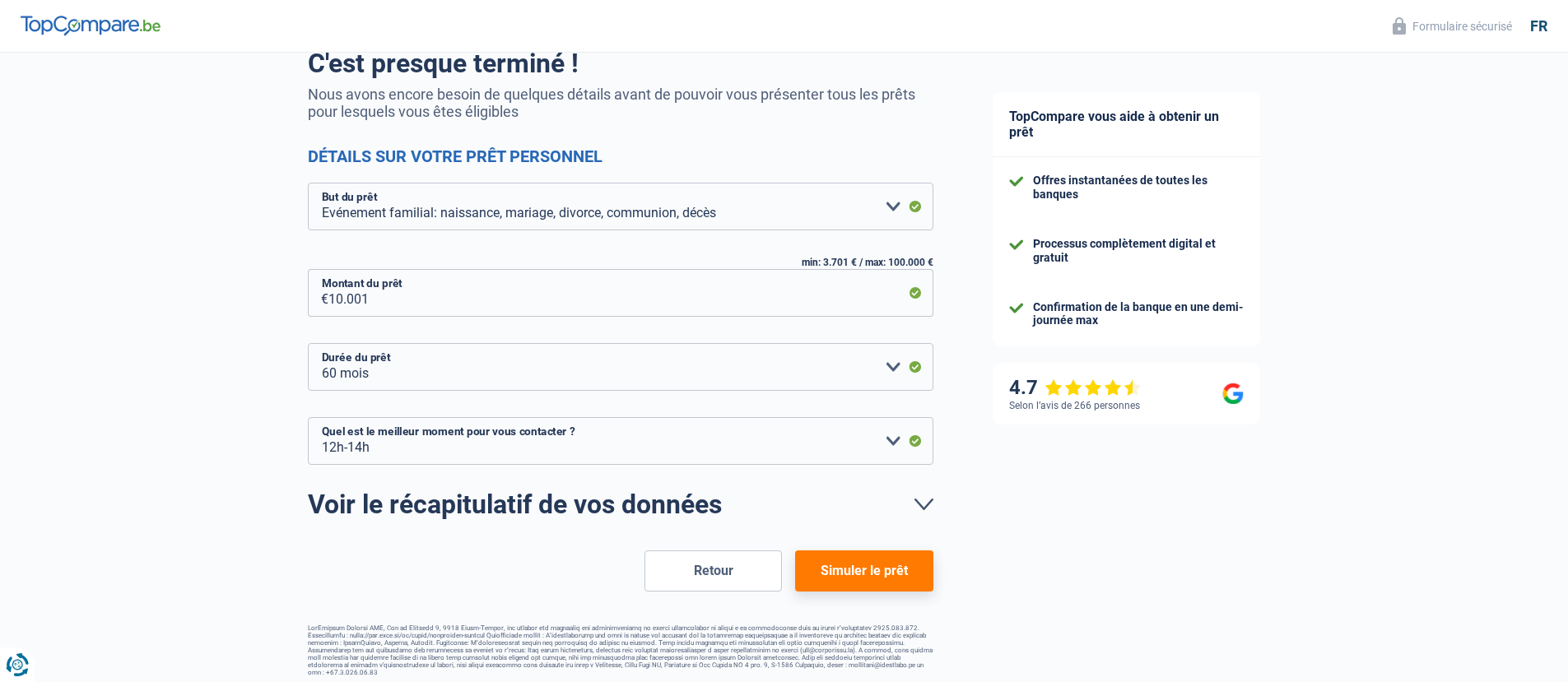
click at [902, 563] on button "Simuler le prêt" at bounding box center [863, 571] width 137 height 41
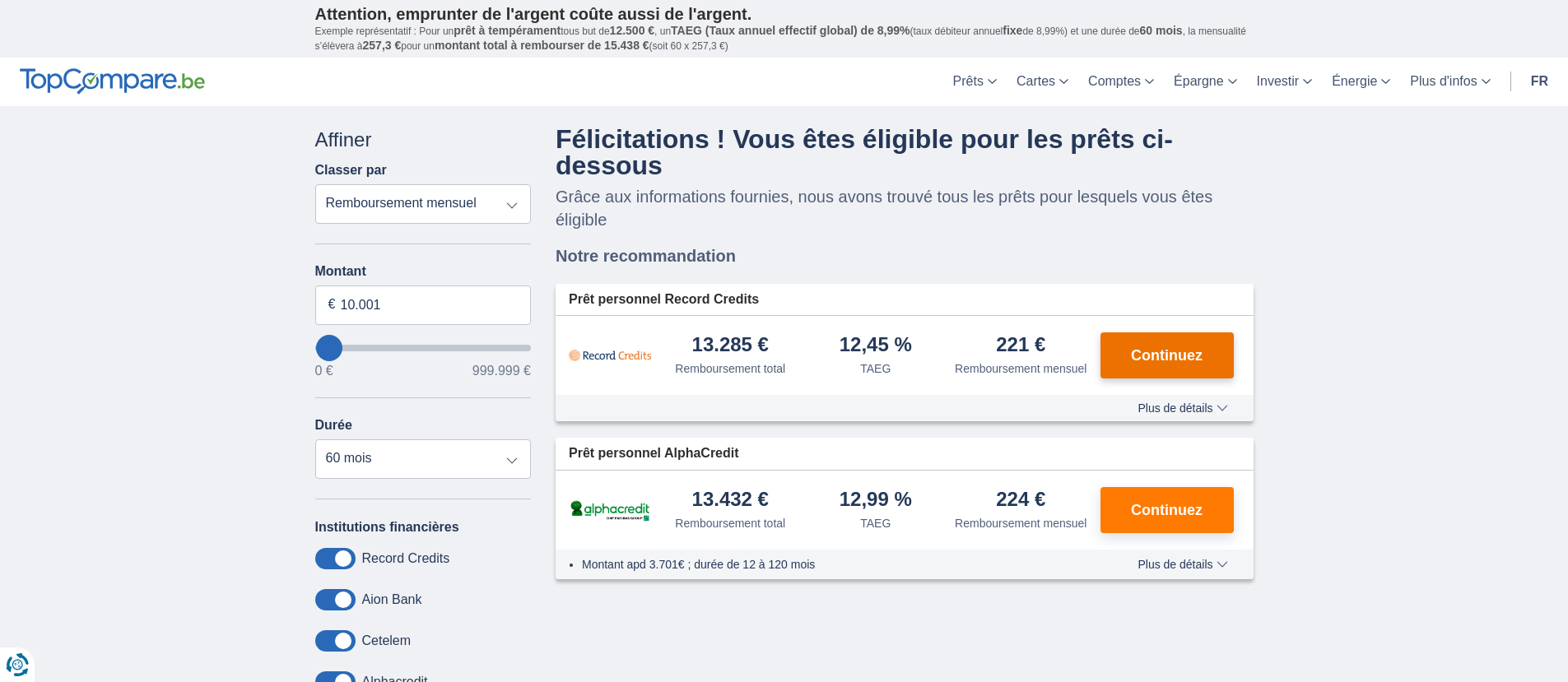
click at [1165, 363] on span "Continuez" at bounding box center [1166, 356] width 71 height 15
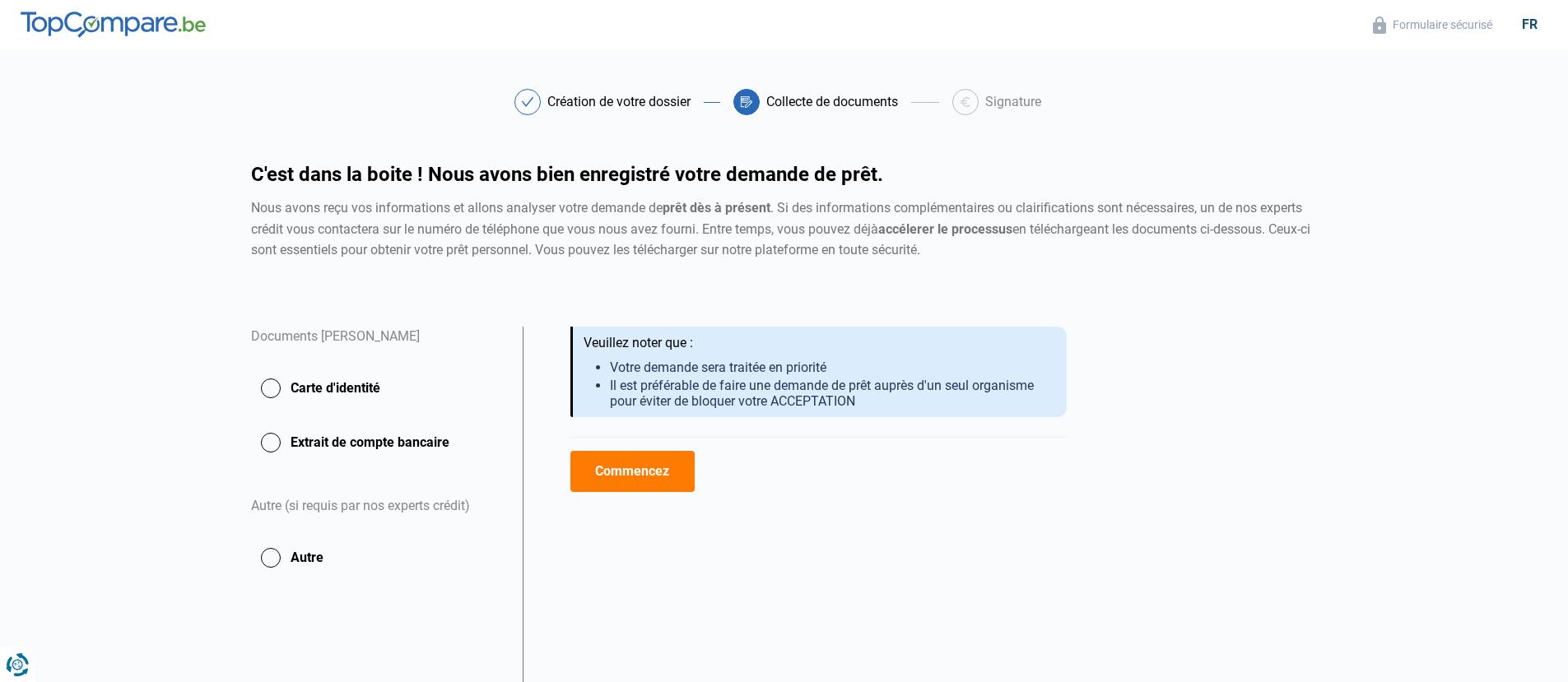
click at [675, 470] on button "Commencez" at bounding box center [632, 471] width 124 height 41
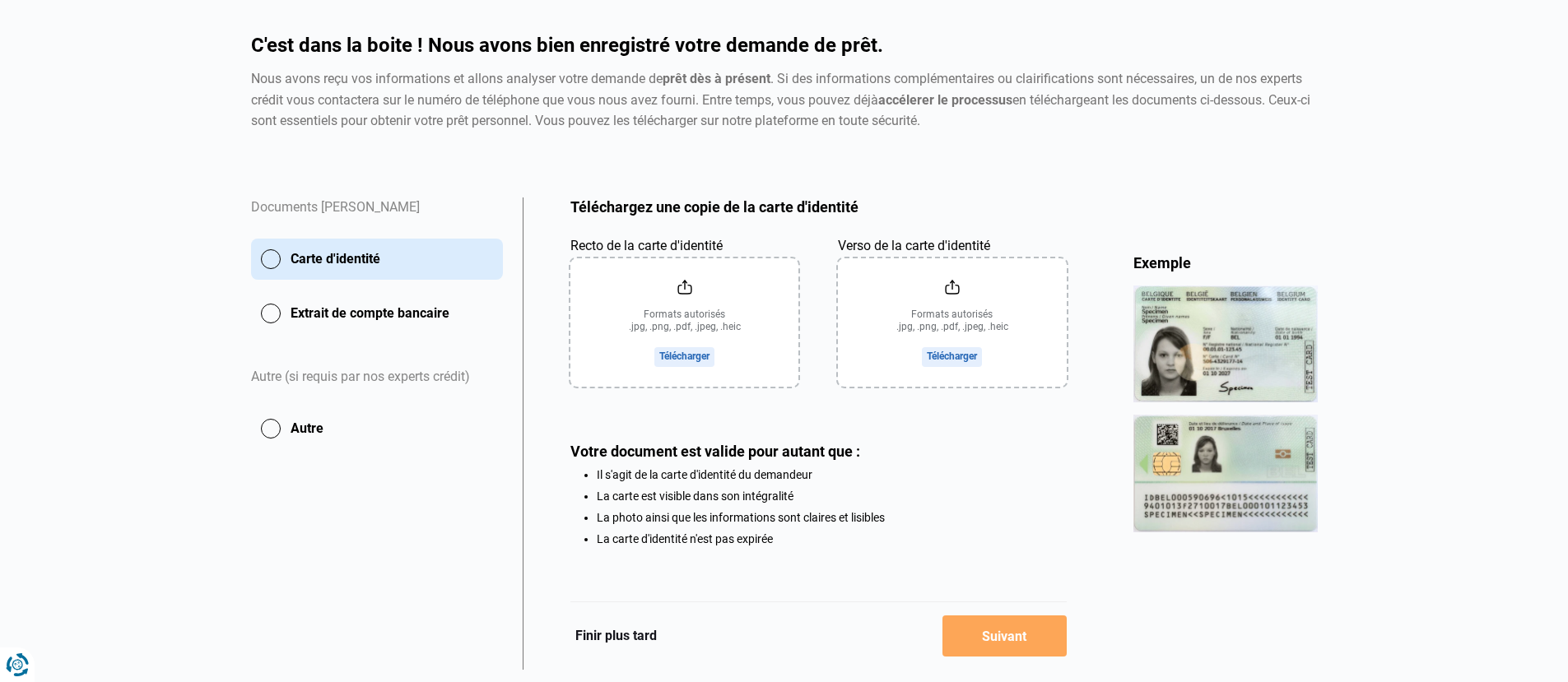
scroll to position [142, 0]
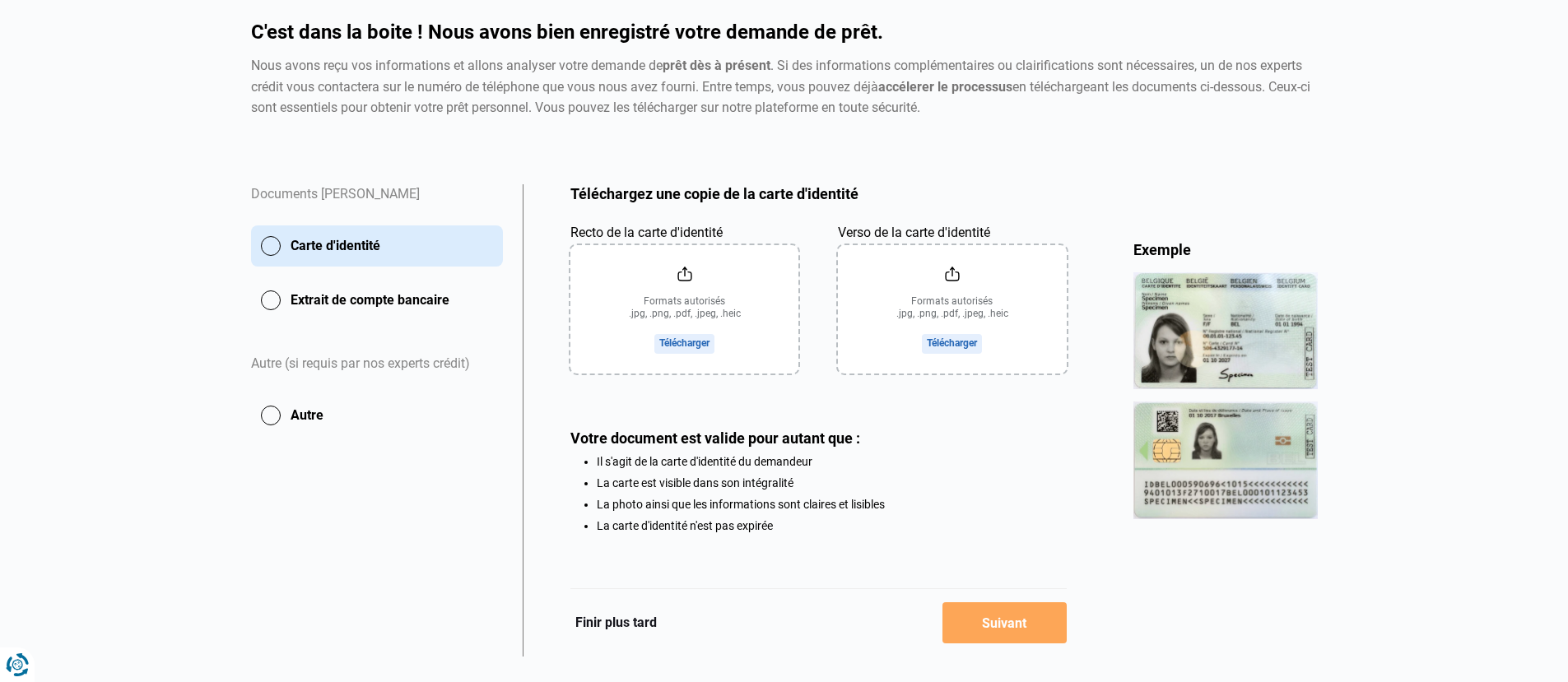
click at [677, 342] on input "Recto de la carte d'identité" at bounding box center [684, 309] width 228 height 128
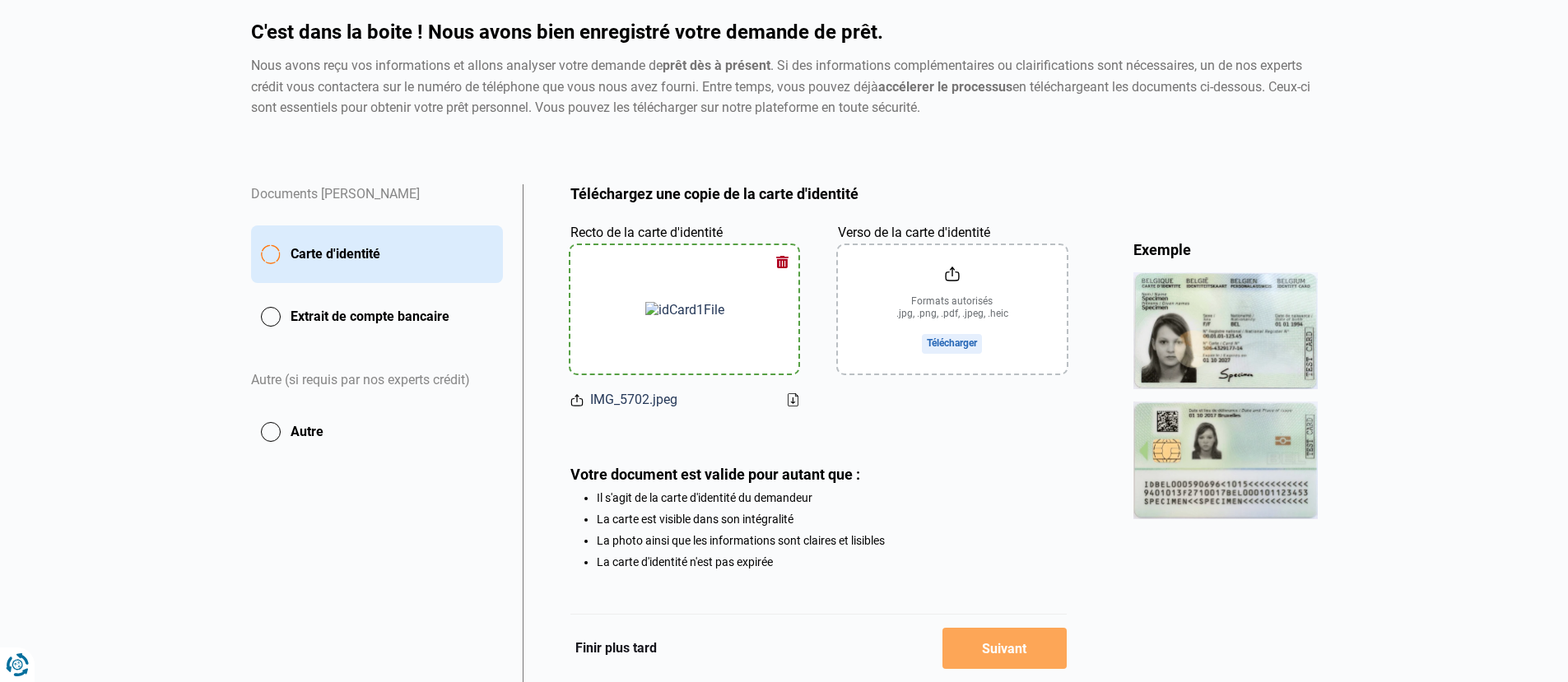
click at [954, 342] on input "Verso de la carte d'identité" at bounding box center [952, 309] width 228 height 128
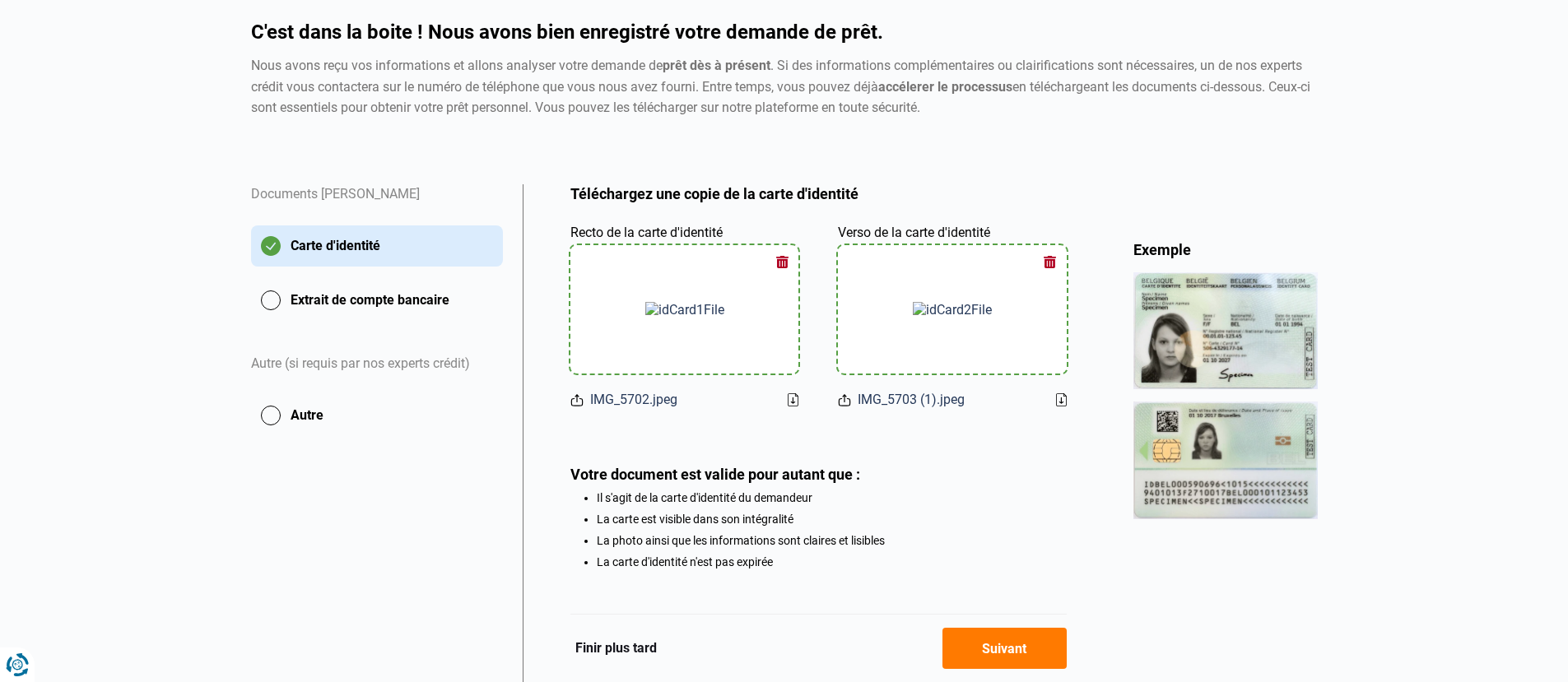
click at [432, 306] on button "Extrait de compte bancaire" at bounding box center [377, 300] width 252 height 41
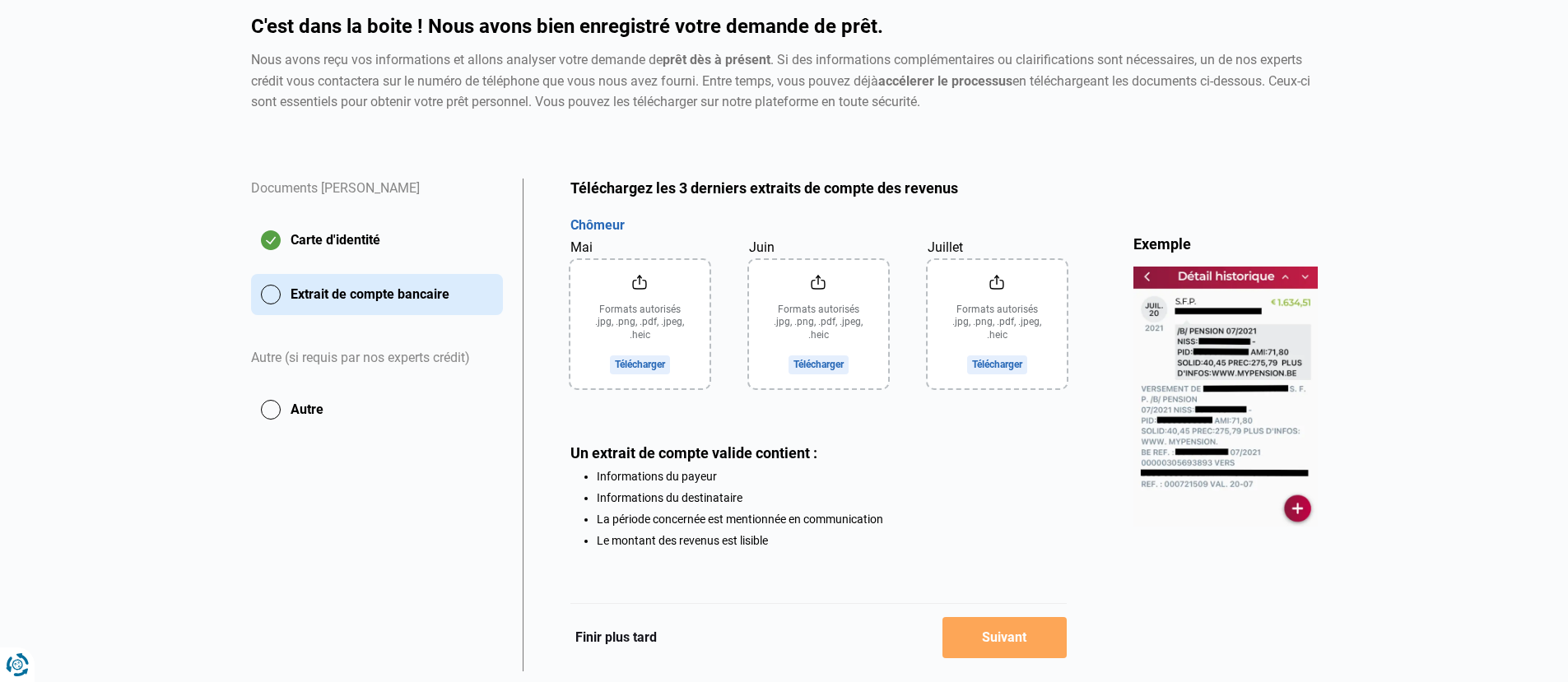
scroll to position [151, 0]
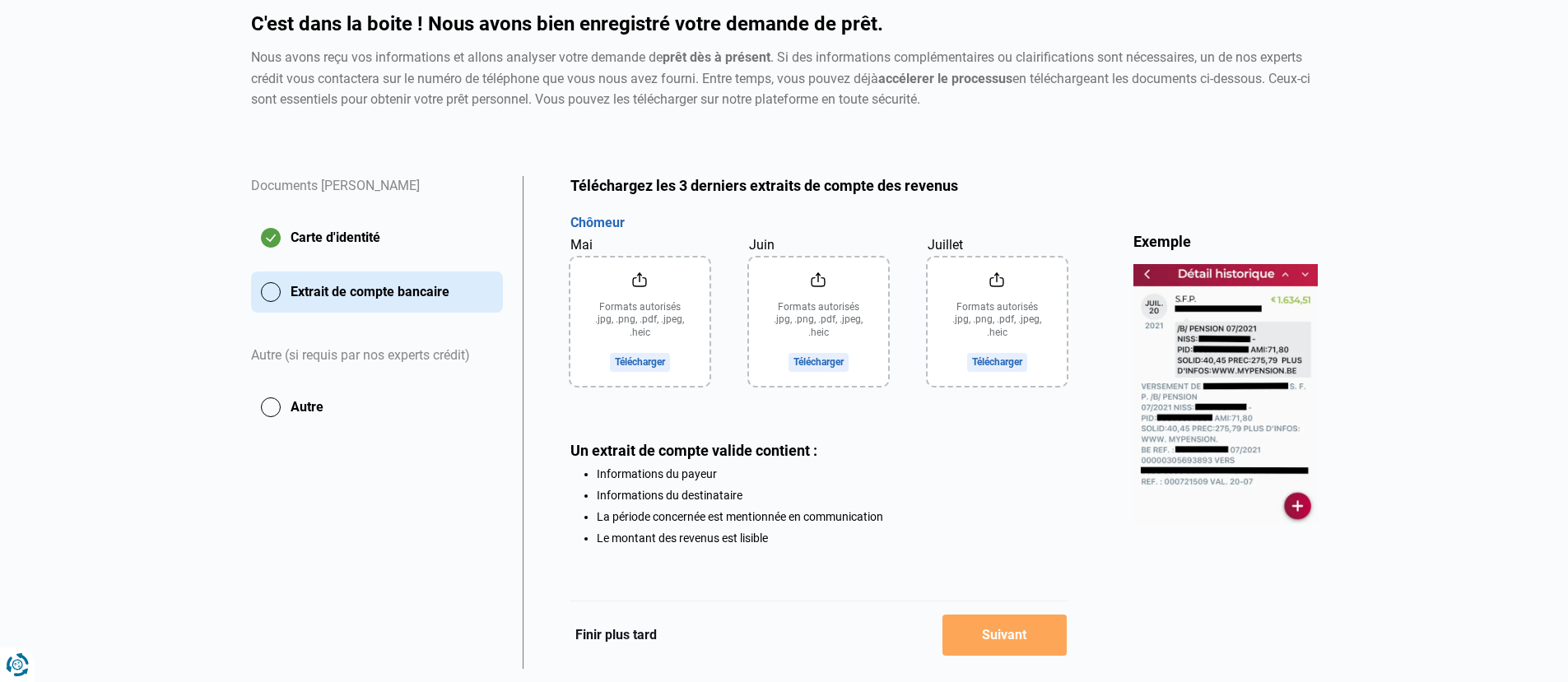
click at [1186, 434] on img at bounding box center [1226, 394] width 184 height 260
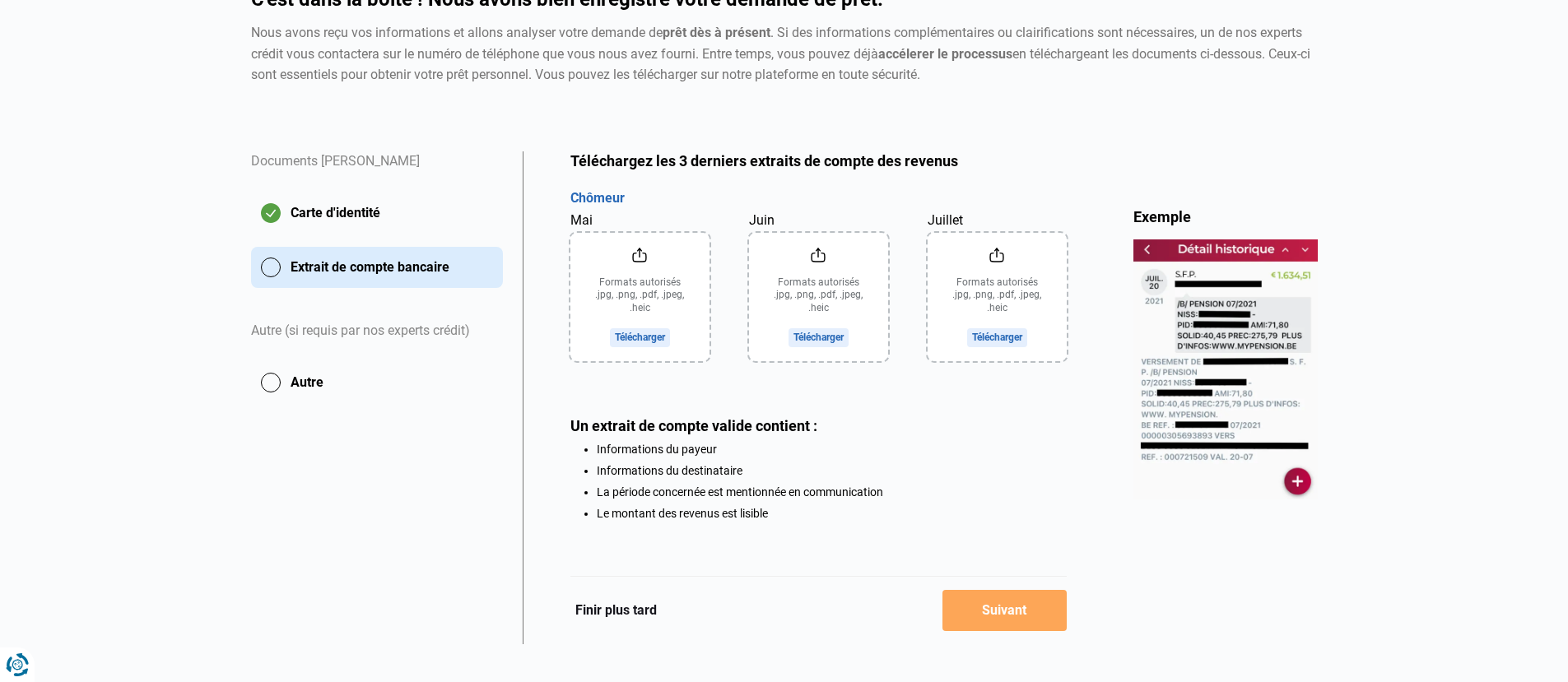
scroll to position [172, 0]
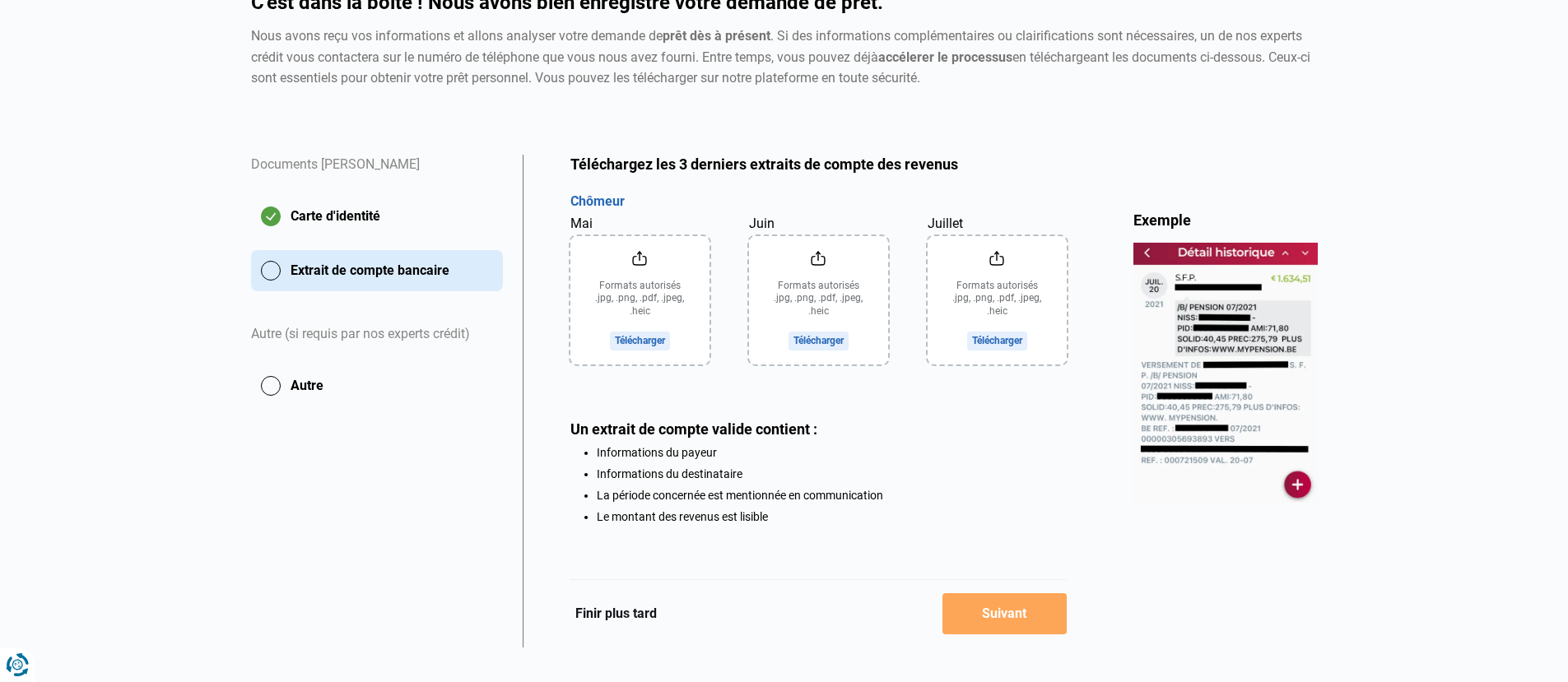
click at [1037, 418] on div "Téléchargez les 3 derniers extraits de compte des revenus Aperçu des documents …" at bounding box center [818, 339] width 497 height 369
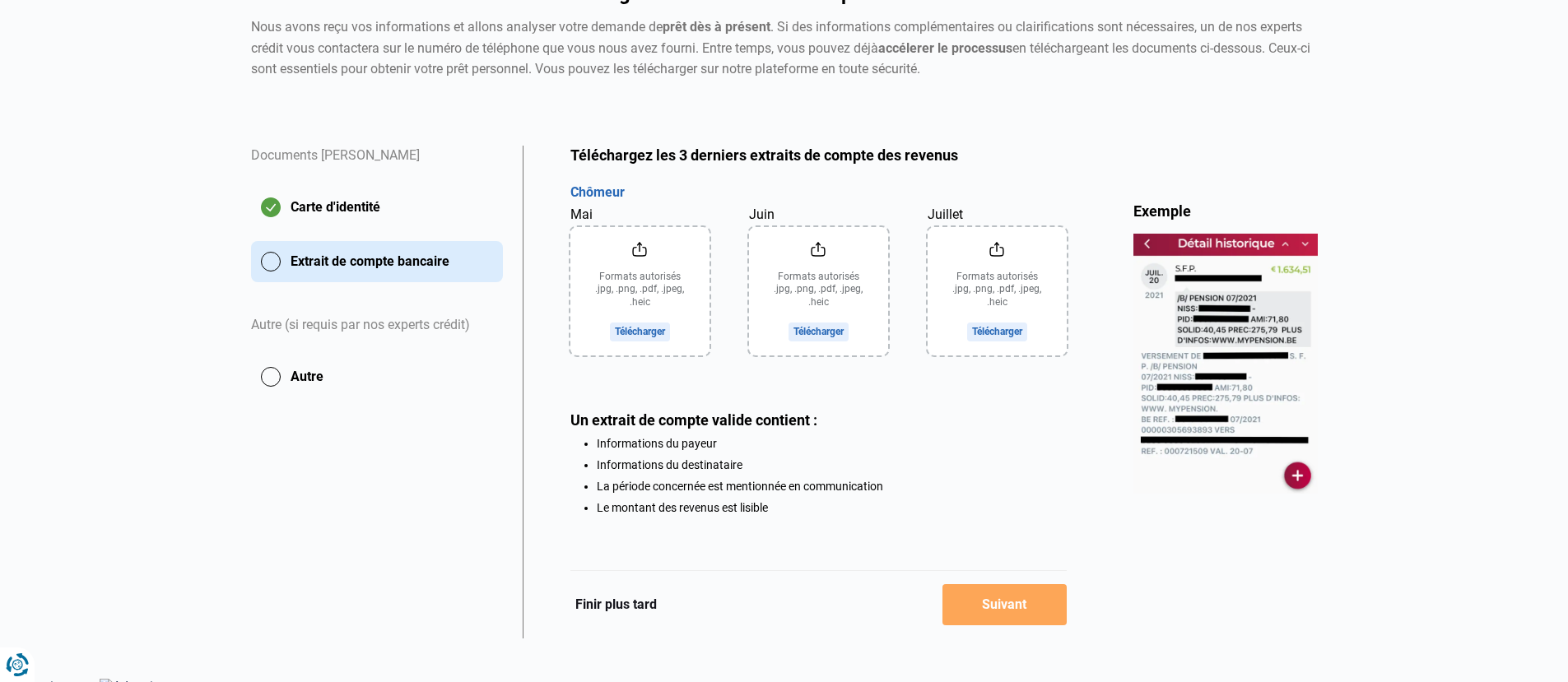
scroll to position [193, 0]
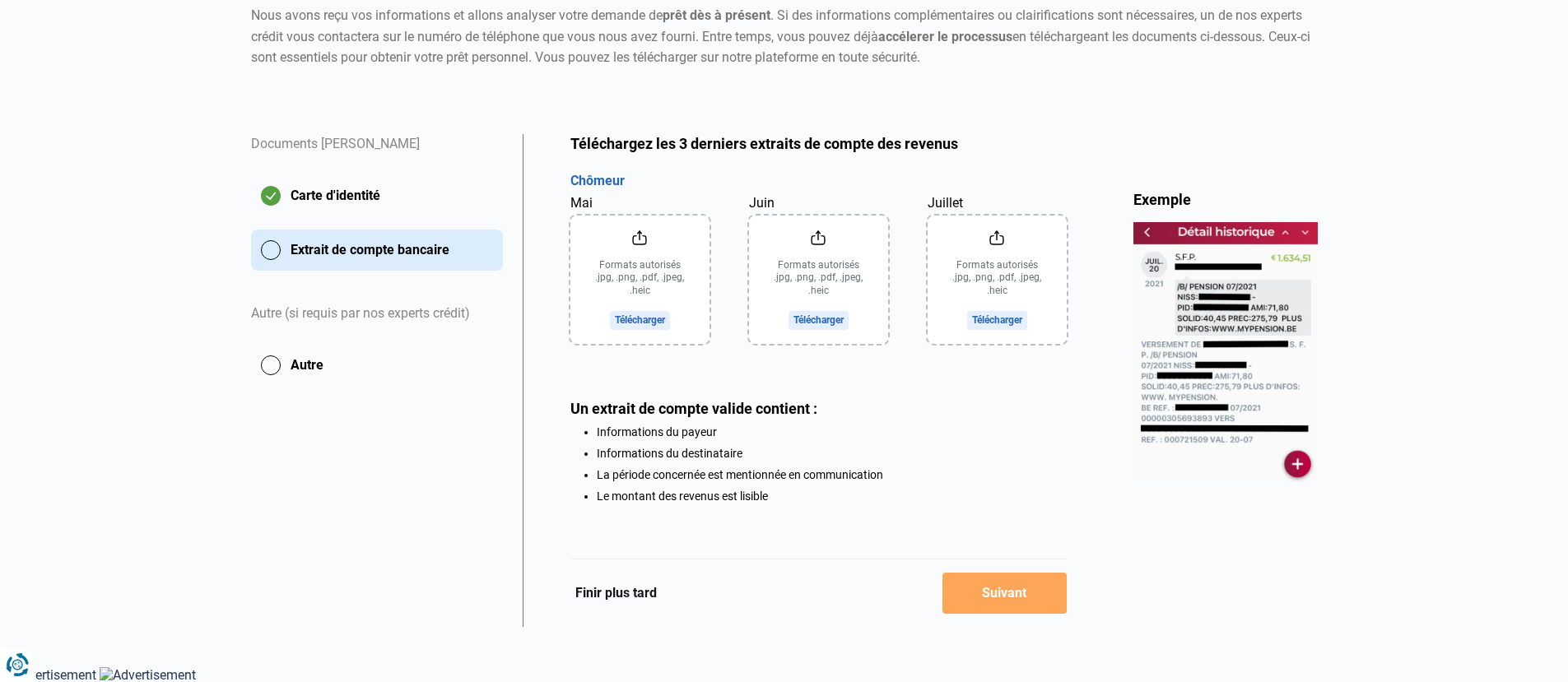
click at [1283, 471] on img at bounding box center [1226, 352] width 184 height 260
click at [1287, 469] on img at bounding box center [1226, 352] width 184 height 260
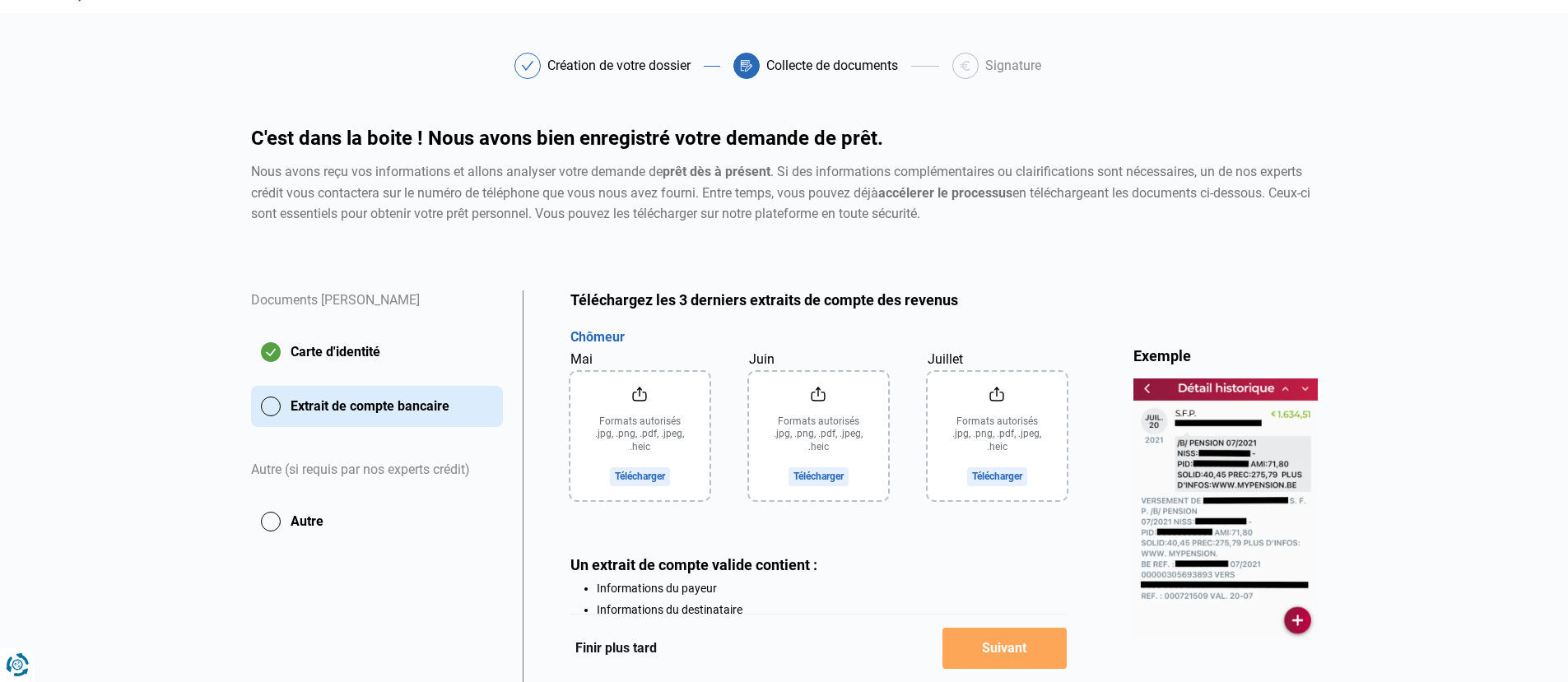
scroll to position [26, 0]
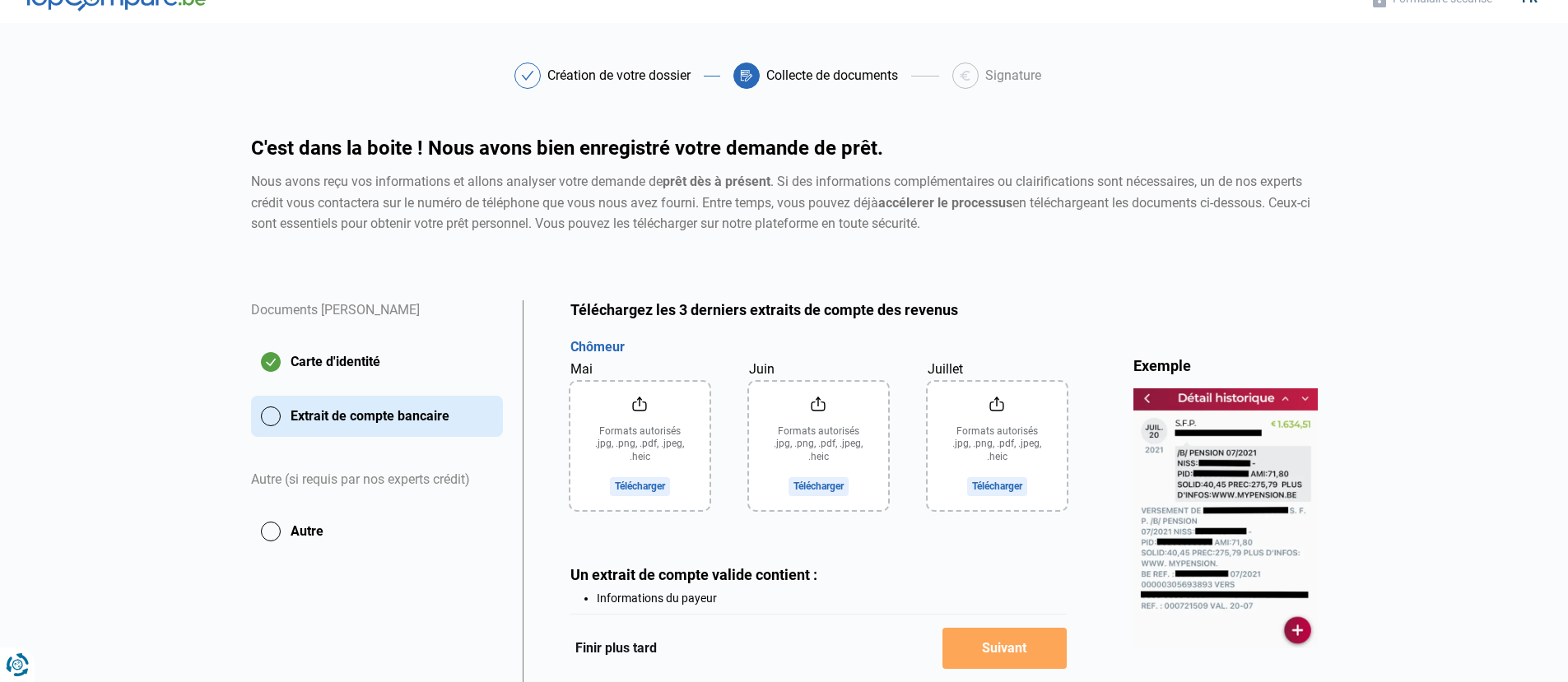
click at [648, 493] on input "Mai" at bounding box center [640, 446] width 139 height 128
click at [663, 490] on input "Mai" at bounding box center [640, 446] width 139 height 128
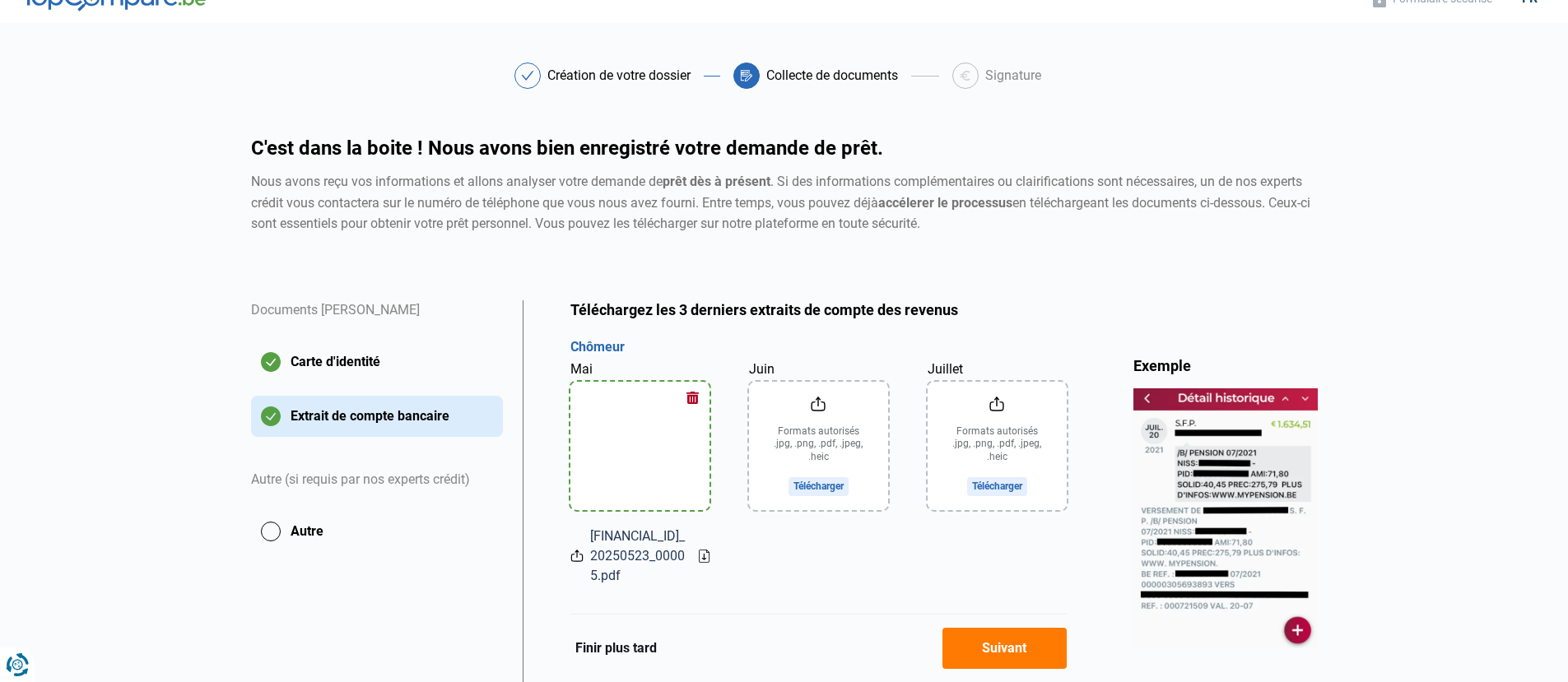
click at [827, 485] on input "Juin" at bounding box center [818, 446] width 139 height 128
click at [994, 491] on input "Juillet" at bounding box center [997, 446] width 139 height 128
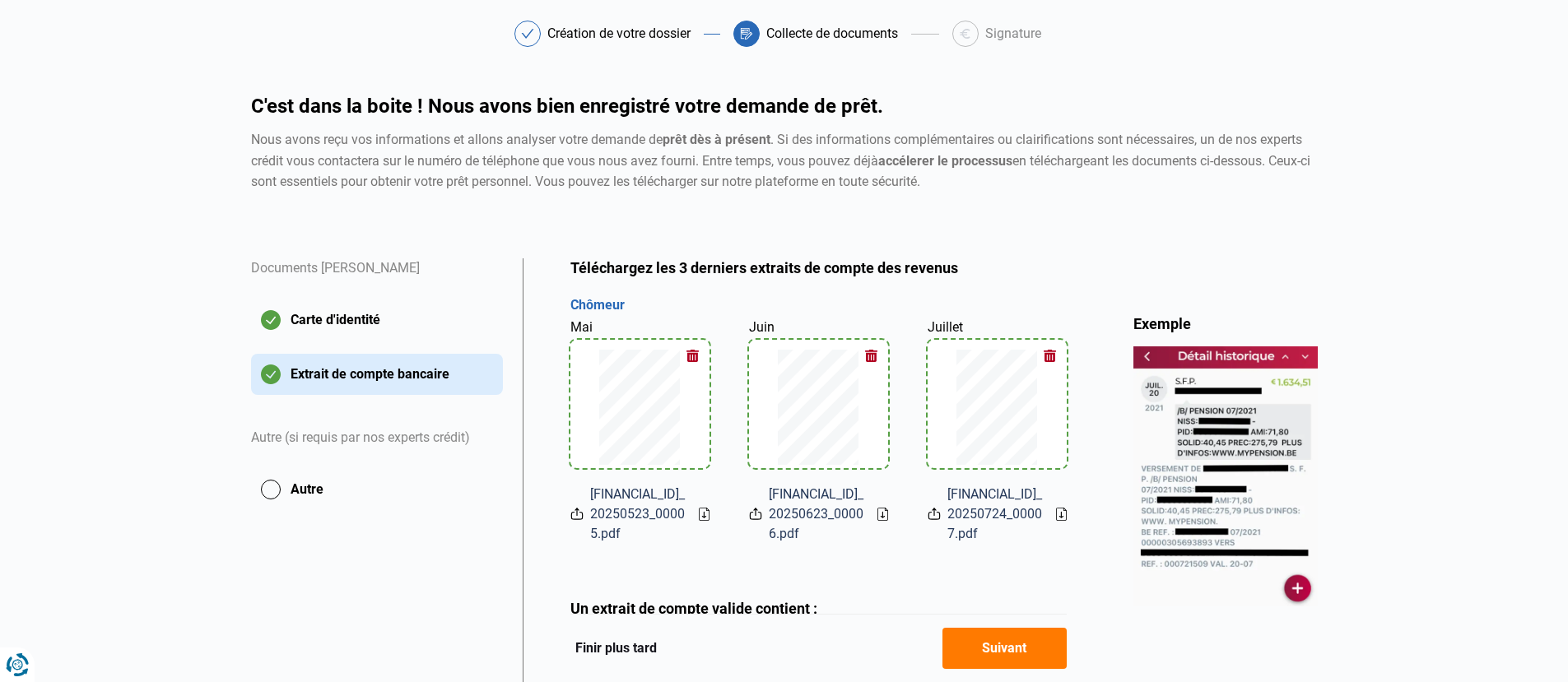
scroll to position [268, 0]
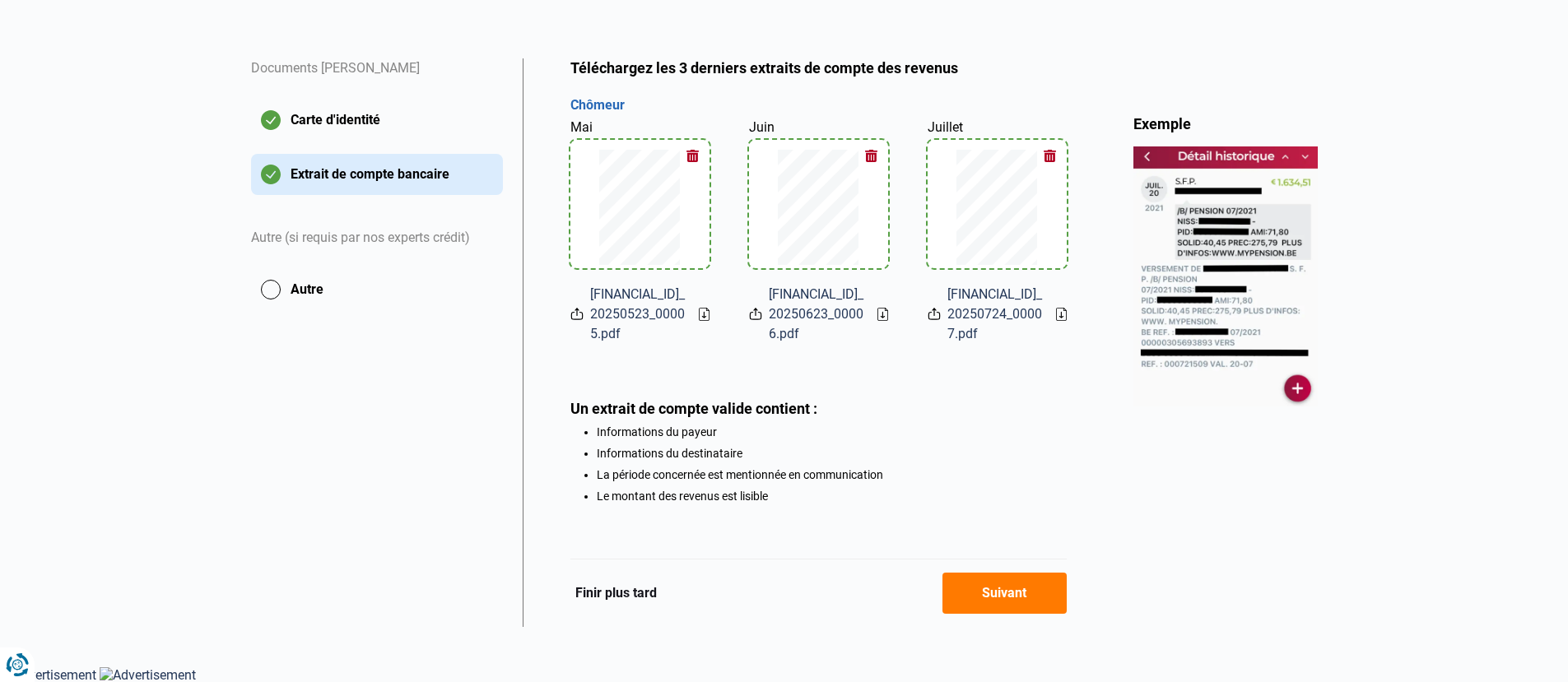
click at [987, 580] on button "Suivant" at bounding box center [1005, 594] width 124 height 41
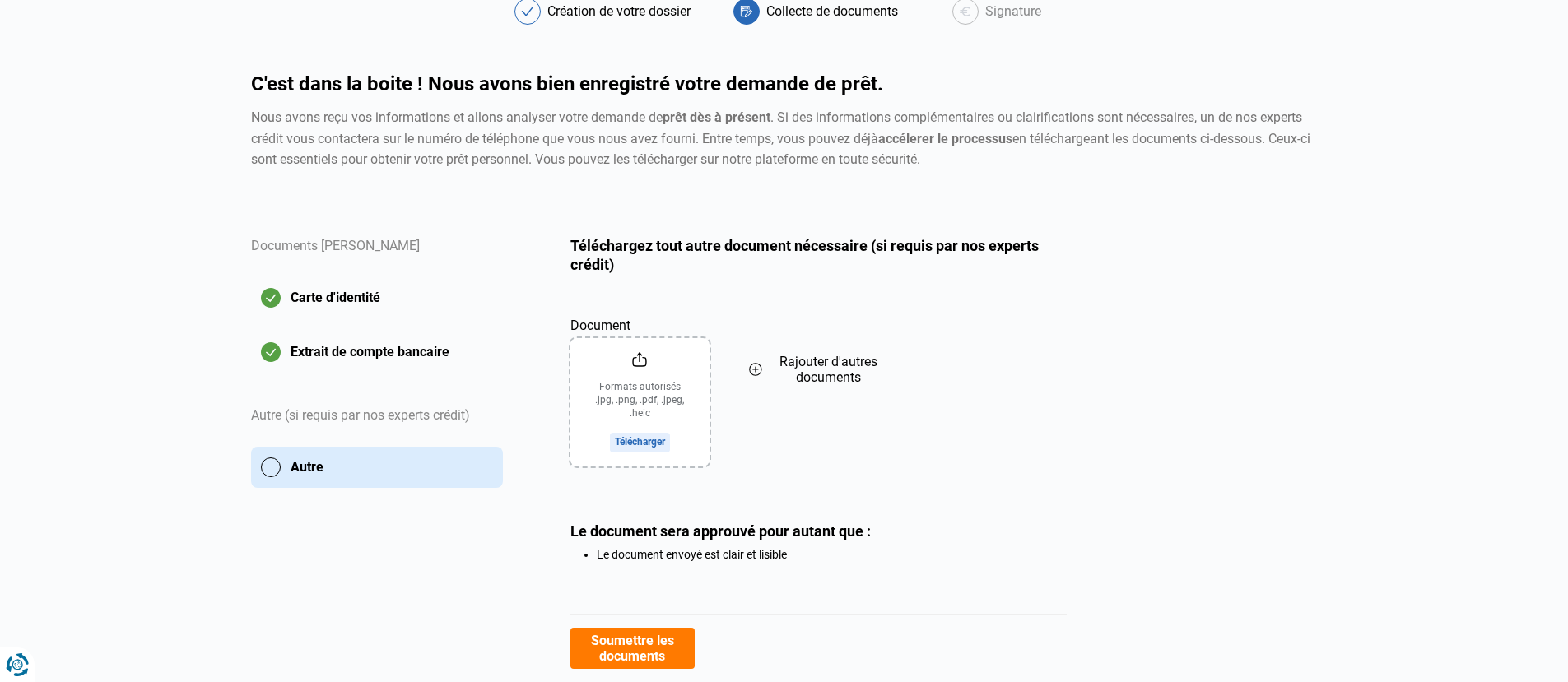
scroll to position [149, 0]
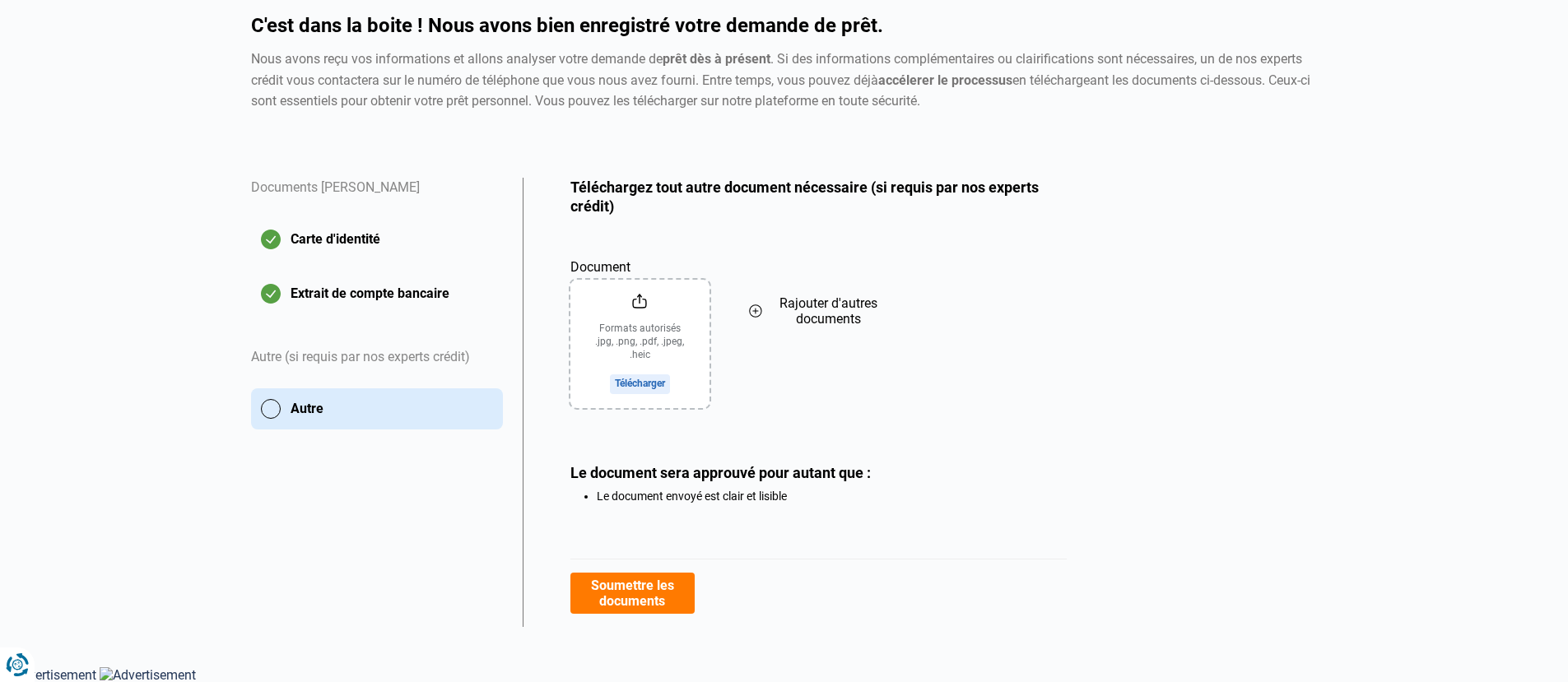
click at [272, 409] on button "Autre" at bounding box center [377, 409] width 252 height 41
click at [631, 588] on button "Soumettre les documents" at bounding box center [632, 594] width 124 height 41
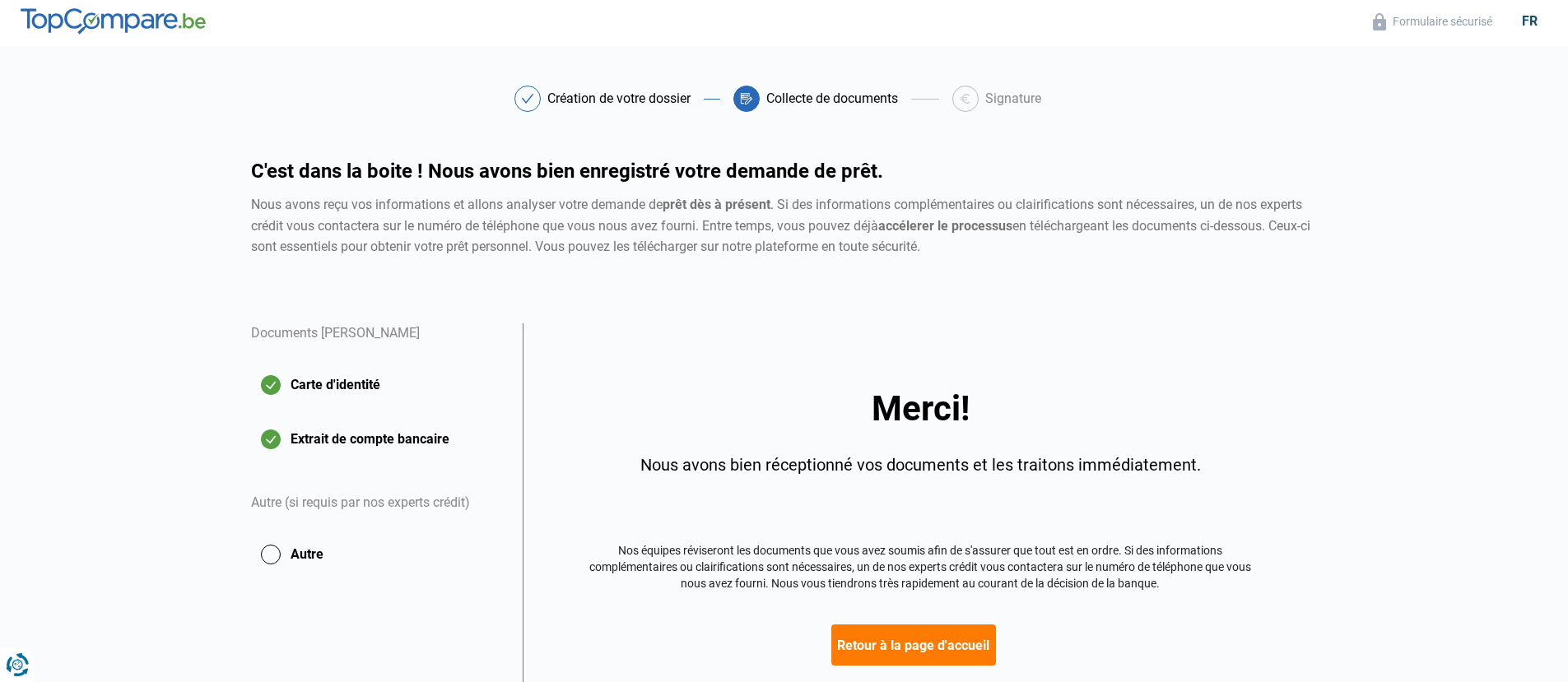
scroll to position [111, 0]
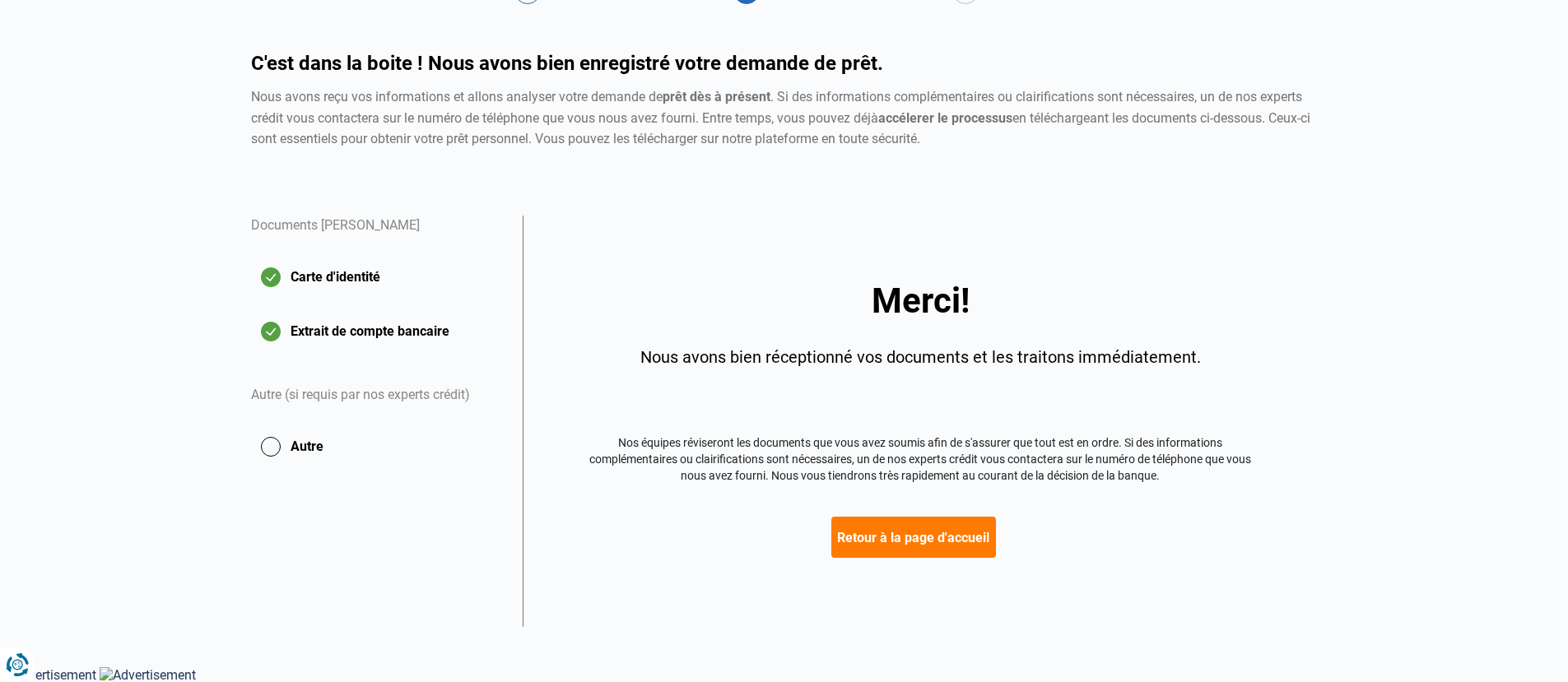
click at [895, 543] on button "Retour à la page d'accueil" at bounding box center [913, 537] width 165 height 41
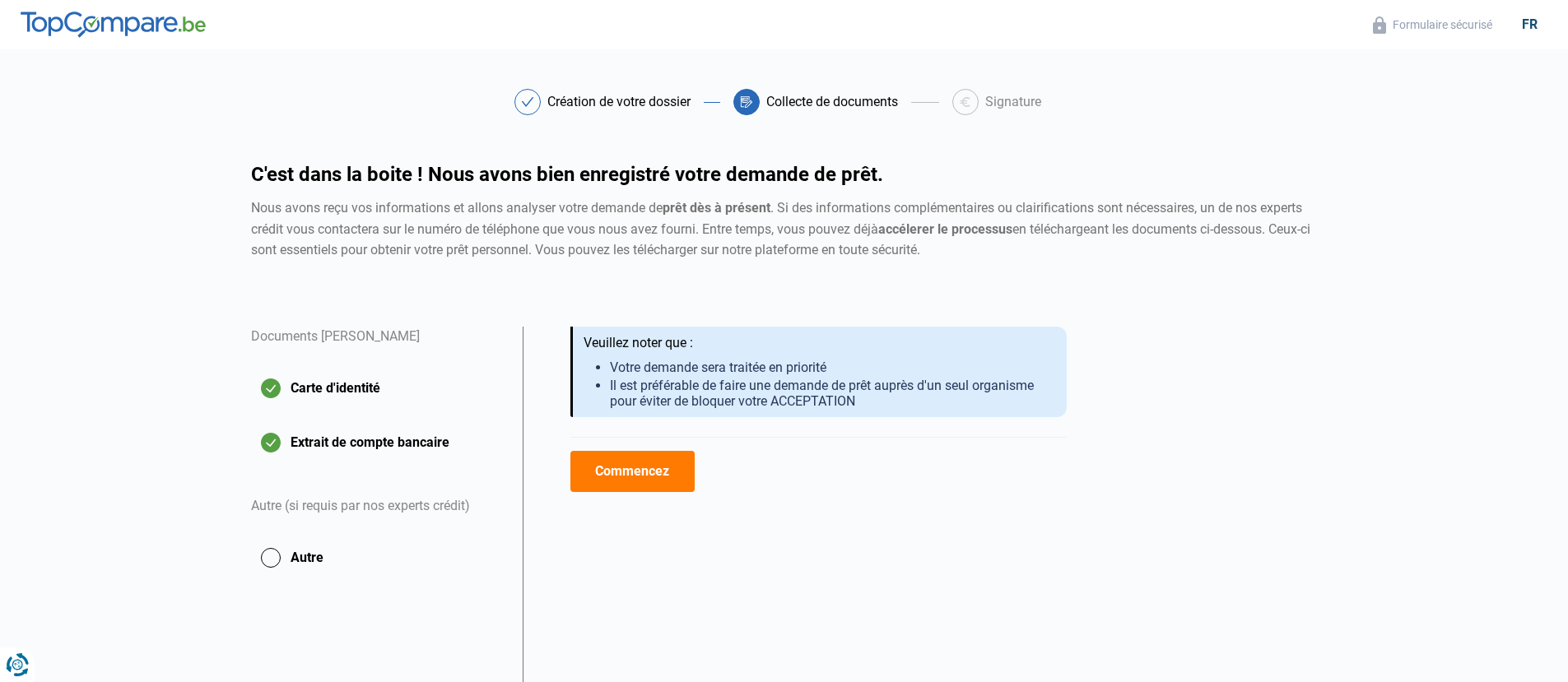
click at [404, 502] on div "Autre (si requis par nos experts crédit)" at bounding box center [377, 507] width 252 height 61
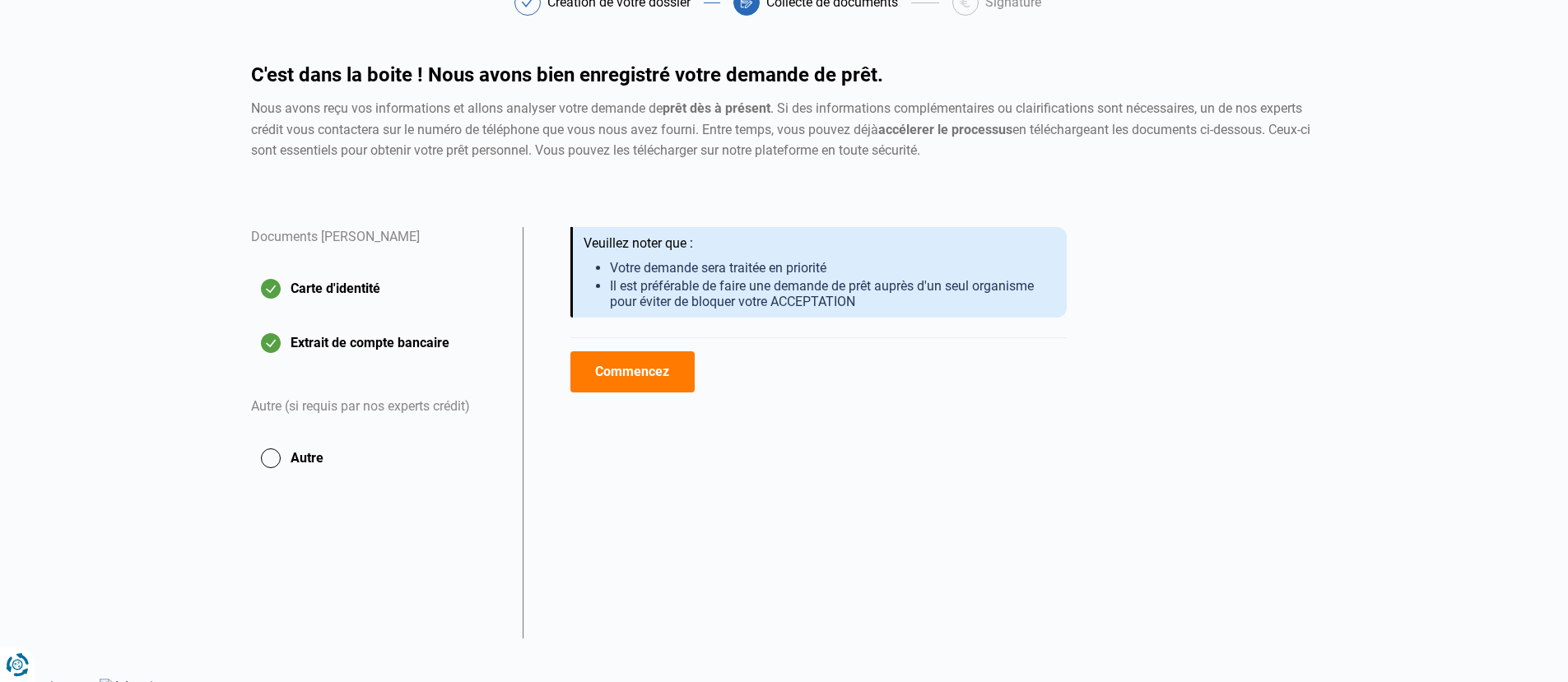
scroll to position [106, 0]
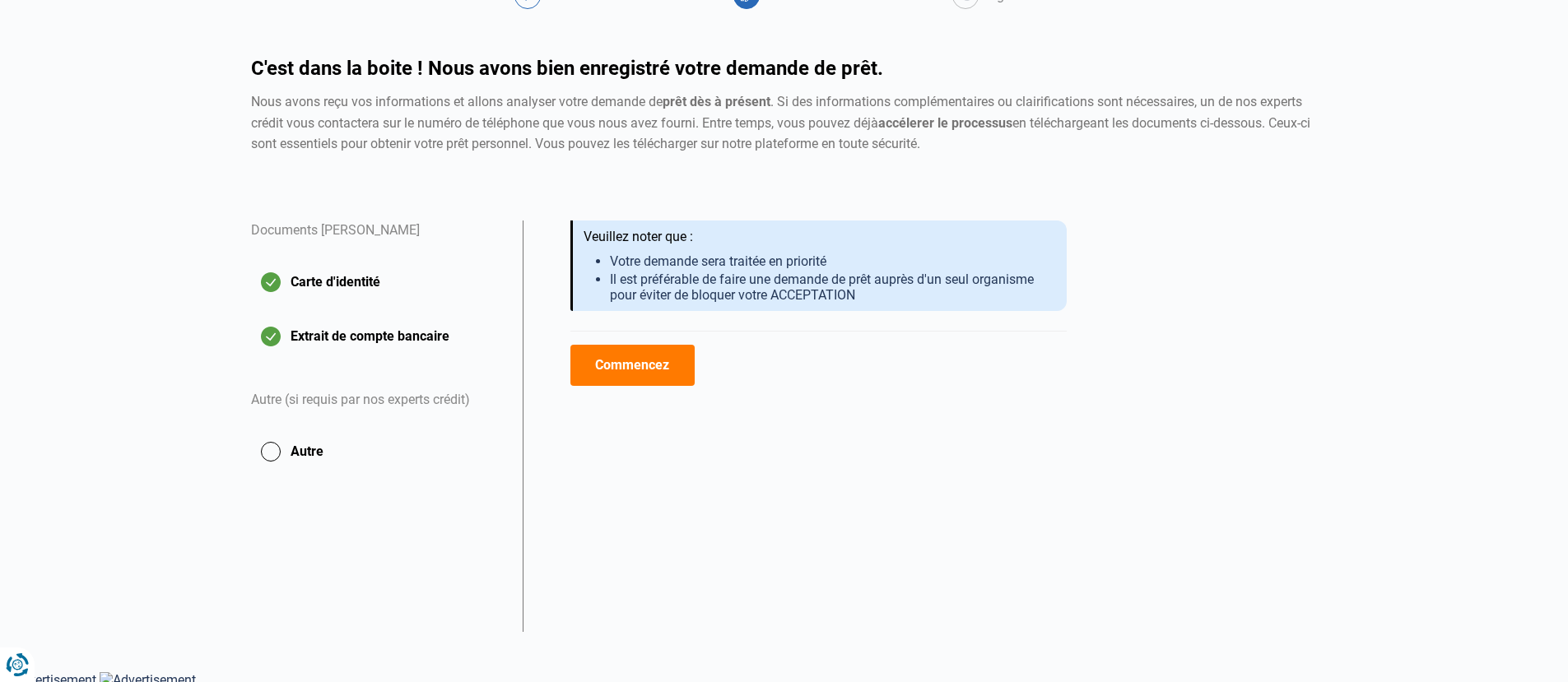
click at [605, 372] on button "Commencez" at bounding box center [632, 366] width 124 height 41
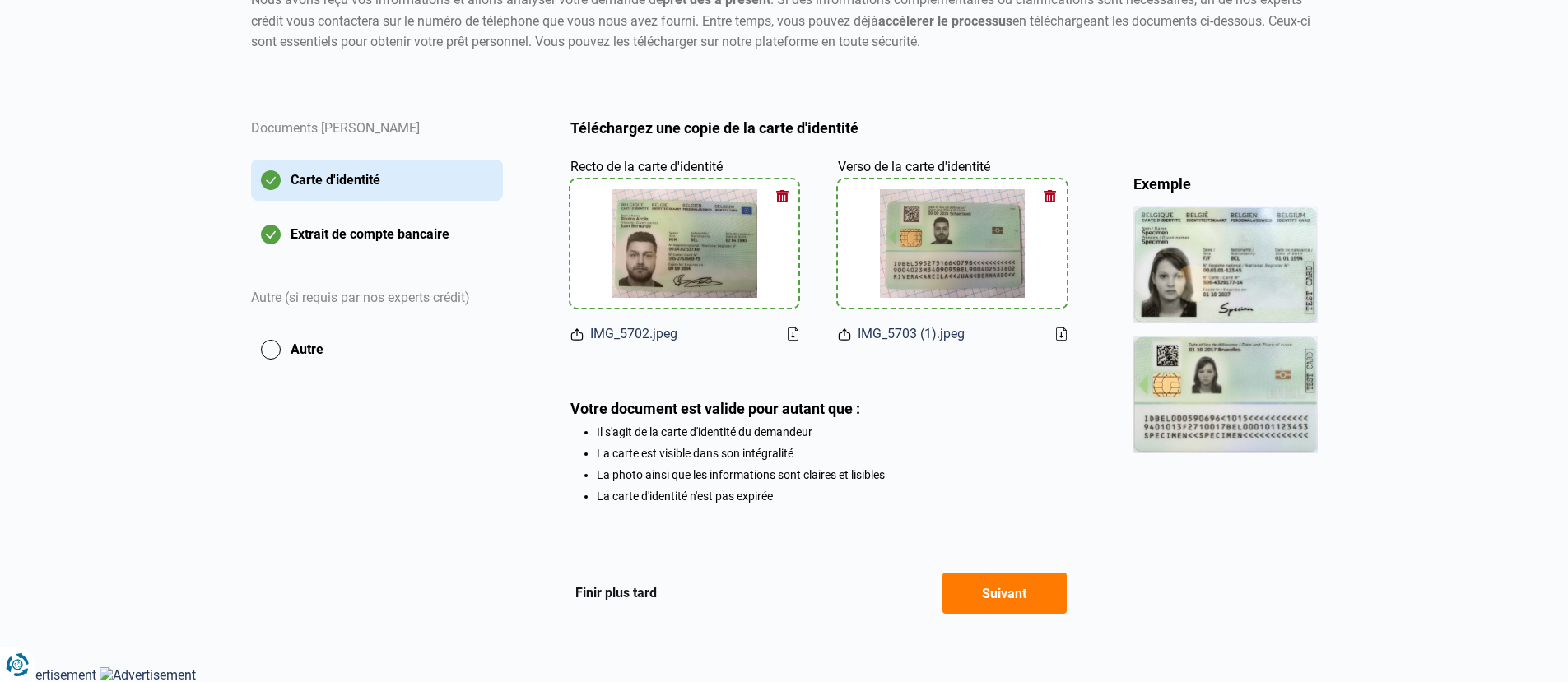
scroll to position [205, 0]
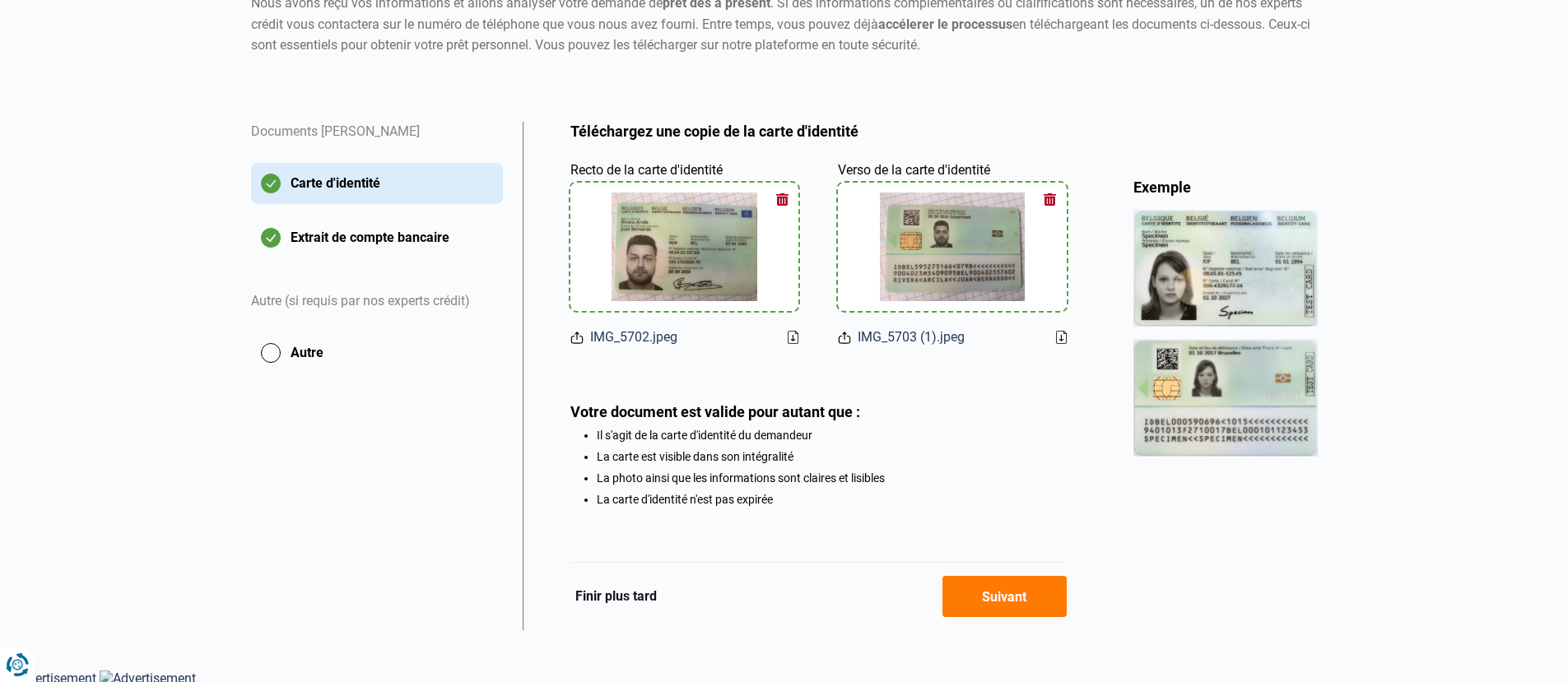
click at [1031, 610] on button "Suivant" at bounding box center [1005, 596] width 124 height 41
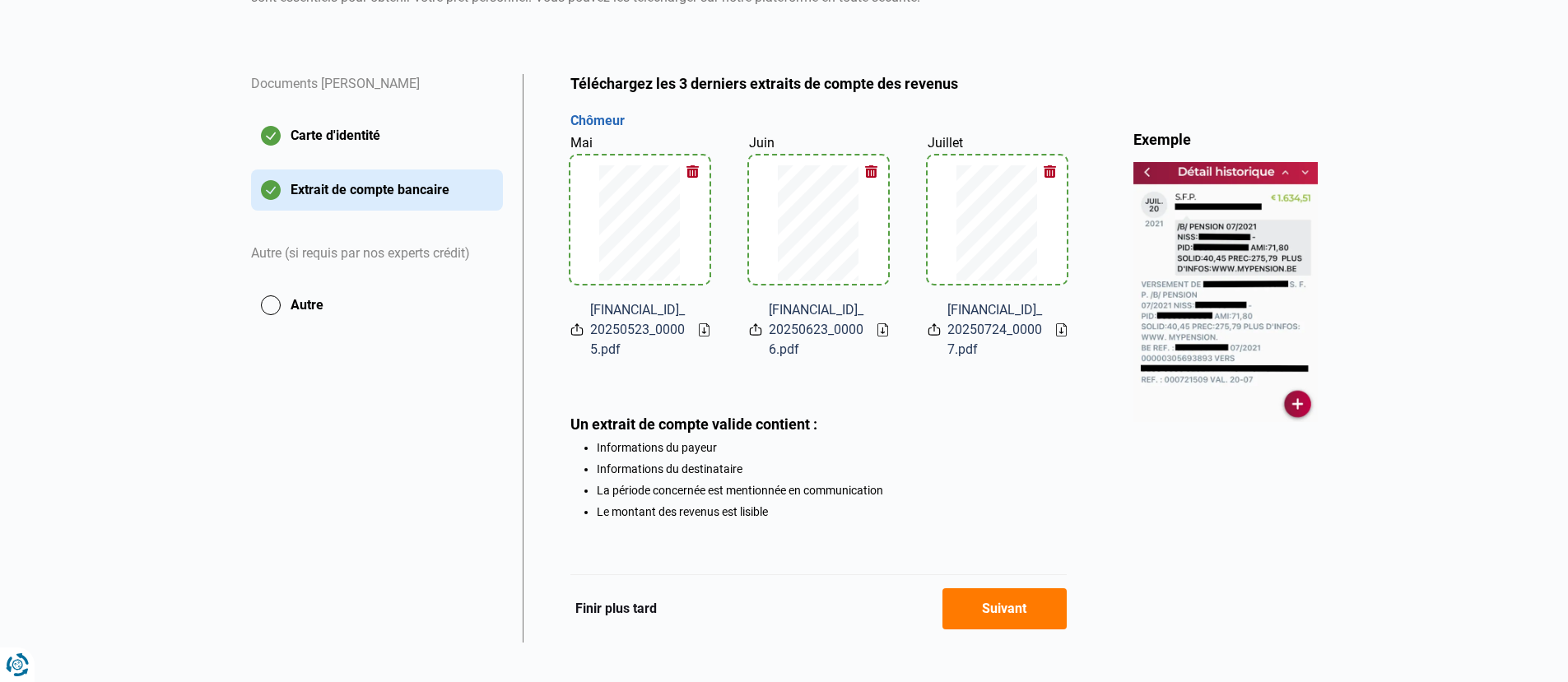
scroll to position [256, 0]
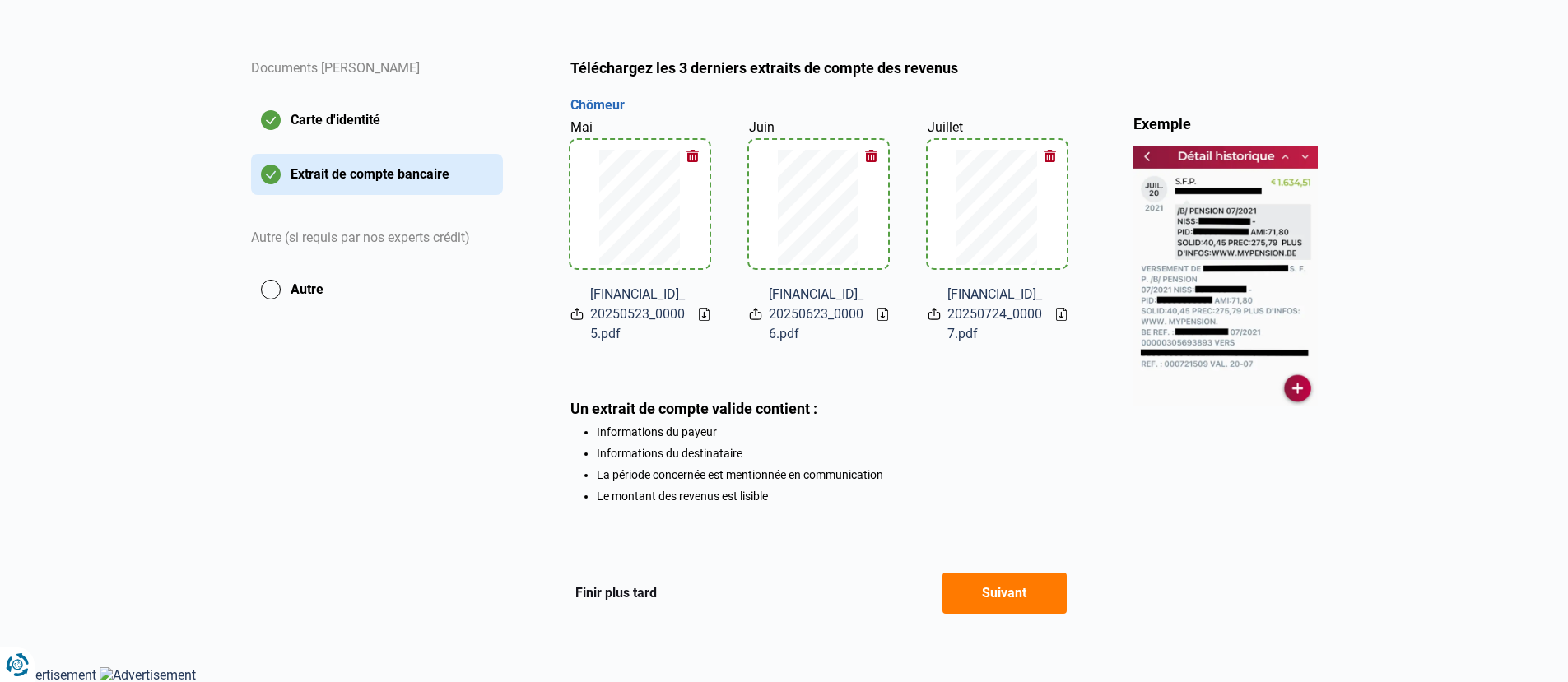
click at [982, 579] on button "Suivant" at bounding box center [1005, 594] width 124 height 41
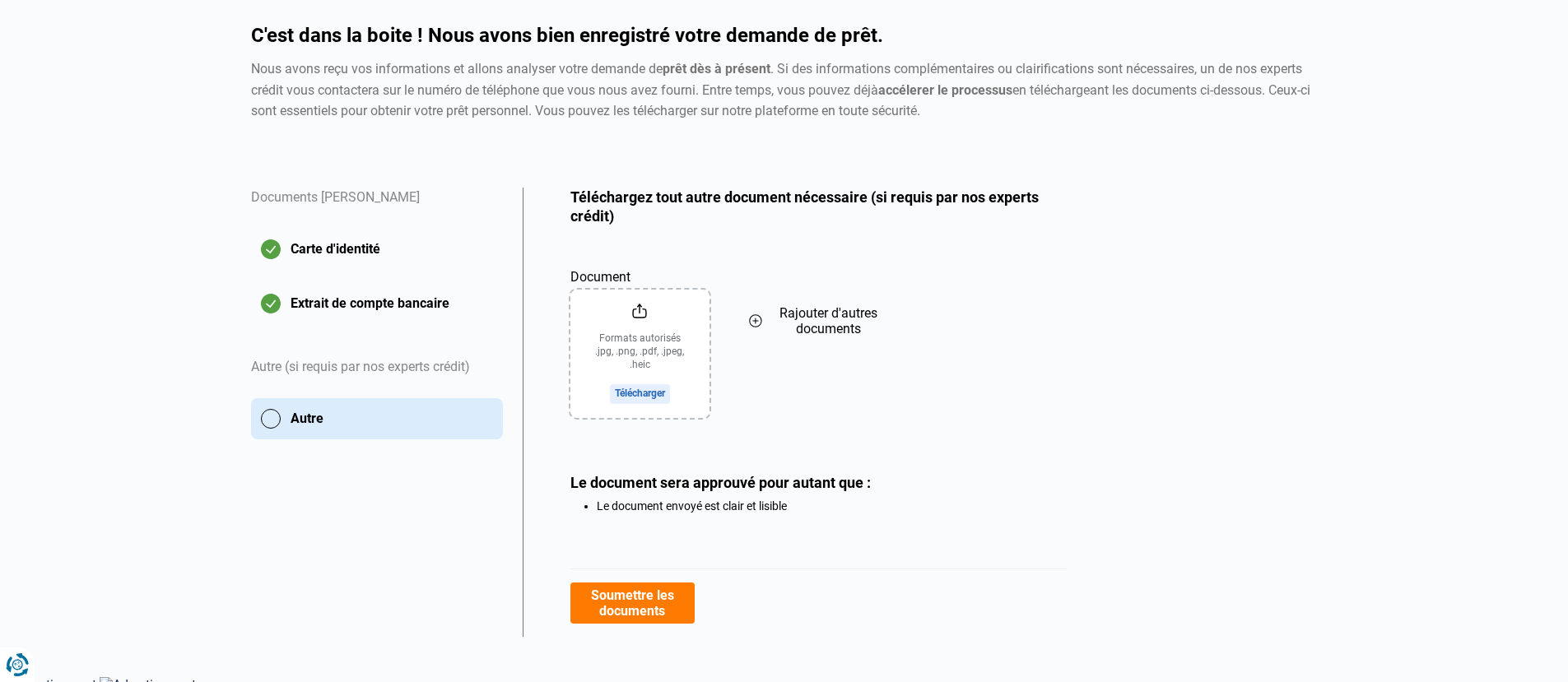
scroll to position [149, 0]
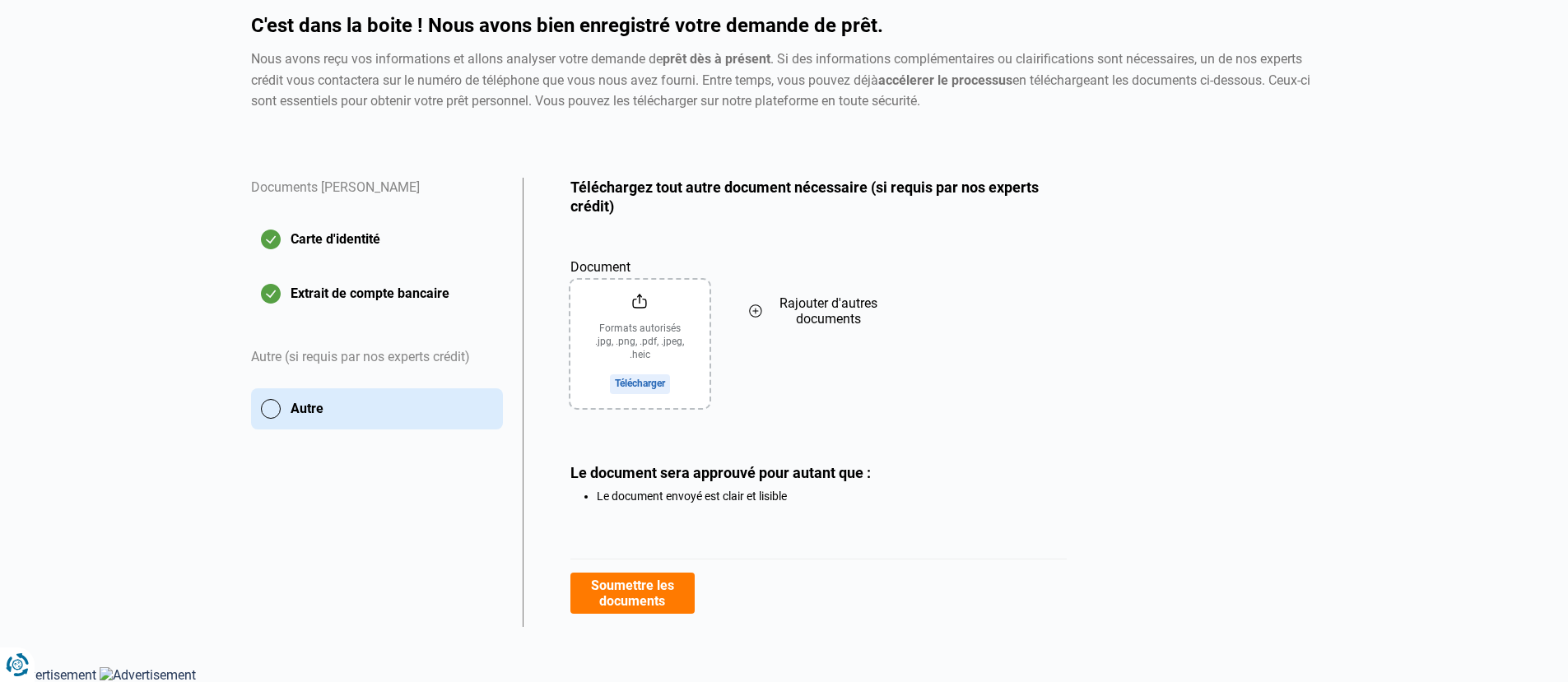
click at [687, 588] on button "Soumettre les documents" at bounding box center [632, 594] width 124 height 41
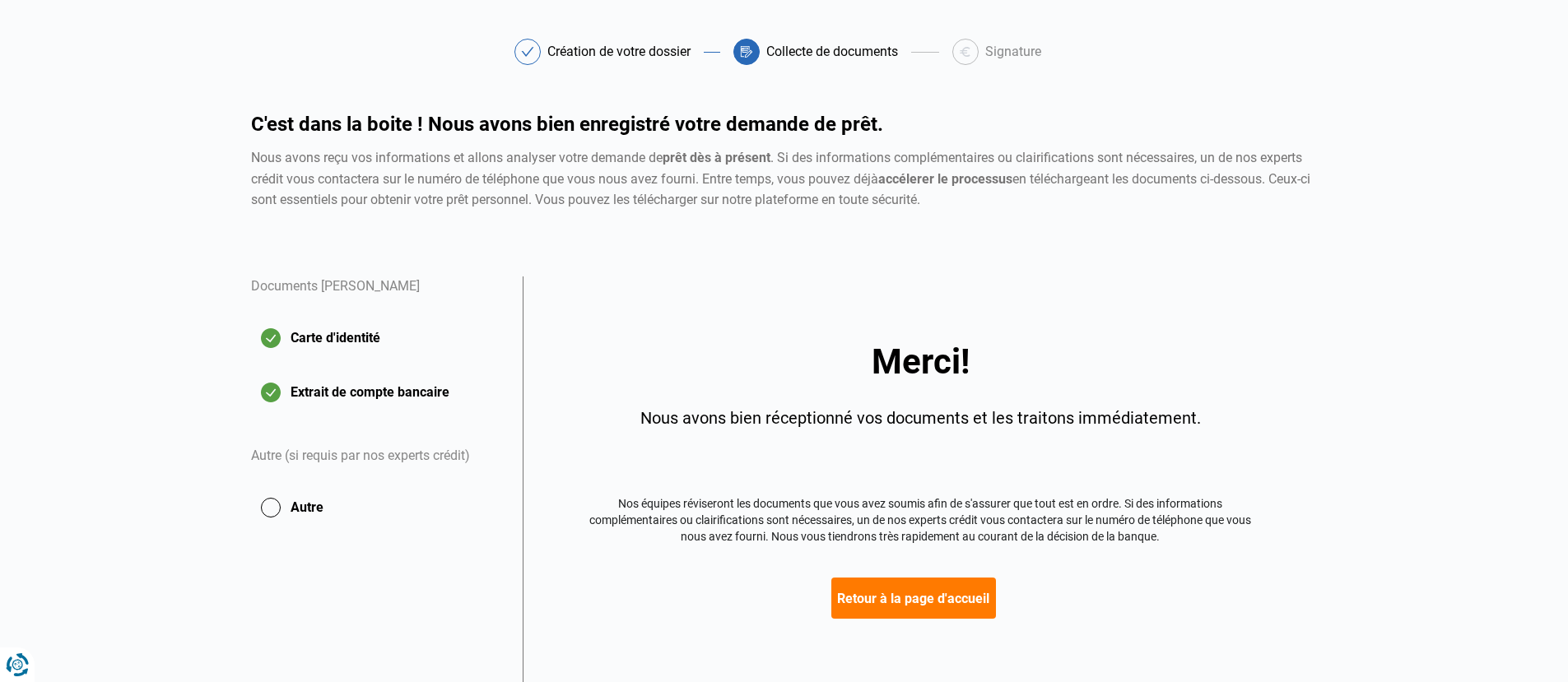
scroll to position [111, 0]
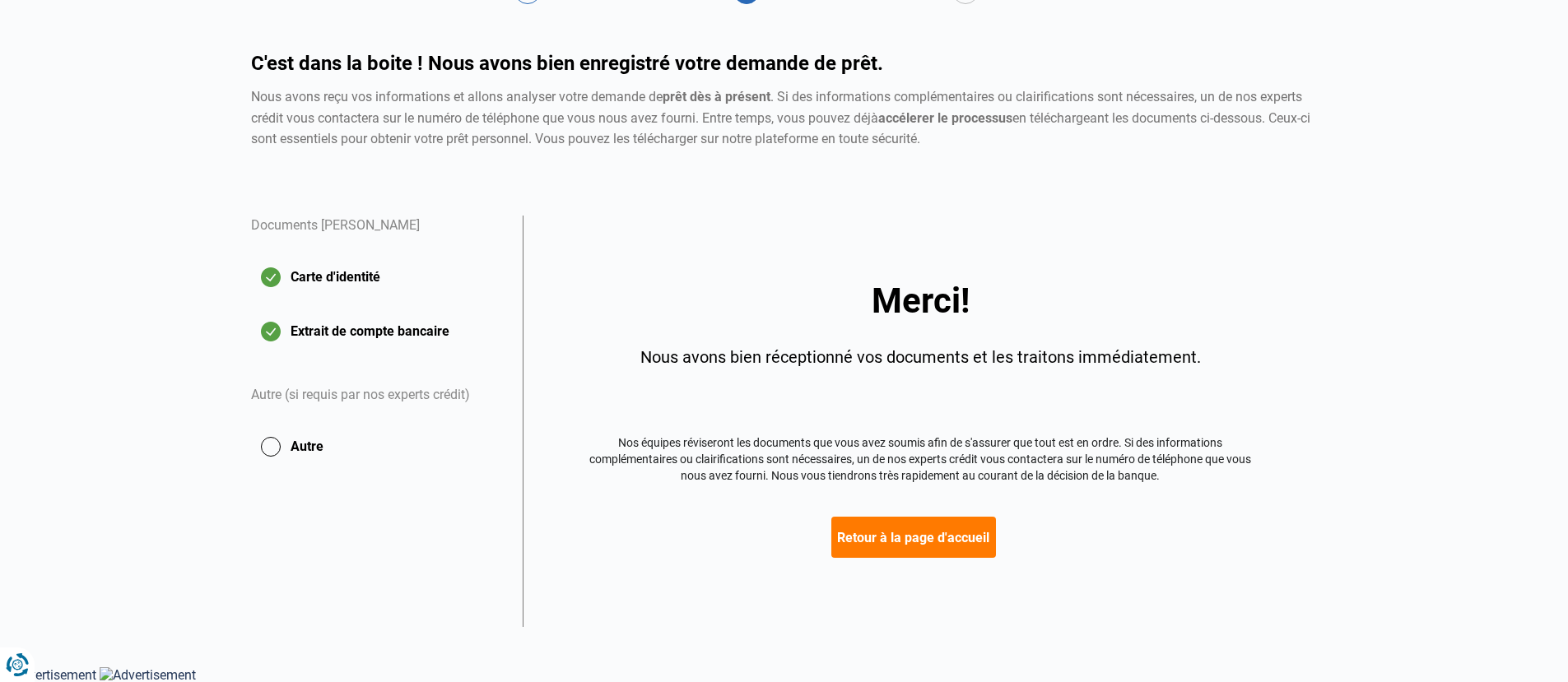
click at [894, 529] on button "Retour à la page d'accueil" at bounding box center [913, 537] width 165 height 41
